Goal: Navigation & Orientation: Find specific page/section

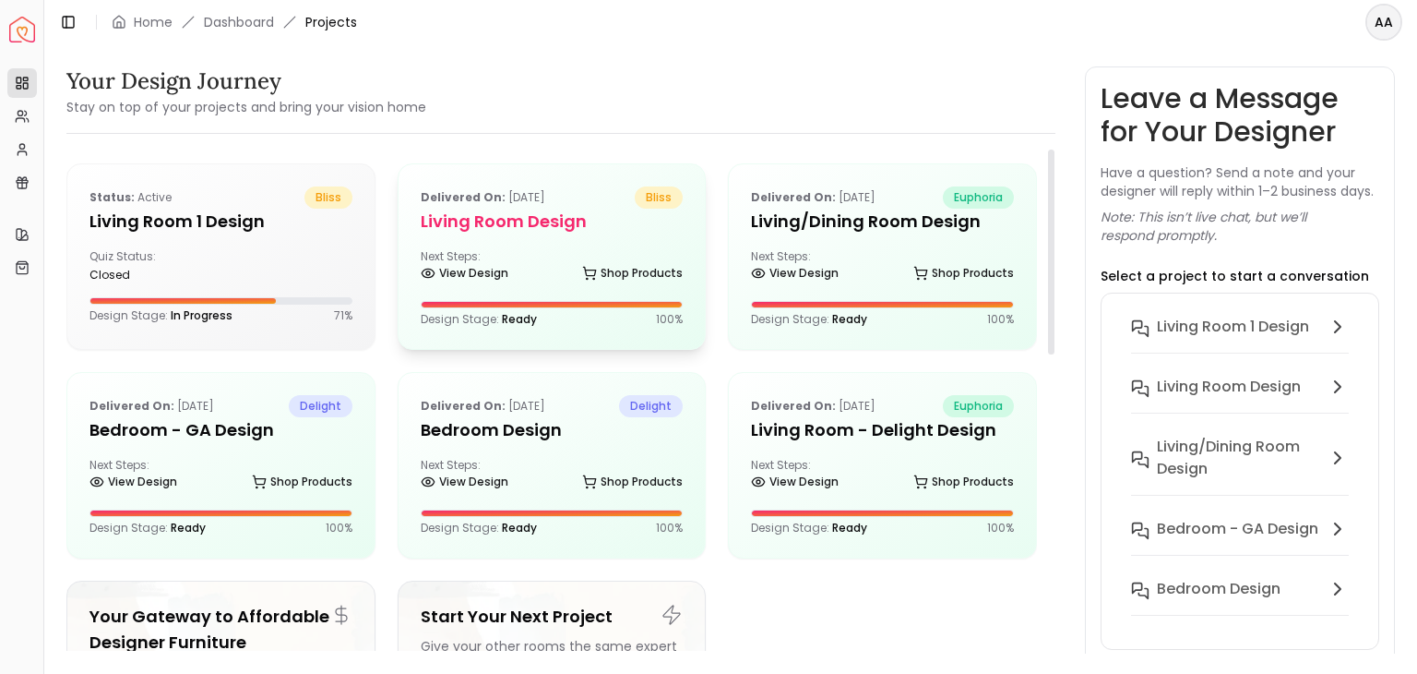
click at [594, 226] on h5 "Living Room design" at bounding box center [552, 222] width 263 height 26
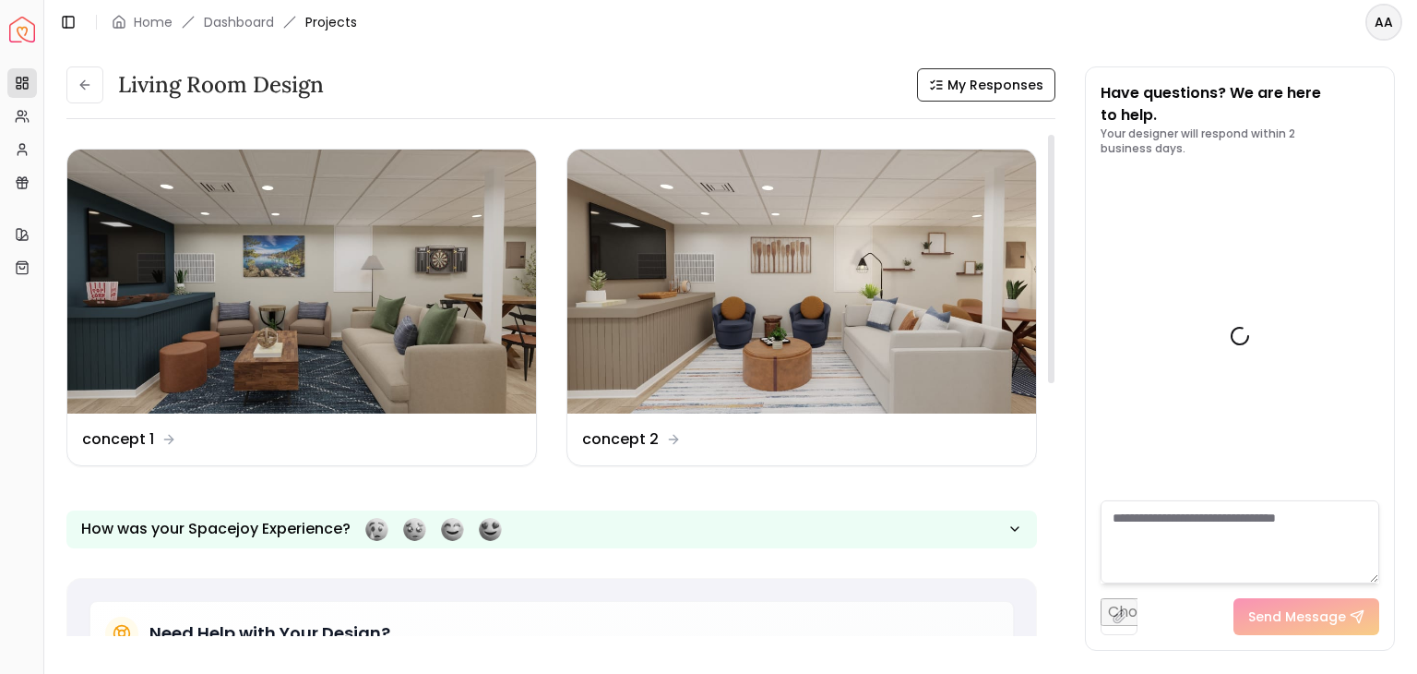
scroll to position [2981, 0]
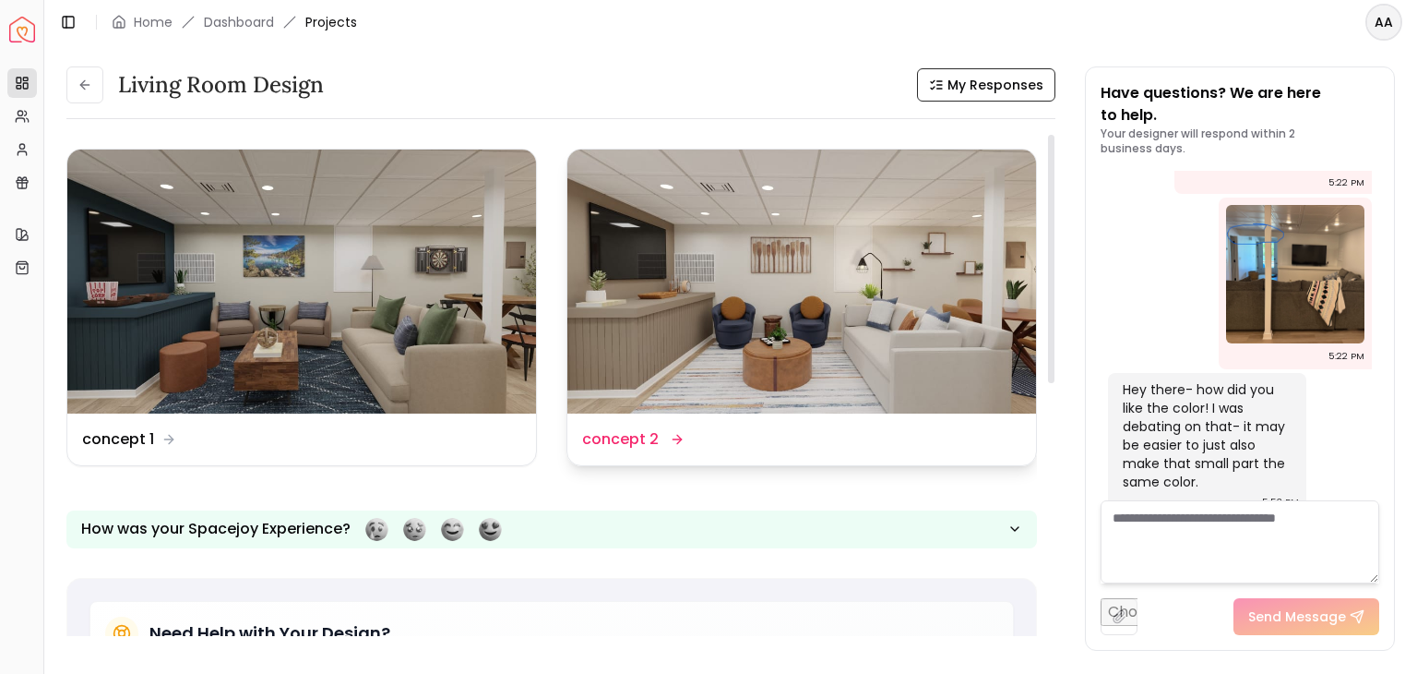
click at [901, 267] on img at bounding box center [801, 281] width 469 height 264
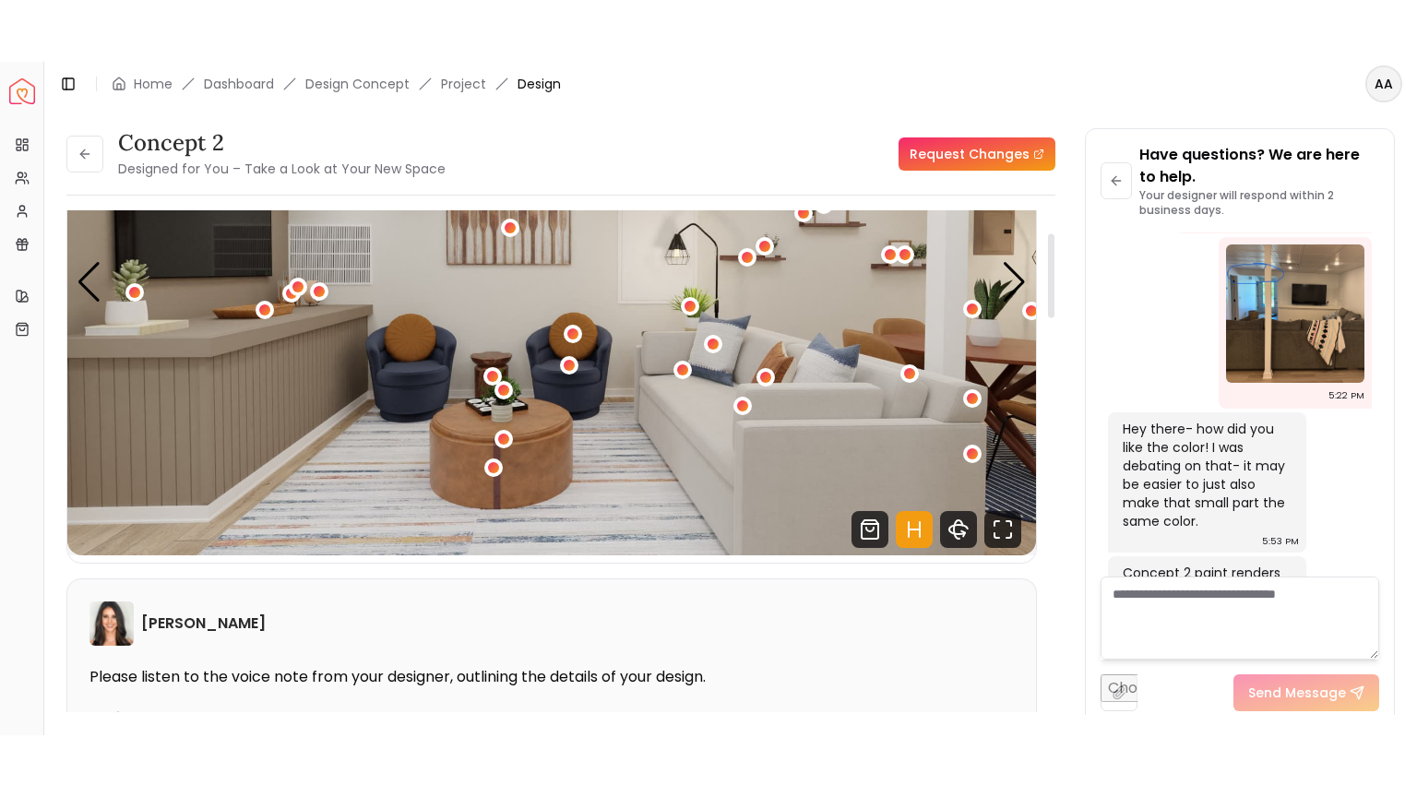
scroll to position [221, 0]
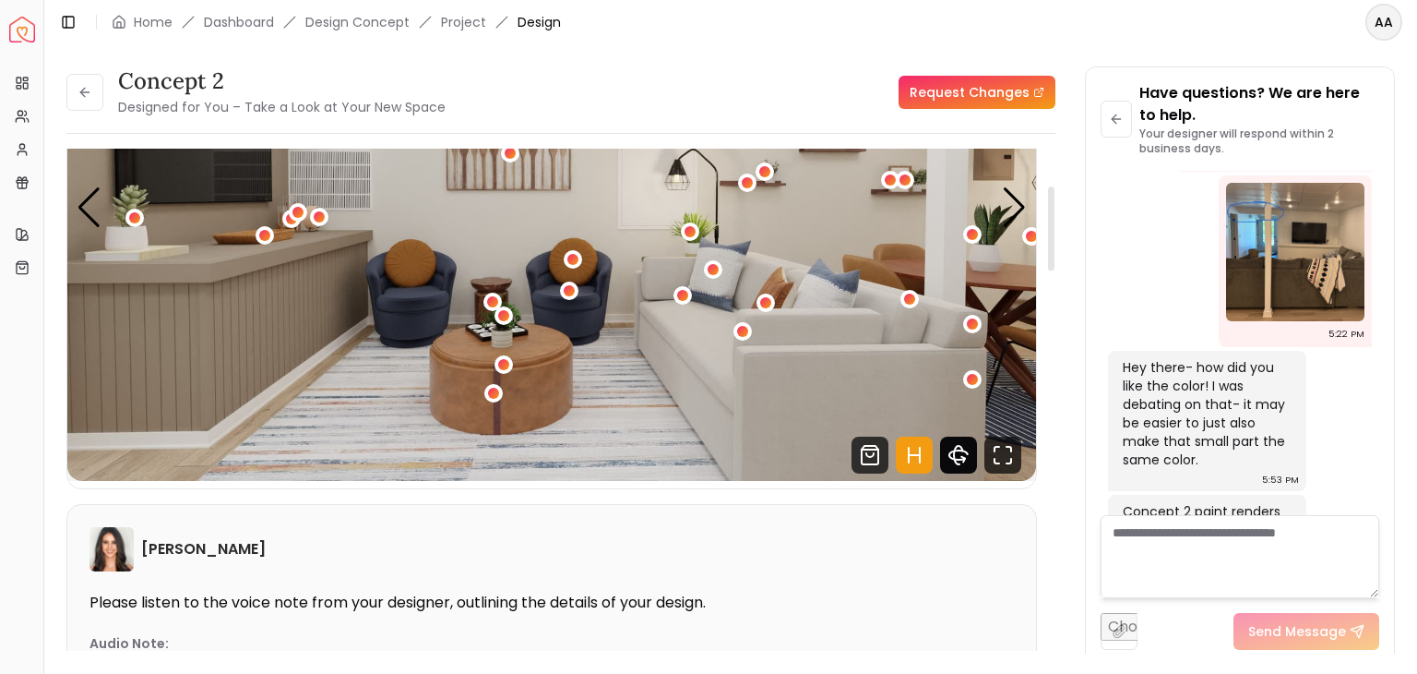
click at [952, 445] on icon "360 View" at bounding box center [958, 454] width 37 height 37
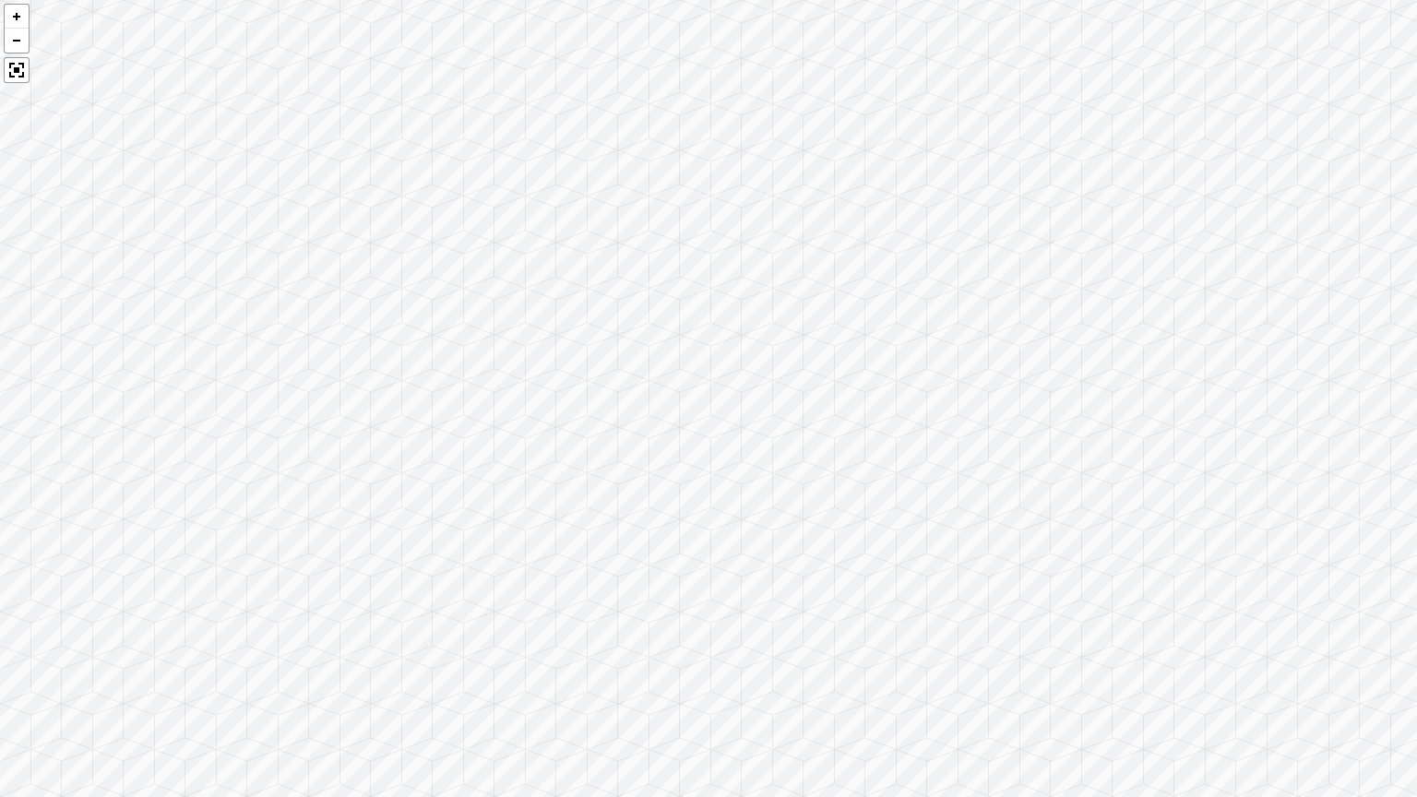
drag, startPoint x: 535, startPoint y: 292, endPoint x: 829, endPoint y: 234, distance: 298.9
click at [829, 234] on div at bounding box center [708, 398] width 1417 height 797
drag, startPoint x: 413, startPoint y: 347, endPoint x: 738, endPoint y: 262, distance: 335.7
click at [738, 262] on div at bounding box center [708, 398] width 1417 height 797
drag, startPoint x: 766, startPoint y: 268, endPoint x: 978, endPoint y: 294, distance: 213.9
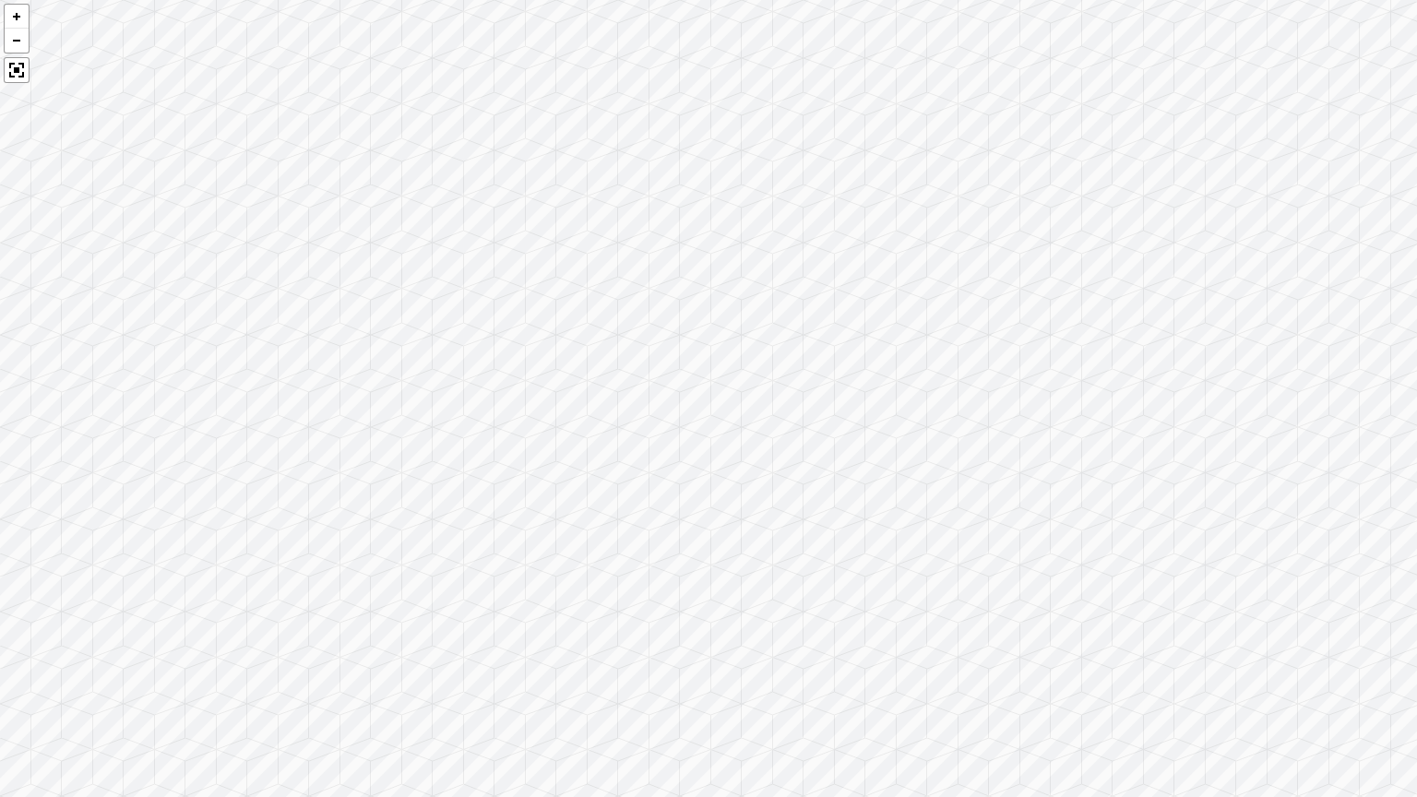
click at [978, 294] on div at bounding box center [708, 398] width 1417 height 797
drag, startPoint x: 579, startPoint y: 347, endPoint x: 933, endPoint y: 447, distance: 367.4
click at [933, 447] on div at bounding box center [708, 398] width 1417 height 797
drag, startPoint x: 924, startPoint y: 444, endPoint x: 631, endPoint y: 329, distance: 314.1
click at [631, 329] on div at bounding box center [708, 398] width 1417 height 797
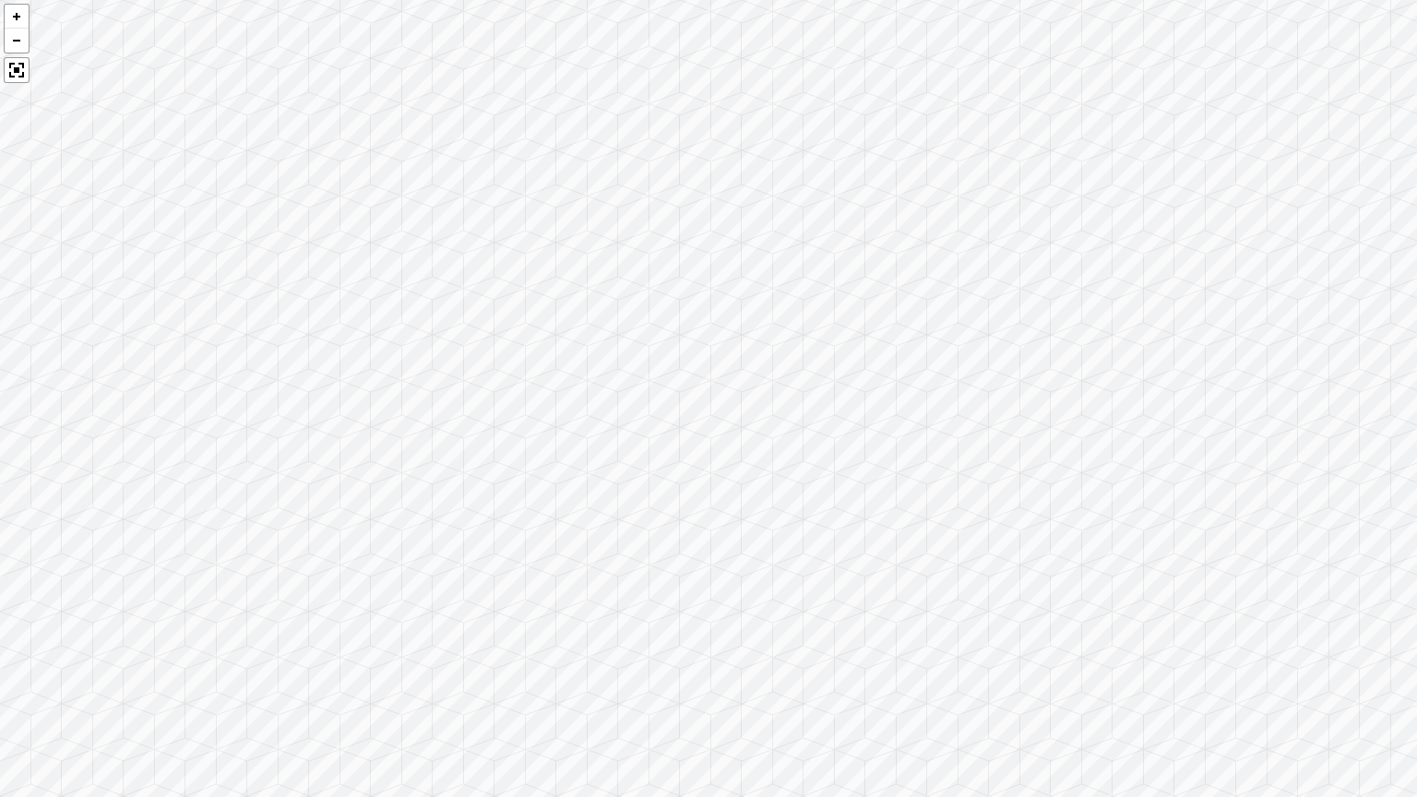
drag, startPoint x: 941, startPoint y: 517, endPoint x: 633, endPoint y: 374, distance: 339.7
click at [633, 374] on div at bounding box center [708, 398] width 1417 height 797
drag, startPoint x: 885, startPoint y: 365, endPoint x: 510, endPoint y: 471, distance: 389.1
click at [493, 472] on div at bounding box center [708, 398] width 1417 height 797
drag, startPoint x: 635, startPoint y: 454, endPoint x: 936, endPoint y: 501, distance: 304.5
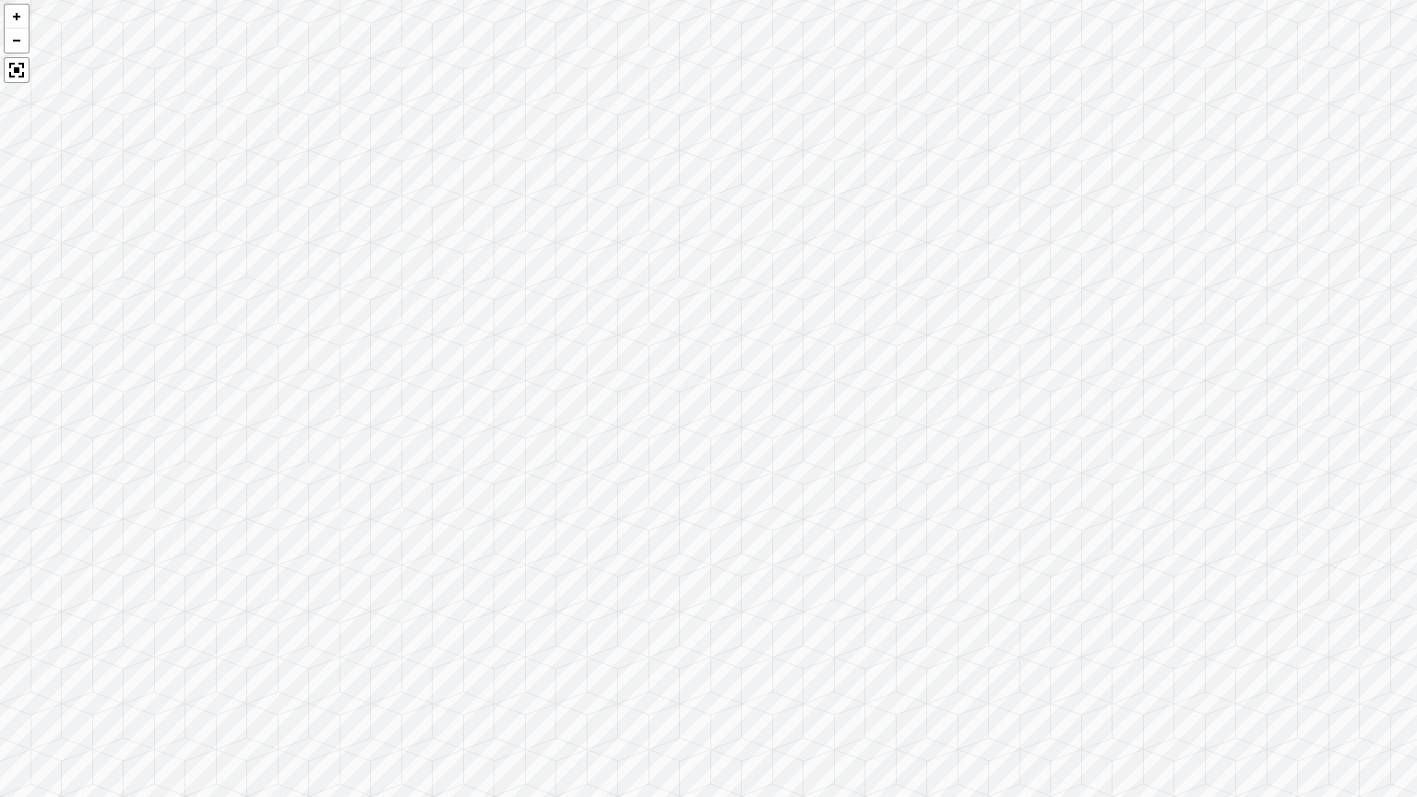
click at [936, 501] on div at bounding box center [708, 398] width 1417 height 797
drag, startPoint x: 650, startPoint y: 536, endPoint x: 1107, endPoint y: 419, distance: 472.4
click at [1107, 419] on div at bounding box center [708, 398] width 1417 height 797
drag, startPoint x: 966, startPoint y: 434, endPoint x: 1416, endPoint y: 448, distance: 450.5
click at [1416, 448] on div at bounding box center [708, 398] width 1417 height 797
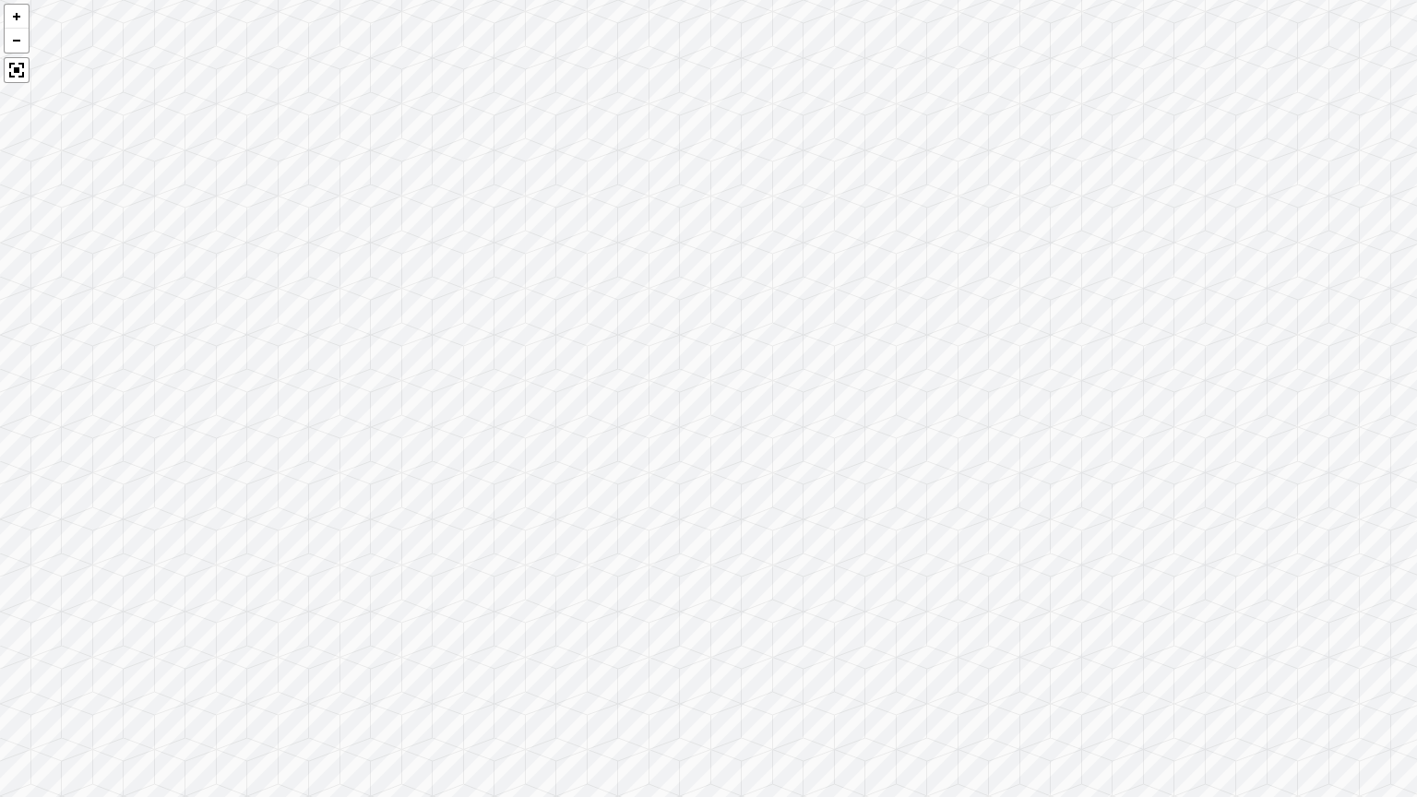
drag, startPoint x: 845, startPoint y: 465, endPoint x: 1307, endPoint y: 500, distance: 462.7
click at [1307, 500] on div at bounding box center [708, 398] width 1417 height 797
drag, startPoint x: 935, startPoint y: 485, endPoint x: 1342, endPoint y: 520, distance: 409.3
click at [1415, 547] on div at bounding box center [708, 398] width 1417 height 797
drag, startPoint x: 987, startPoint y: 450, endPoint x: 1241, endPoint y: 448, distance: 253.7
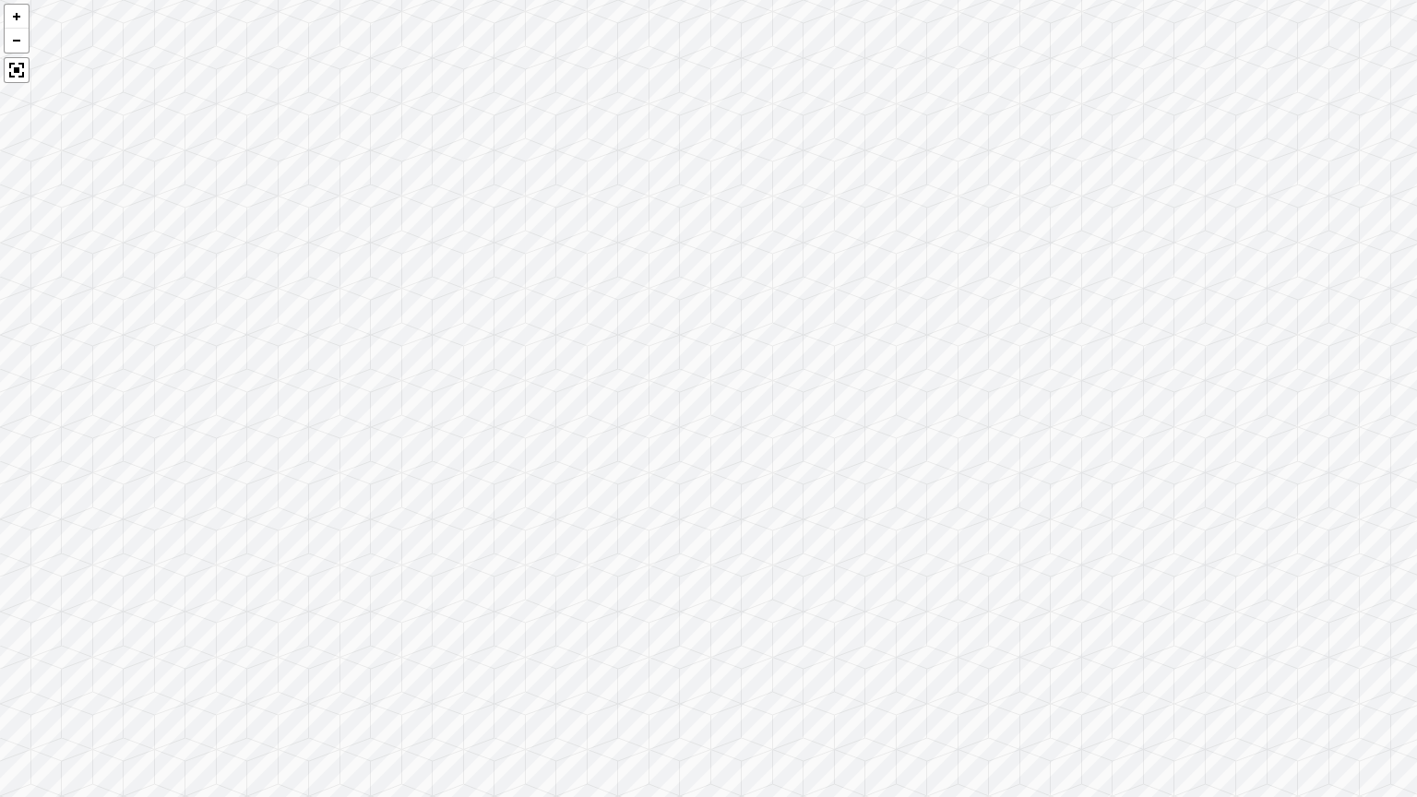
click at [1241, 448] on div at bounding box center [708, 398] width 1417 height 797
drag, startPoint x: 642, startPoint y: 561, endPoint x: 1005, endPoint y: 493, distance: 369.0
click at [1146, 511] on div at bounding box center [708, 398] width 1417 height 797
drag, startPoint x: 687, startPoint y: 512, endPoint x: 1110, endPoint y: 461, distance: 425.6
click at [1110, 461] on div at bounding box center [708, 398] width 1417 height 797
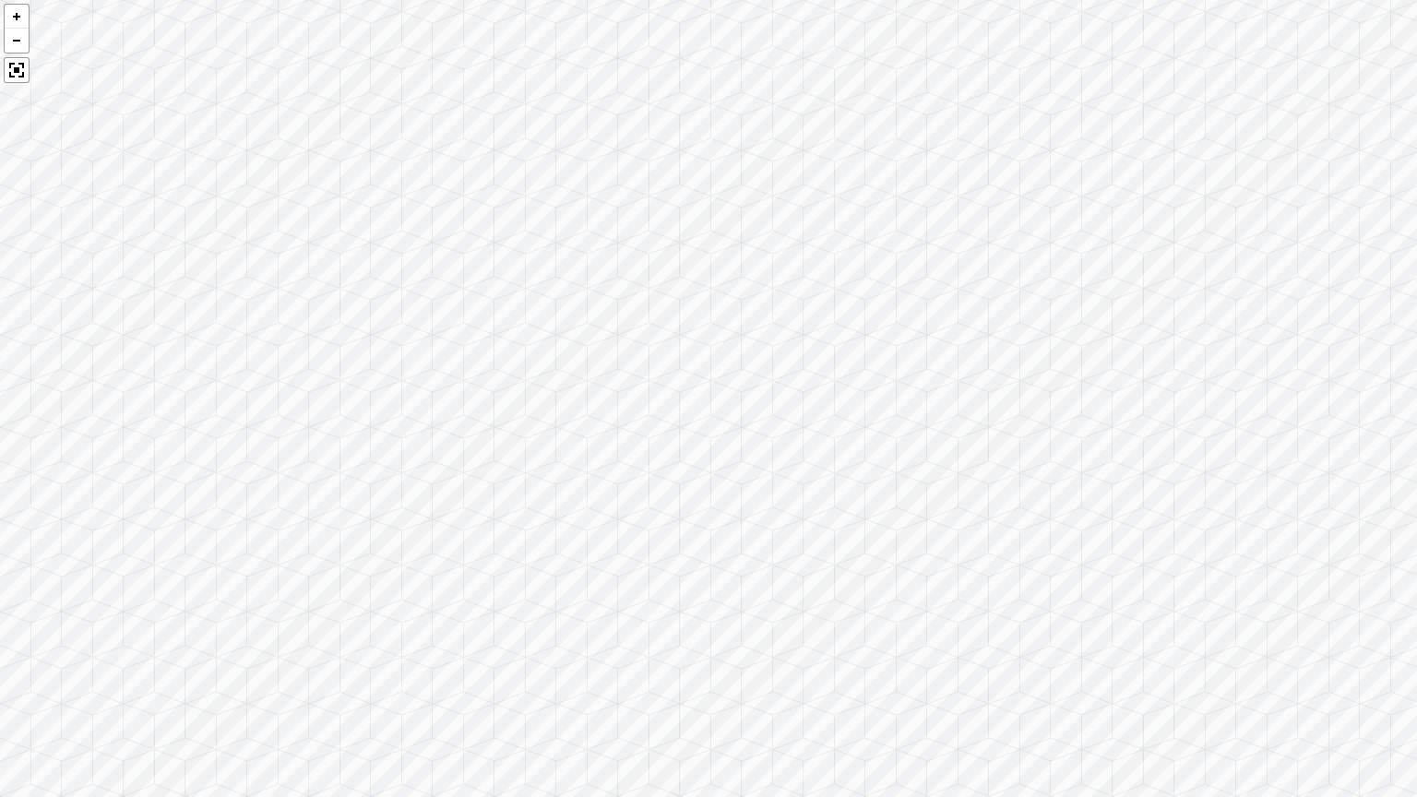
drag, startPoint x: 637, startPoint y: 571, endPoint x: 762, endPoint y: 599, distance: 128.5
click at [762, 599] on div at bounding box center [708, 398] width 1417 height 797
drag, startPoint x: 709, startPoint y: 505, endPoint x: 841, endPoint y: 465, distance: 137.8
click at [1065, 516] on div at bounding box center [708, 398] width 1417 height 797
drag, startPoint x: 707, startPoint y: 450, endPoint x: 844, endPoint y: 578, distance: 187.4
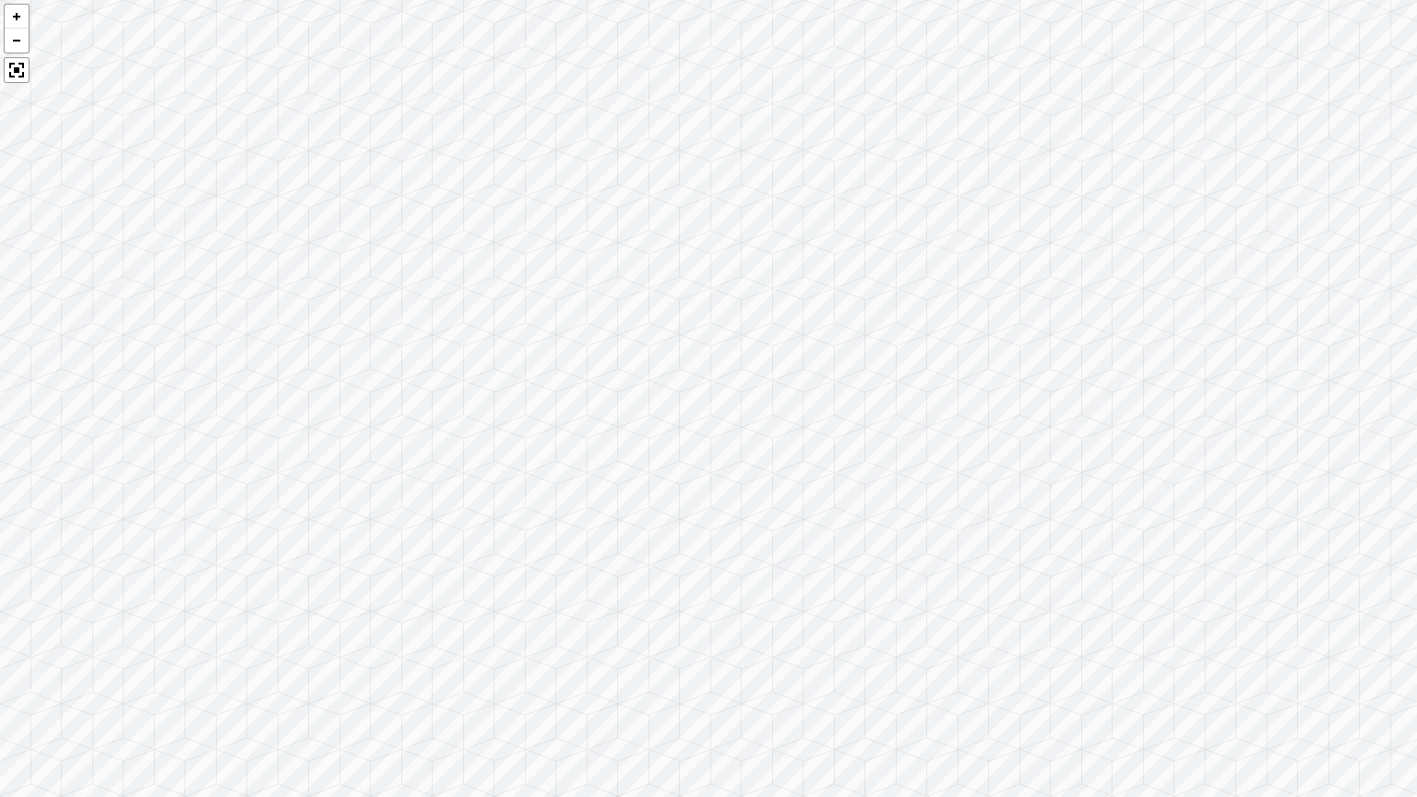
click at [1183, 492] on div at bounding box center [708, 398] width 1417 height 797
drag, startPoint x: 686, startPoint y: 645, endPoint x: 991, endPoint y: 530, distance: 325.6
click at [991, 530] on div at bounding box center [708, 398] width 1417 height 797
drag, startPoint x: 736, startPoint y: 487, endPoint x: 1059, endPoint y: 424, distance: 329.0
click at [1059, 509] on div at bounding box center [708, 398] width 1417 height 797
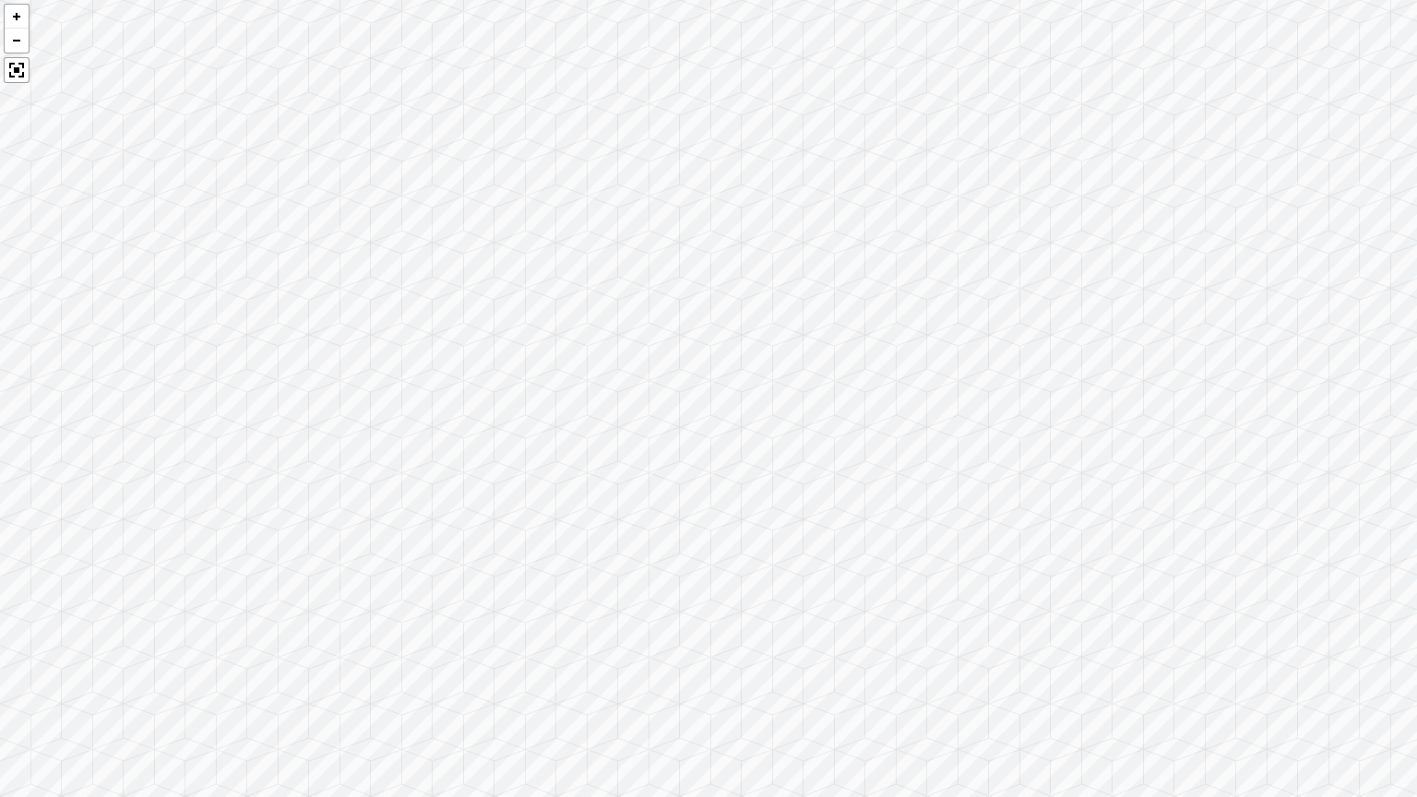
drag, startPoint x: 756, startPoint y: 378, endPoint x: 1079, endPoint y: 561, distance: 371.0
click at [1079, 561] on div at bounding box center [708, 398] width 1417 height 797
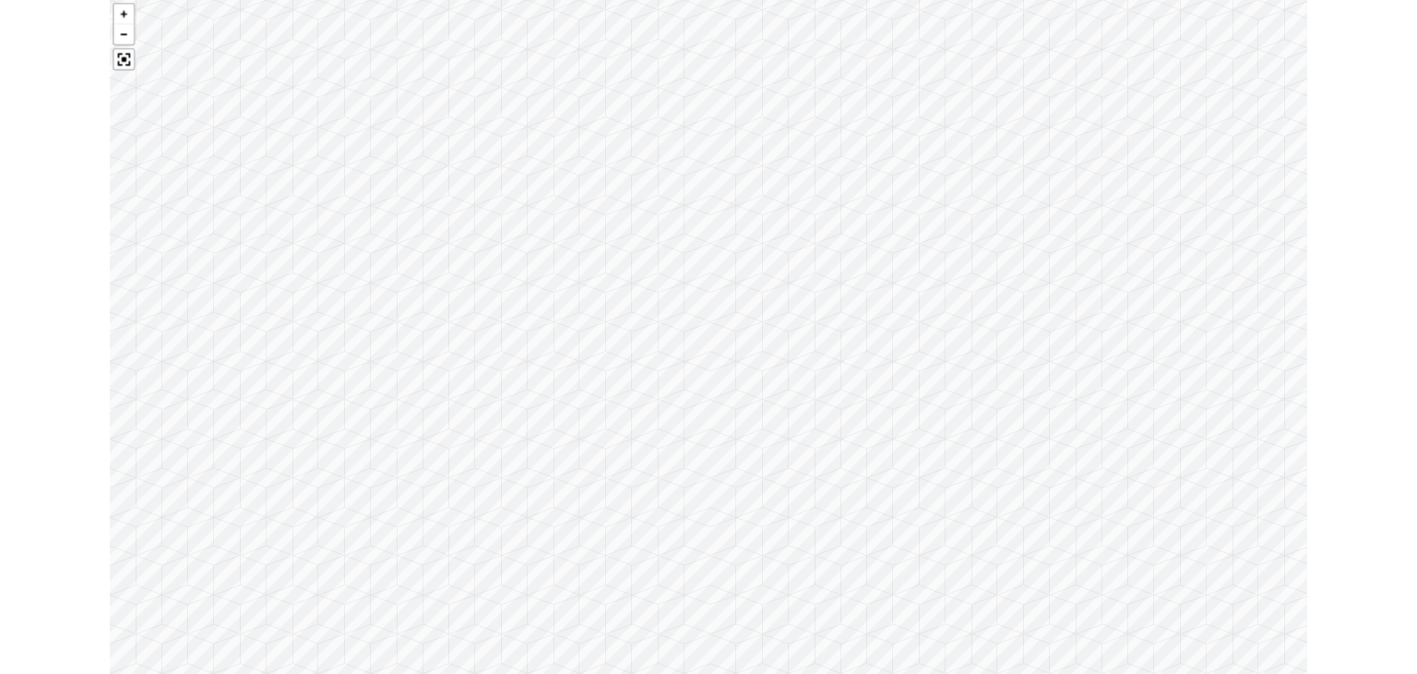
scroll to position [3003, 0]
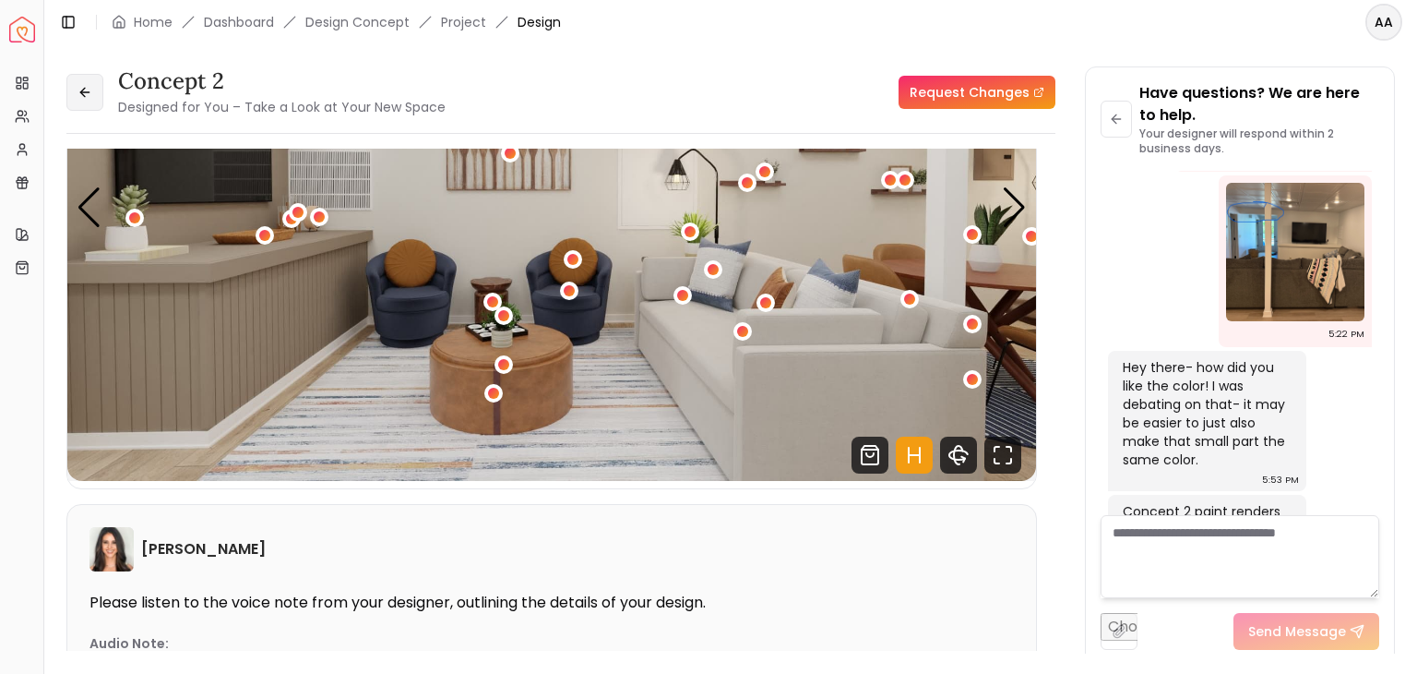
click at [92, 92] on button at bounding box center [84, 92] width 37 height 37
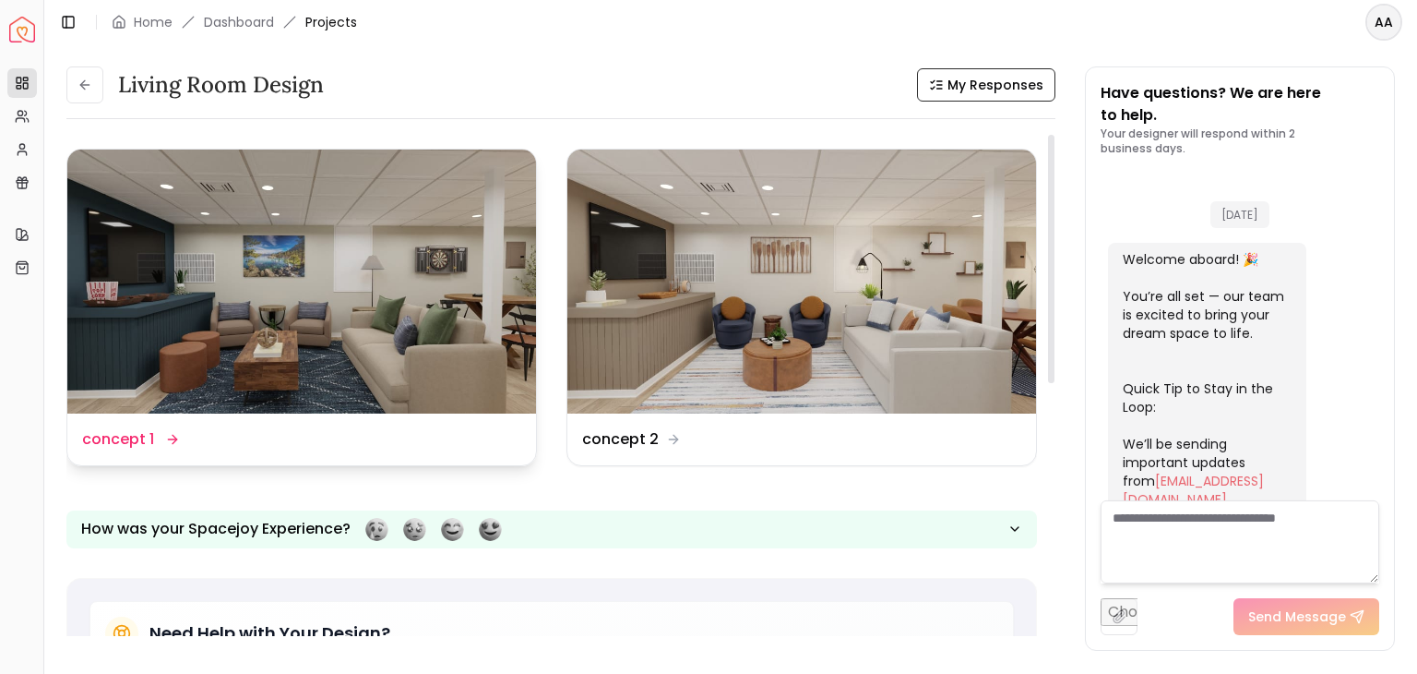
scroll to position [2981, 0]
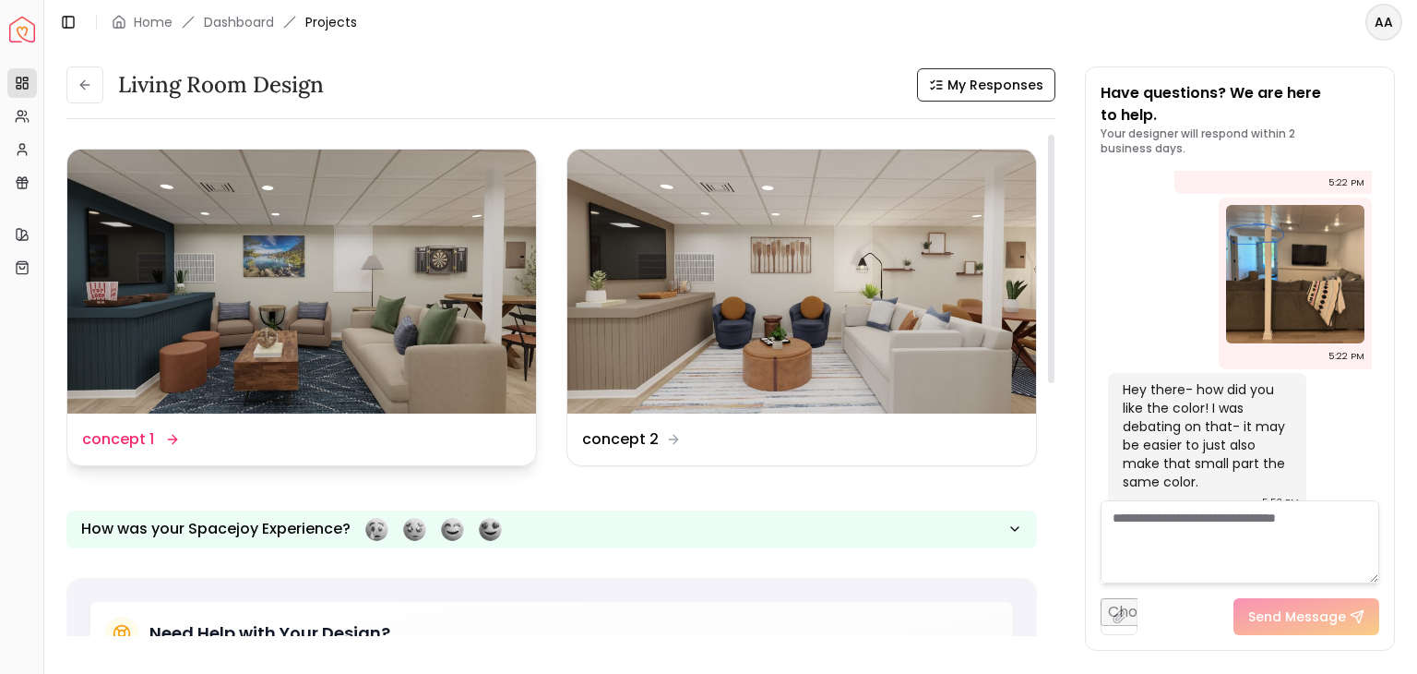
click at [299, 276] on img at bounding box center [301, 281] width 469 height 264
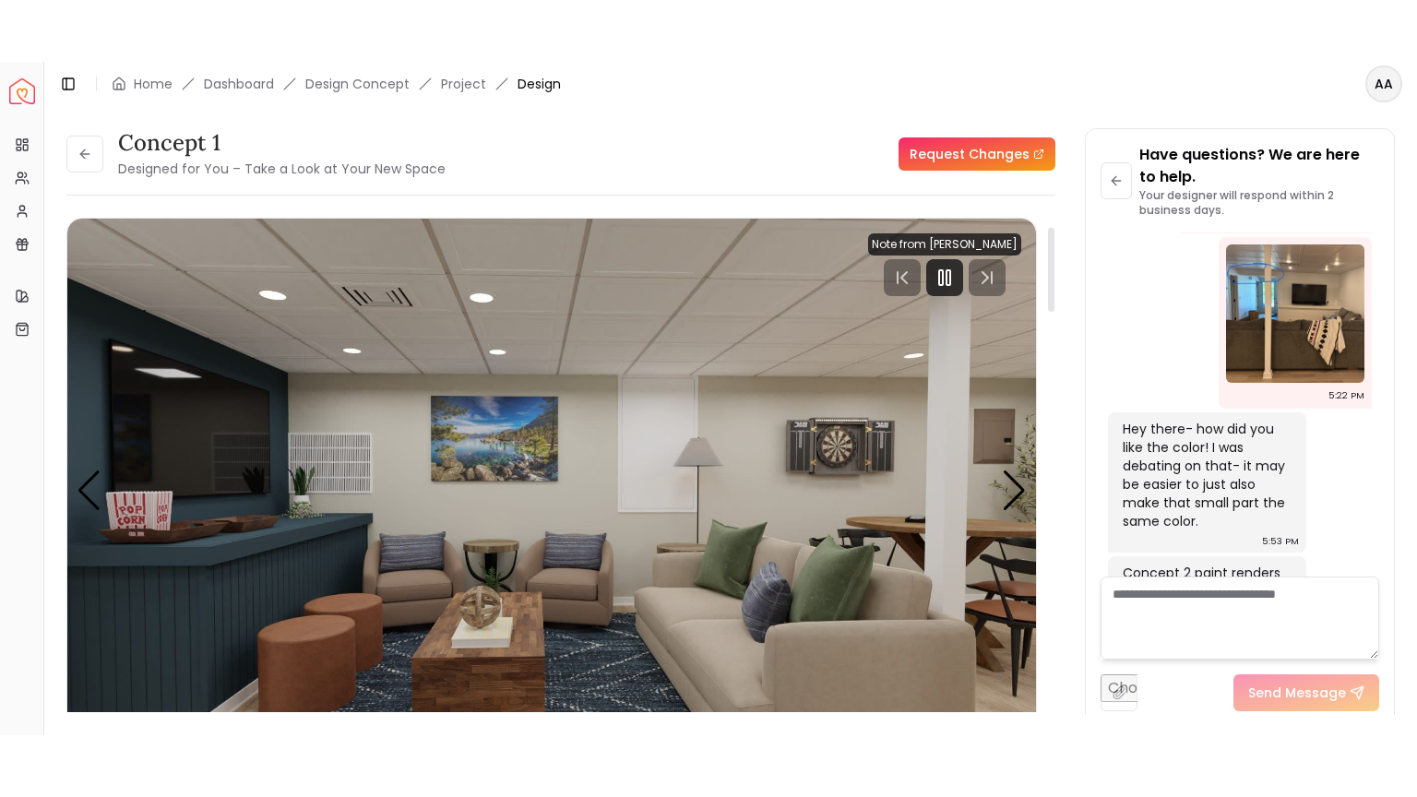
scroll to position [150, 0]
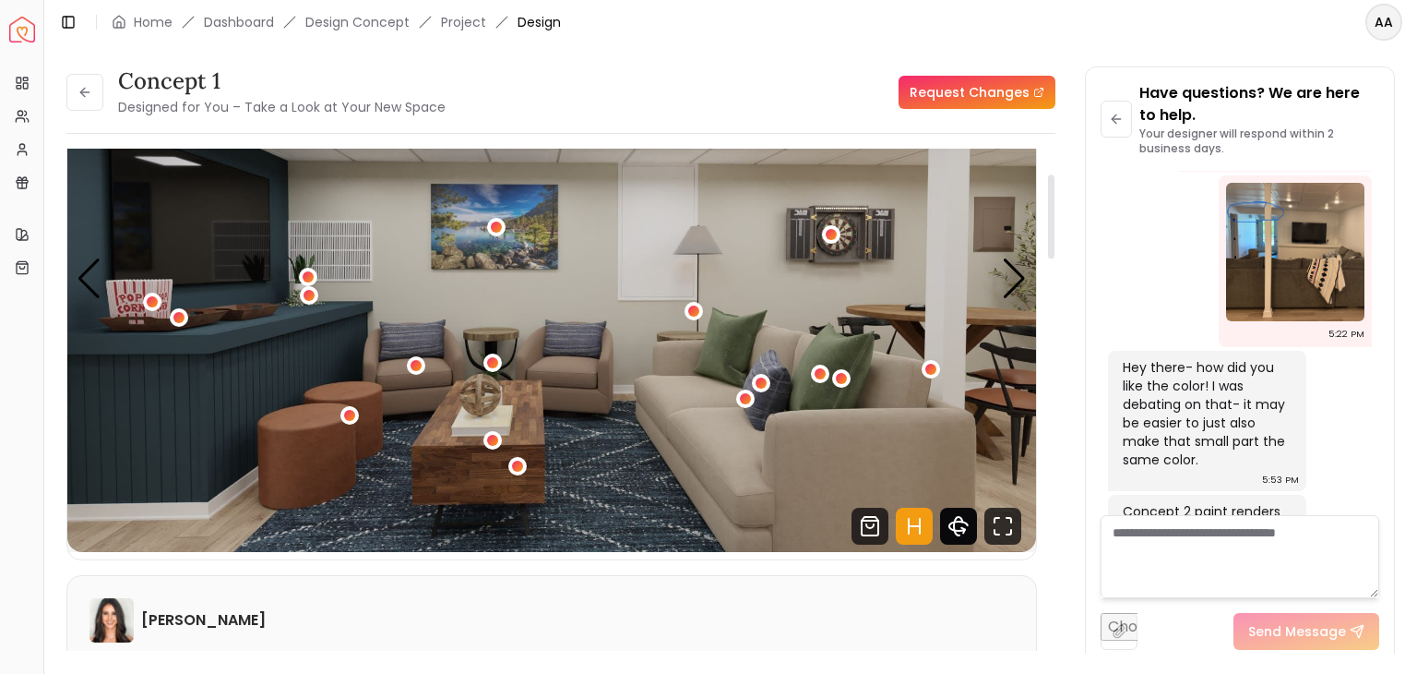
click at [960, 521] on icon "360 View" at bounding box center [958, 525] width 37 height 37
click at [961, 538] on icon "360 View" at bounding box center [958, 525] width 37 height 37
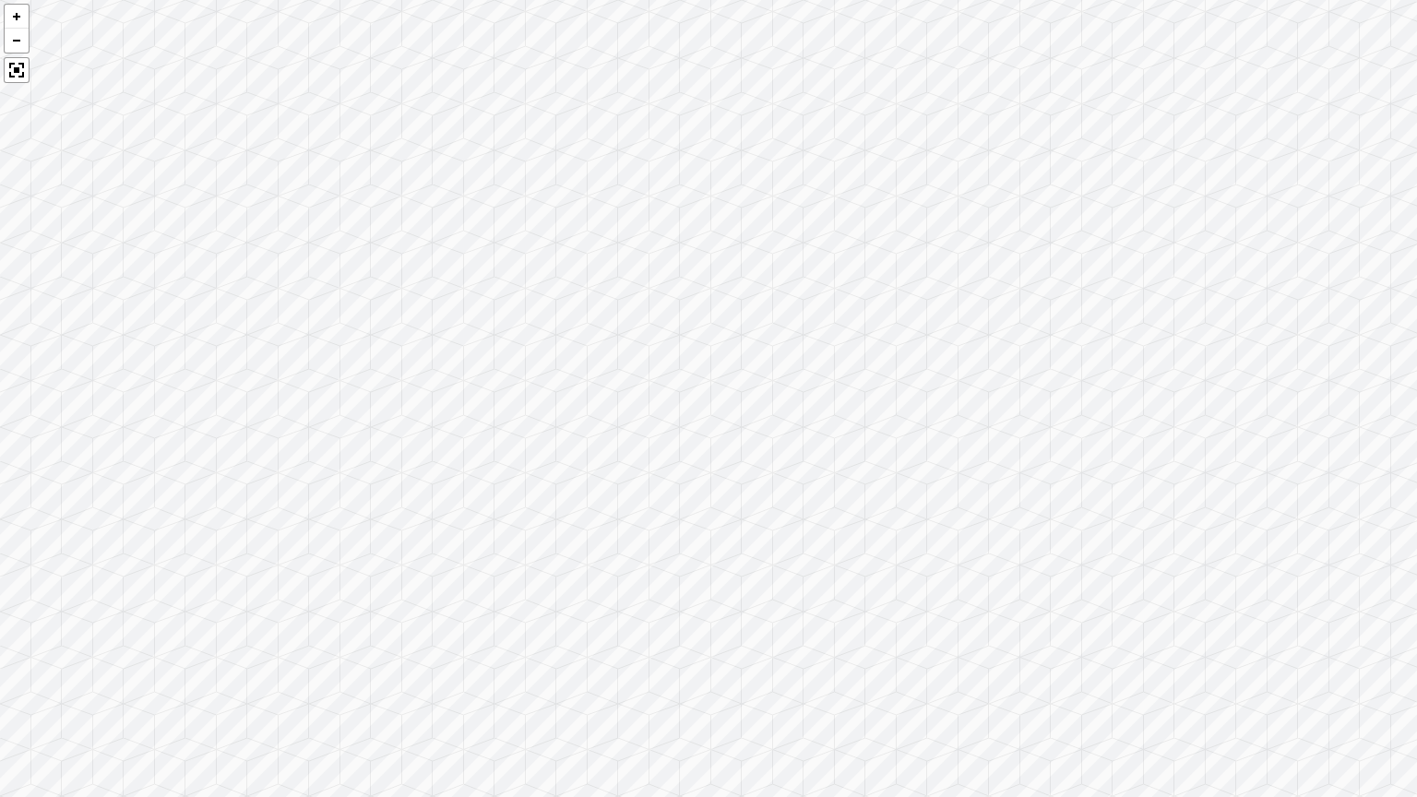
drag, startPoint x: 577, startPoint y: 436, endPoint x: 989, endPoint y: 387, distance: 415.3
click at [989, 387] on div at bounding box center [708, 398] width 1417 height 797
drag, startPoint x: 723, startPoint y: 450, endPoint x: 1001, endPoint y: 444, distance: 277.8
click at [1001, 444] on div at bounding box center [708, 398] width 1417 height 797
drag, startPoint x: 688, startPoint y: 469, endPoint x: 500, endPoint y: 376, distance: 209.6
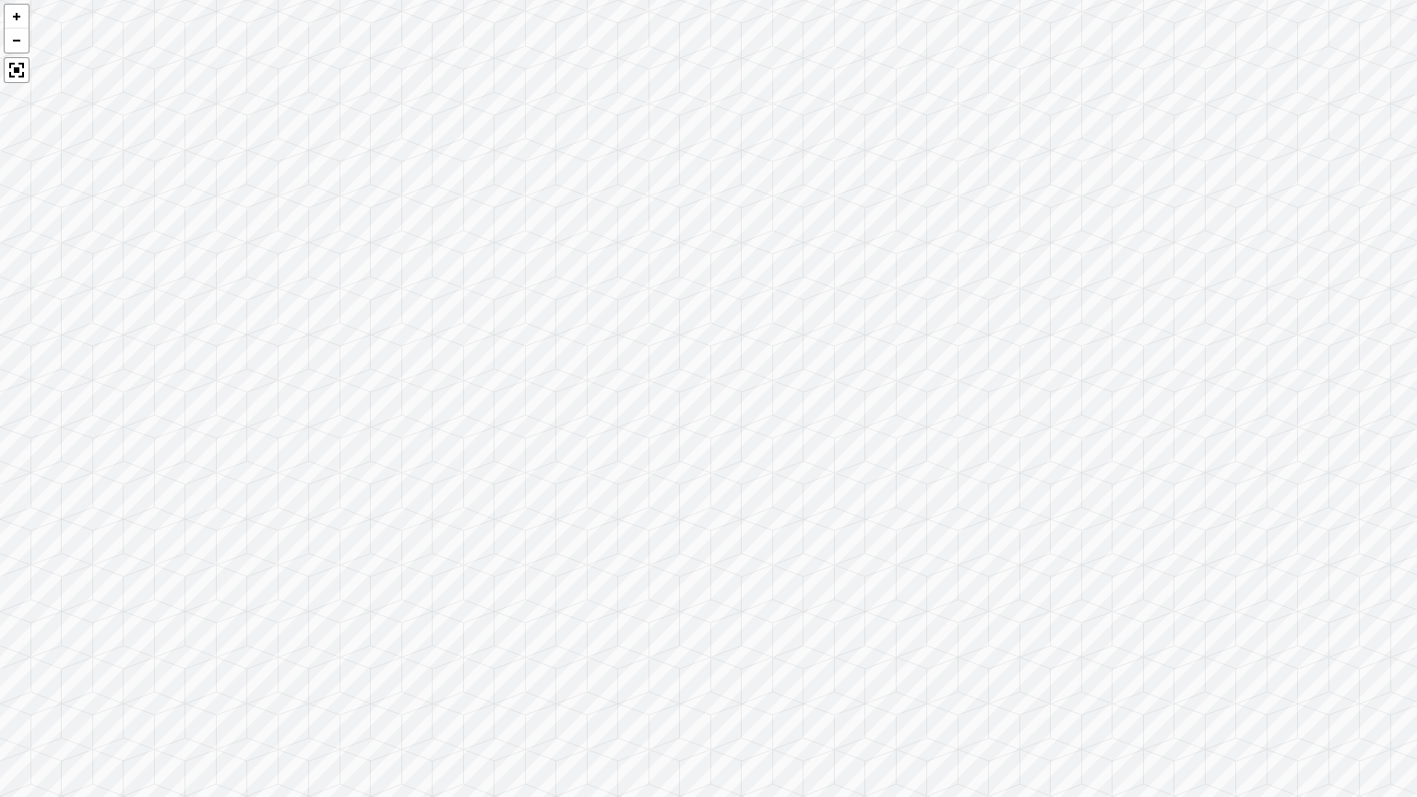
click at [500, 376] on div at bounding box center [708, 398] width 1417 height 797
drag, startPoint x: 729, startPoint y: 499, endPoint x: 524, endPoint y: 562, distance: 214.2
click at [524, 562] on div at bounding box center [708, 398] width 1417 height 797
drag, startPoint x: 755, startPoint y: 524, endPoint x: 560, endPoint y: 476, distance: 200.5
click at [560, 476] on div at bounding box center [708, 398] width 1417 height 797
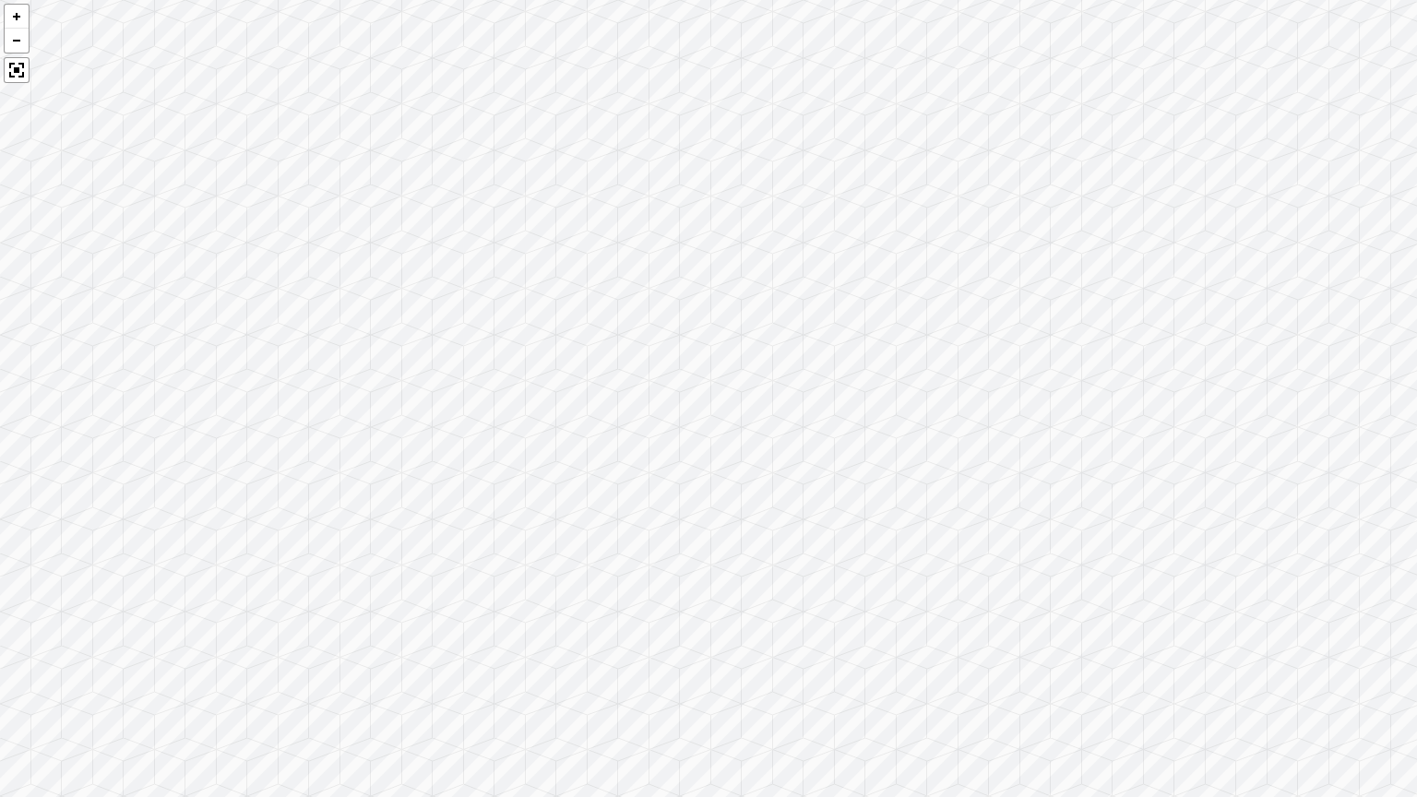
click at [560, 476] on div at bounding box center [708, 398] width 1417 height 797
click at [621, 505] on div at bounding box center [708, 398] width 1417 height 797
drag, startPoint x: 769, startPoint y: 511, endPoint x: 685, endPoint y: 516, distance: 84.1
click at [685, 516] on div at bounding box center [708, 398] width 1417 height 797
drag, startPoint x: 457, startPoint y: 459, endPoint x: 996, endPoint y: 459, distance: 539.8
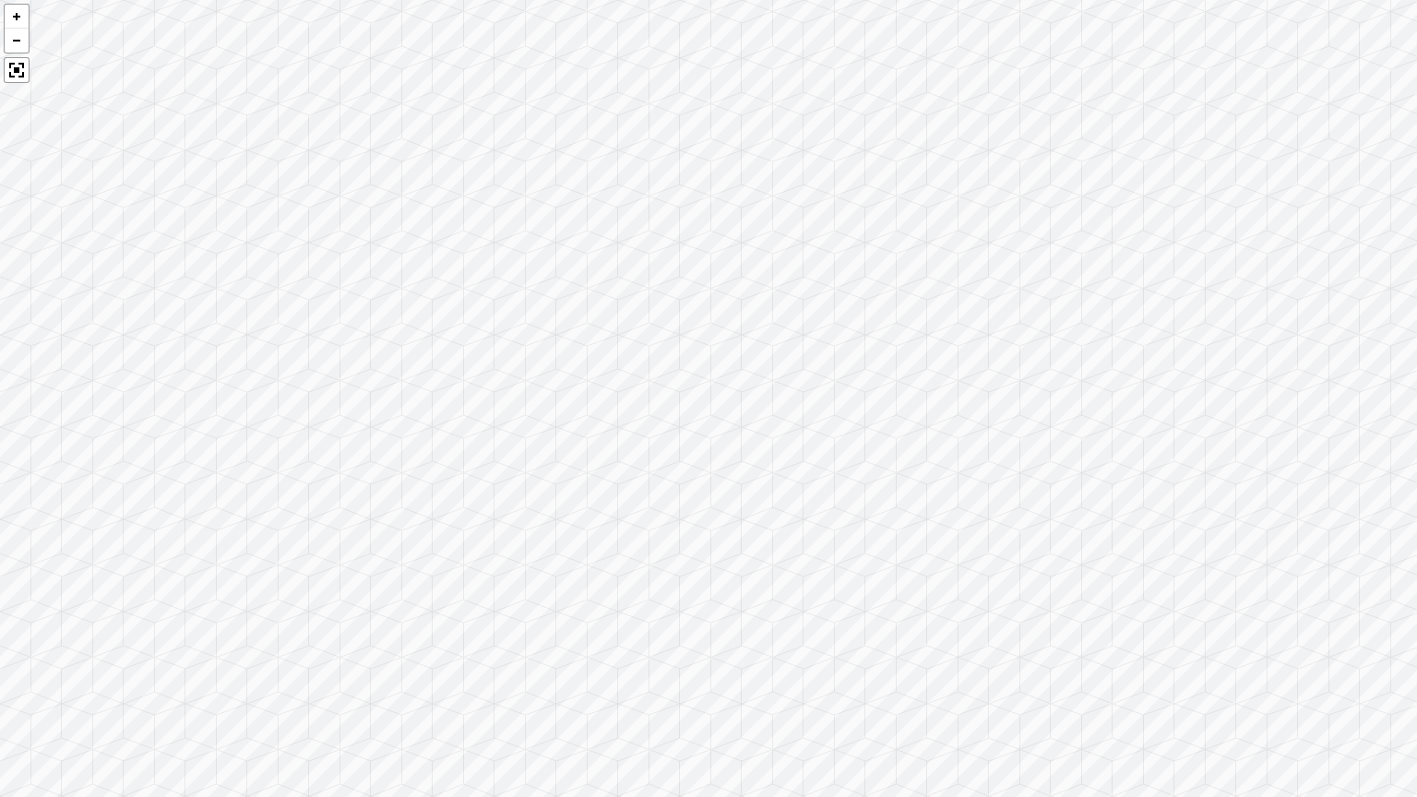
click at [1023, 462] on div at bounding box center [708, 398] width 1417 height 797
drag, startPoint x: 428, startPoint y: 543, endPoint x: 1058, endPoint y: 603, distance: 633.0
click at [1247, 606] on div at bounding box center [708, 398] width 1417 height 797
drag, startPoint x: 618, startPoint y: 656, endPoint x: 694, endPoint y: 458, distance: 212.3
click at [694, 458] on div at bounding box center [708, 398] width 1417 height 797
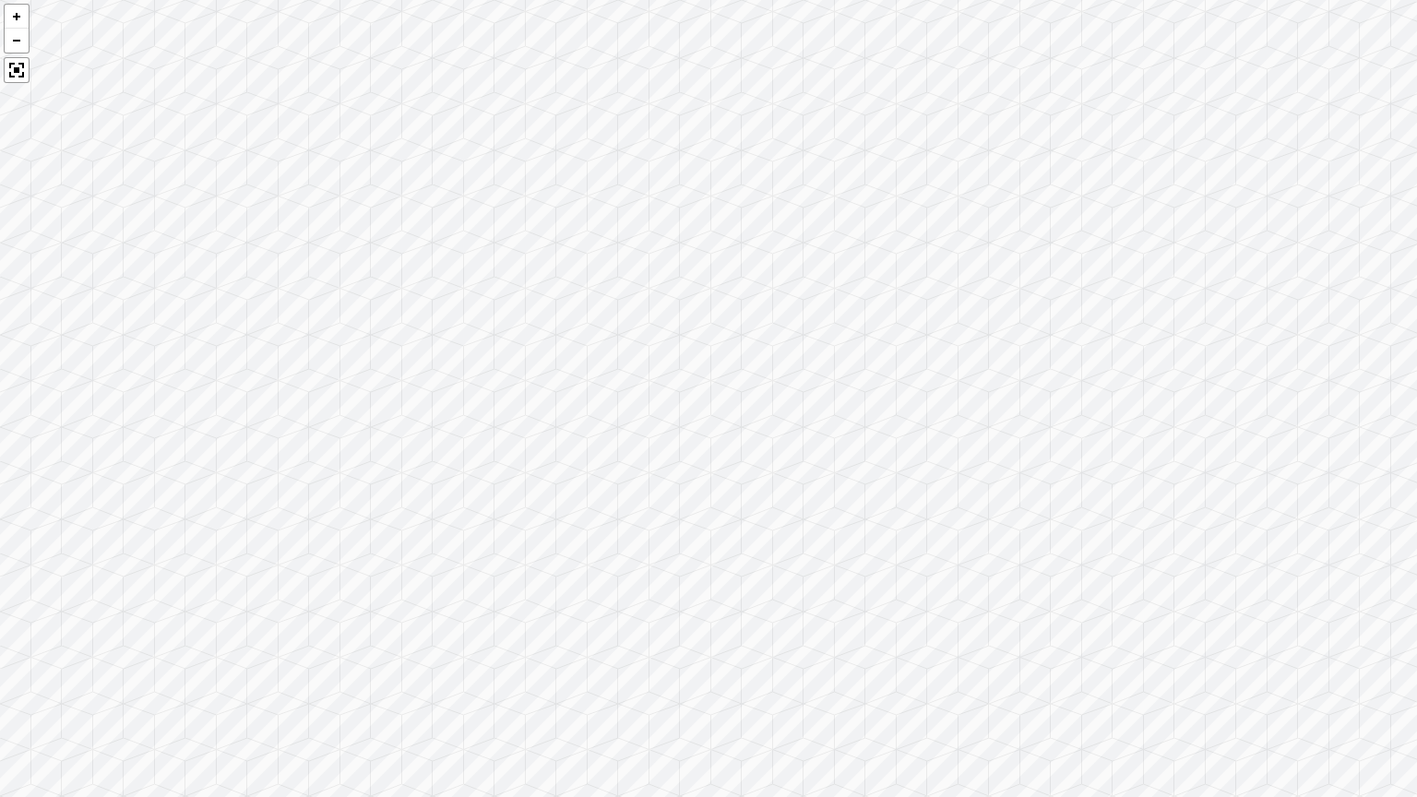
drag
click at [558, 673] on div at bounding box center [708, 398] width 1417 height 797
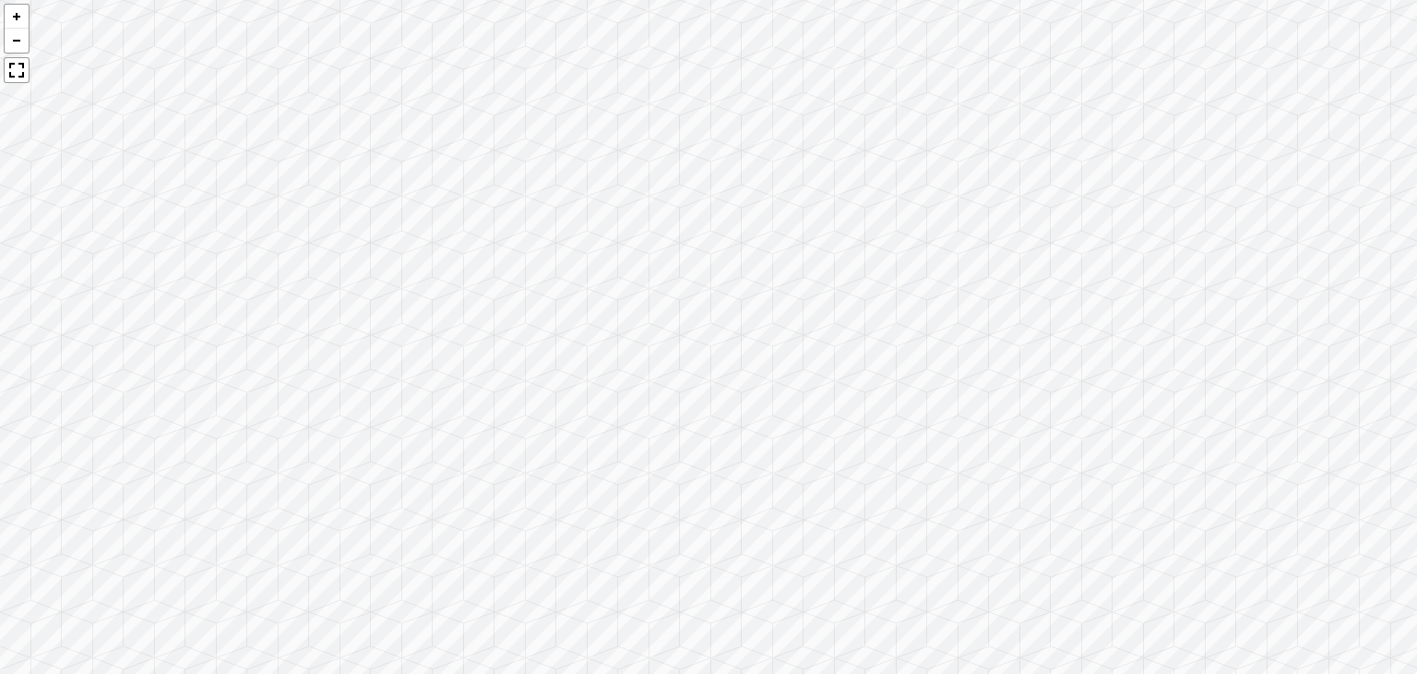
scroll to position [3003, 0]
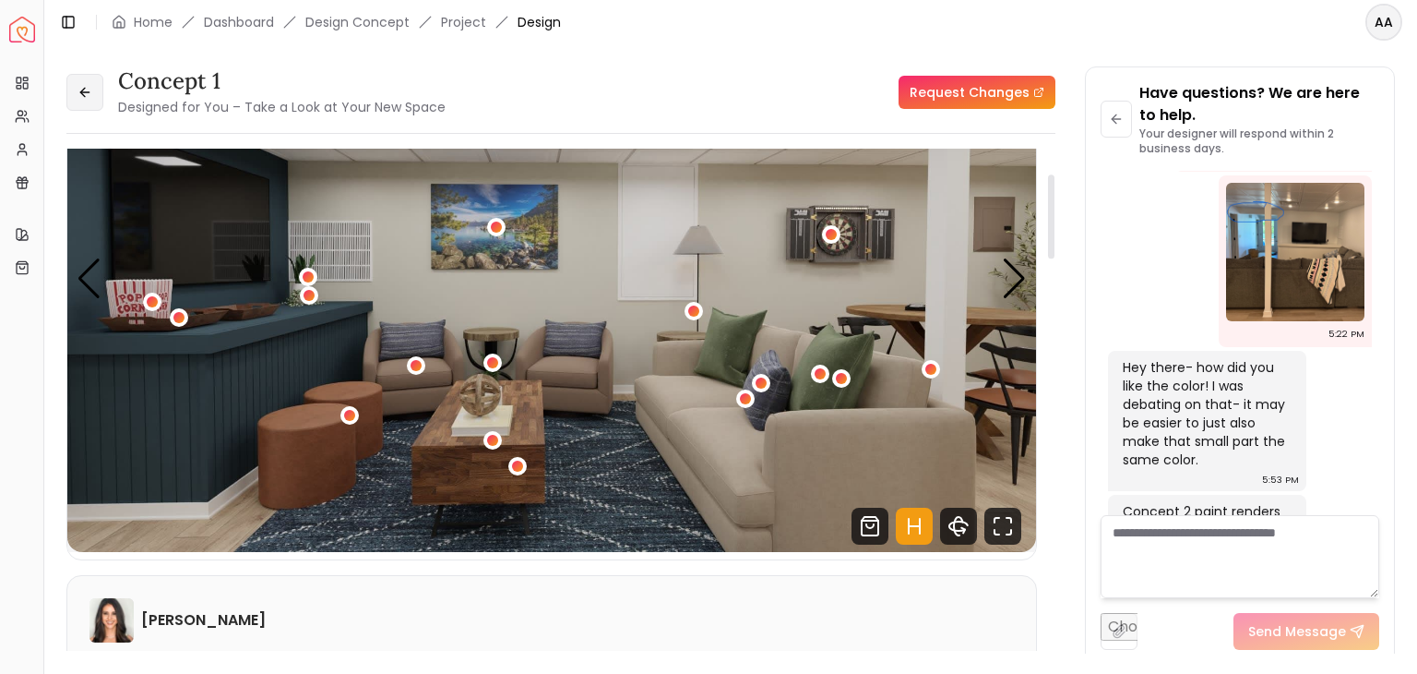
click at [94, 104] on button at bounding box center [84, 92] width 37 height 37
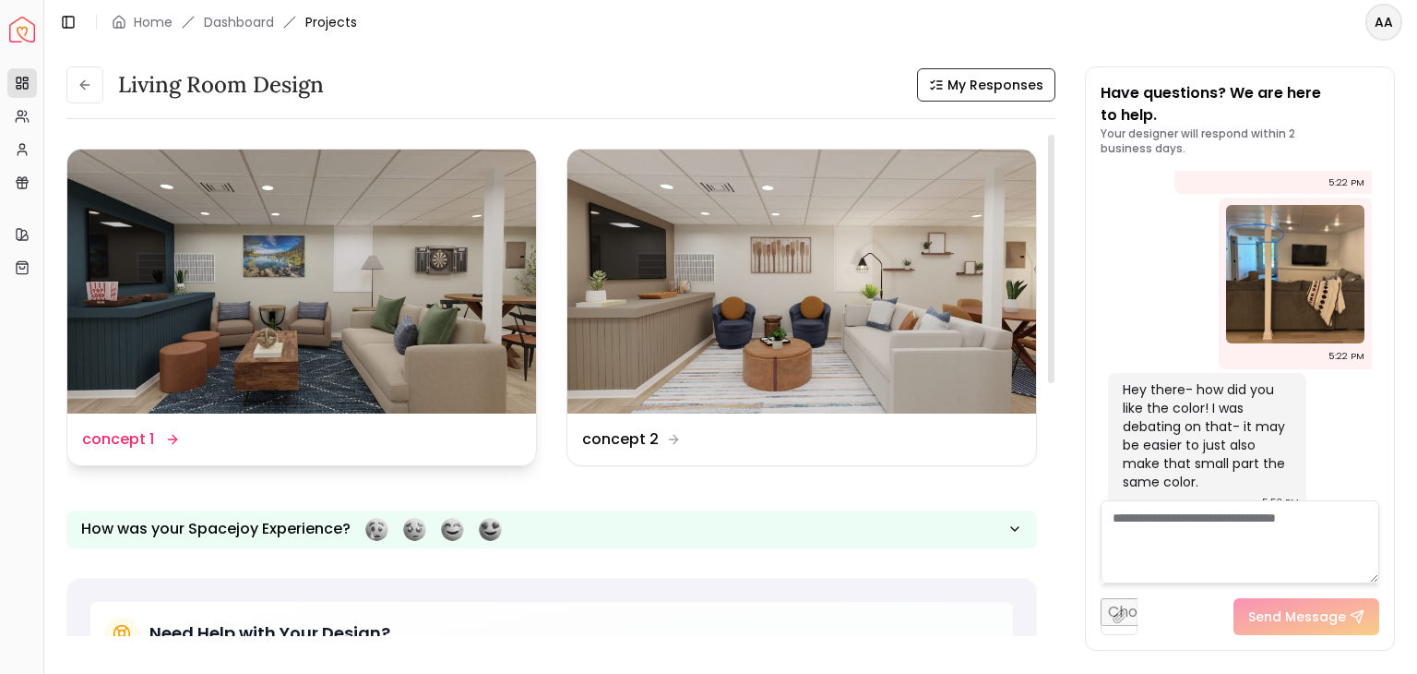
click at [489, 339] on img at bounding box center [301, 281] width 469 height 264
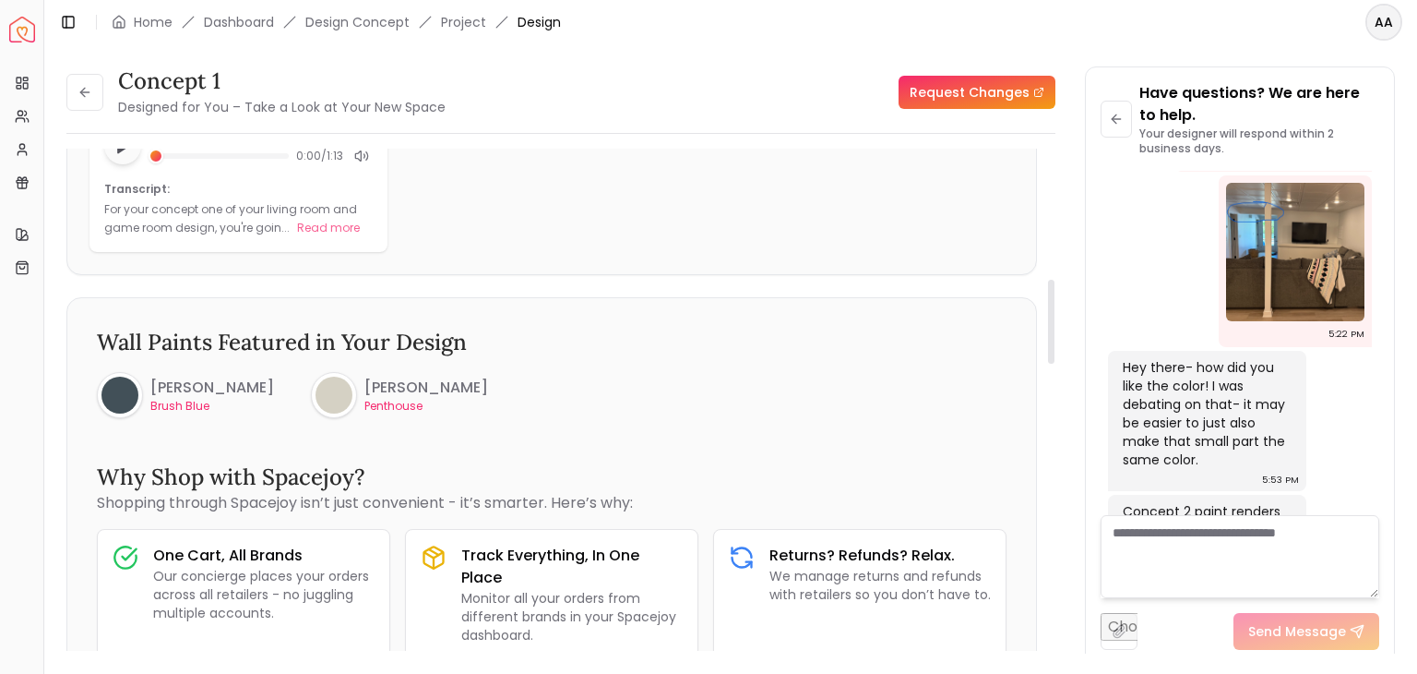
scroll to position [779, 0]
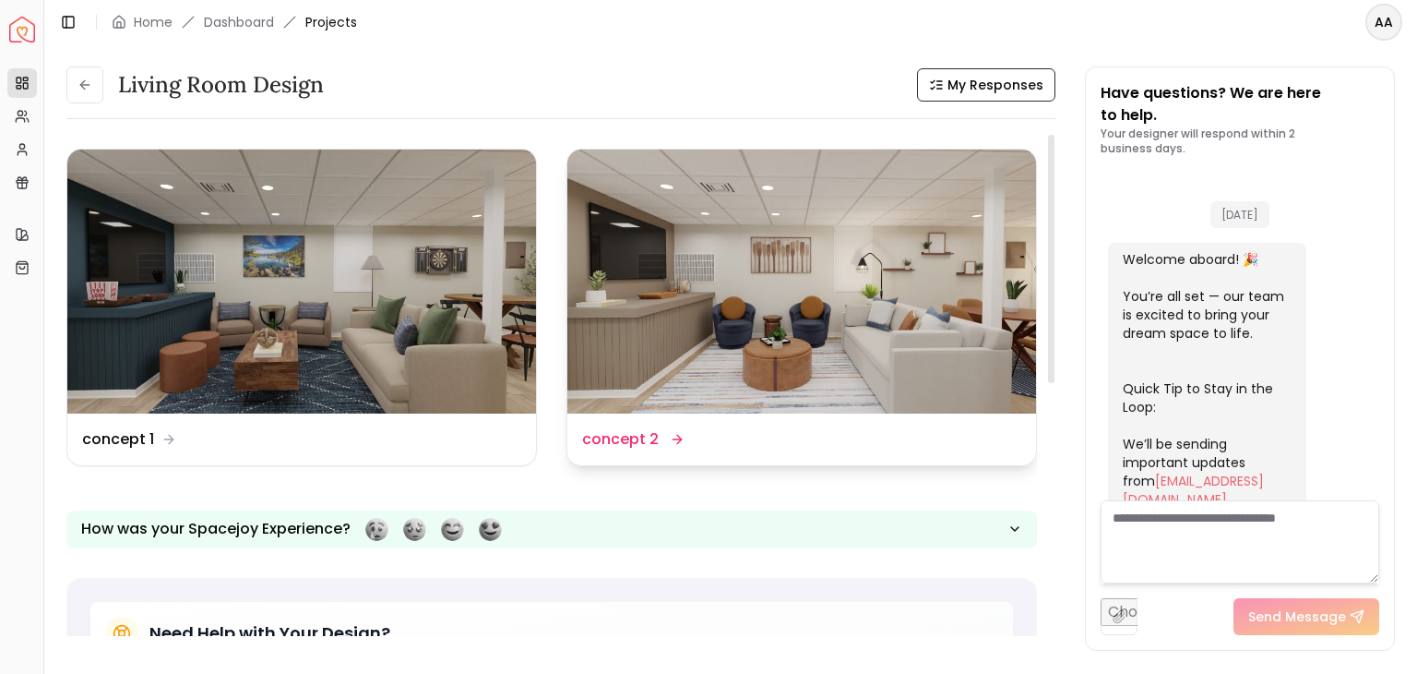
scroll to position [2981, 0]
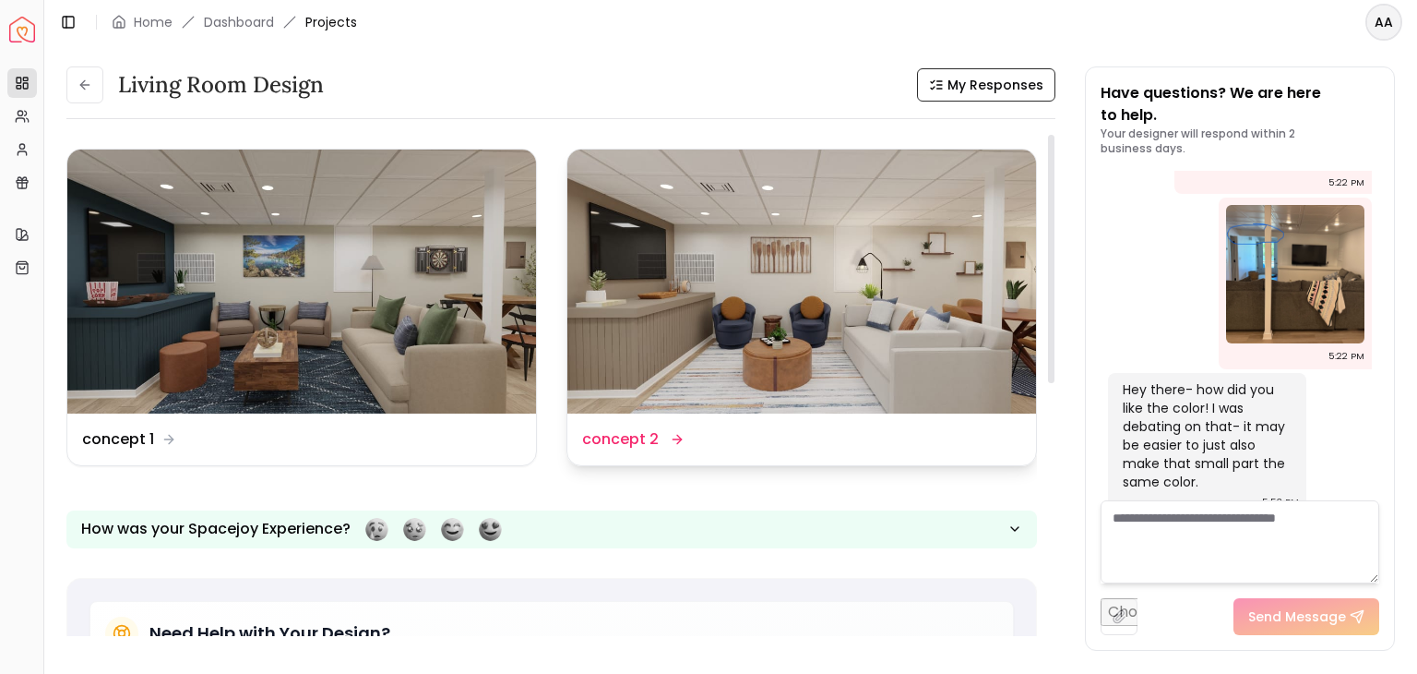
click at [742, 287] on img at bounding box center [801, 281] width 469 height 264
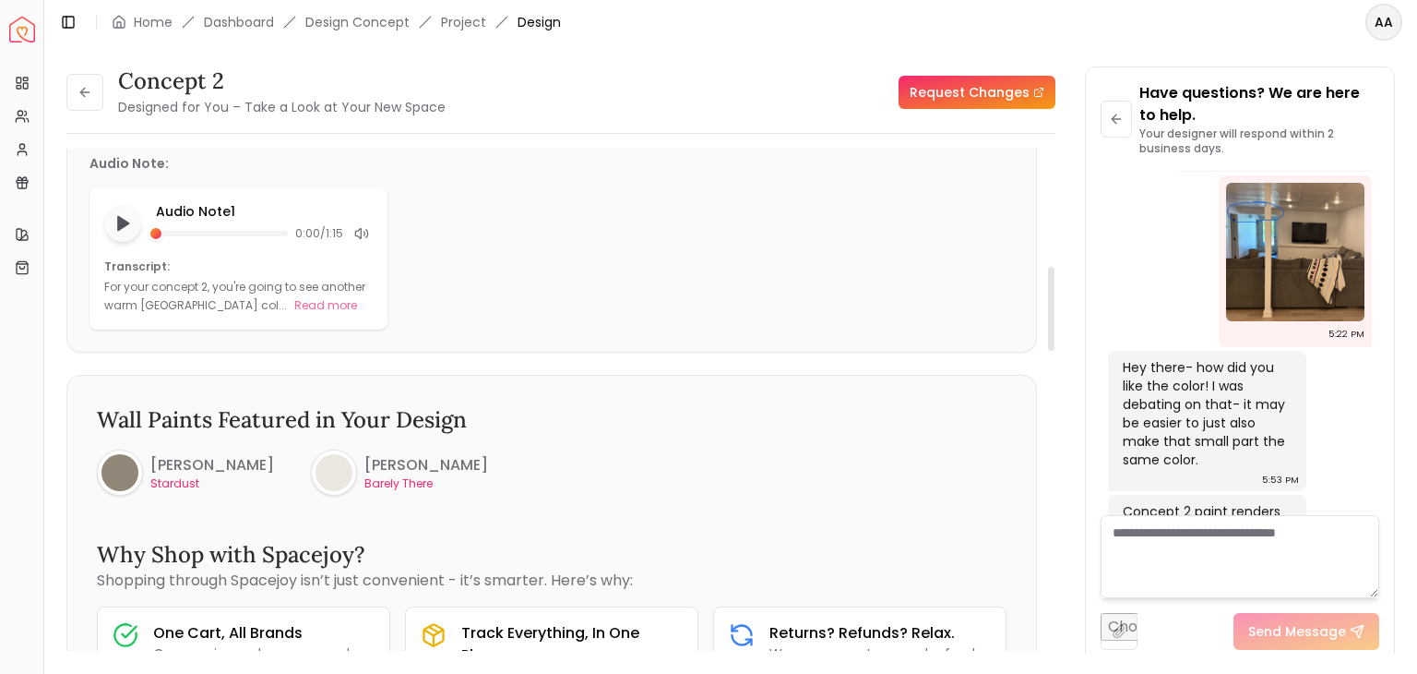
scroll to position [701, 0]
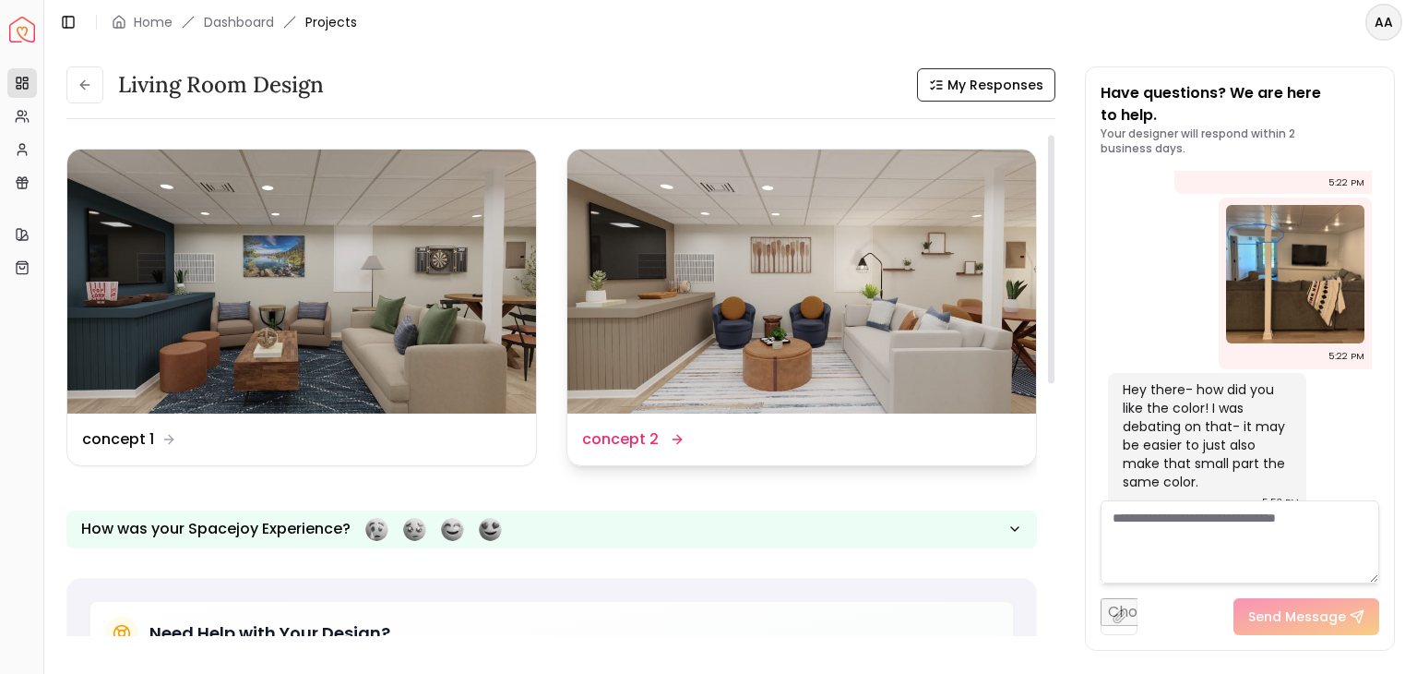
click at [919, 240] on img at bounding box center [801, 281] width 469 height 264
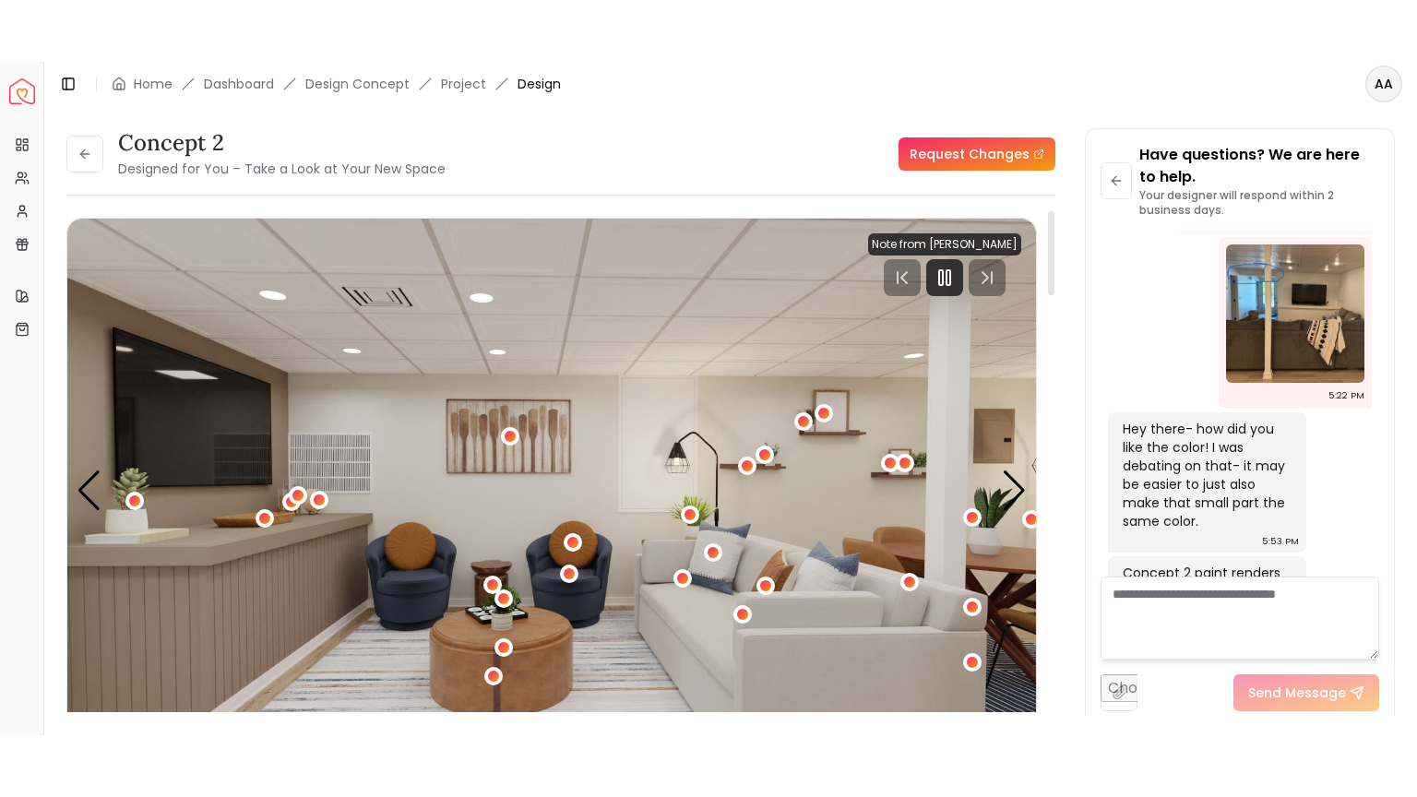
scroll to position [369, 0]
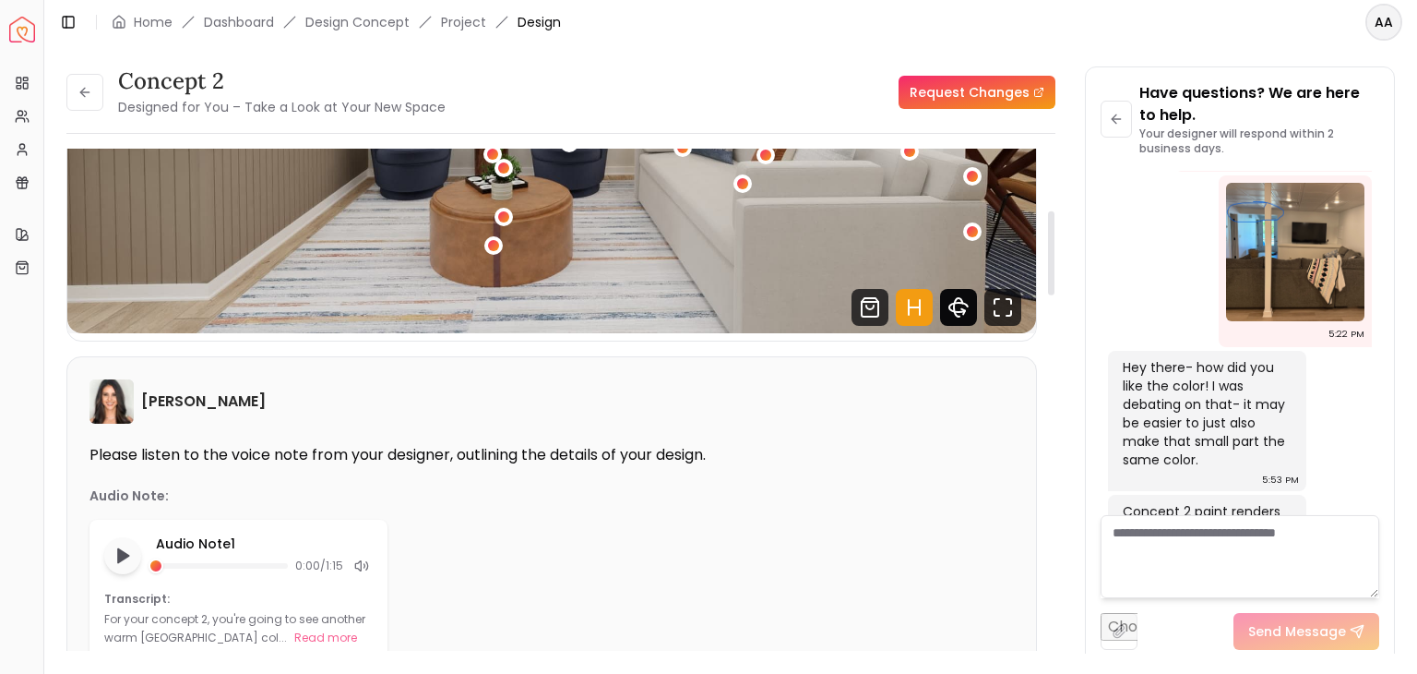
click at [951, 304] on icon "360 View" at bounding box center [958, 307] width 18 height 9
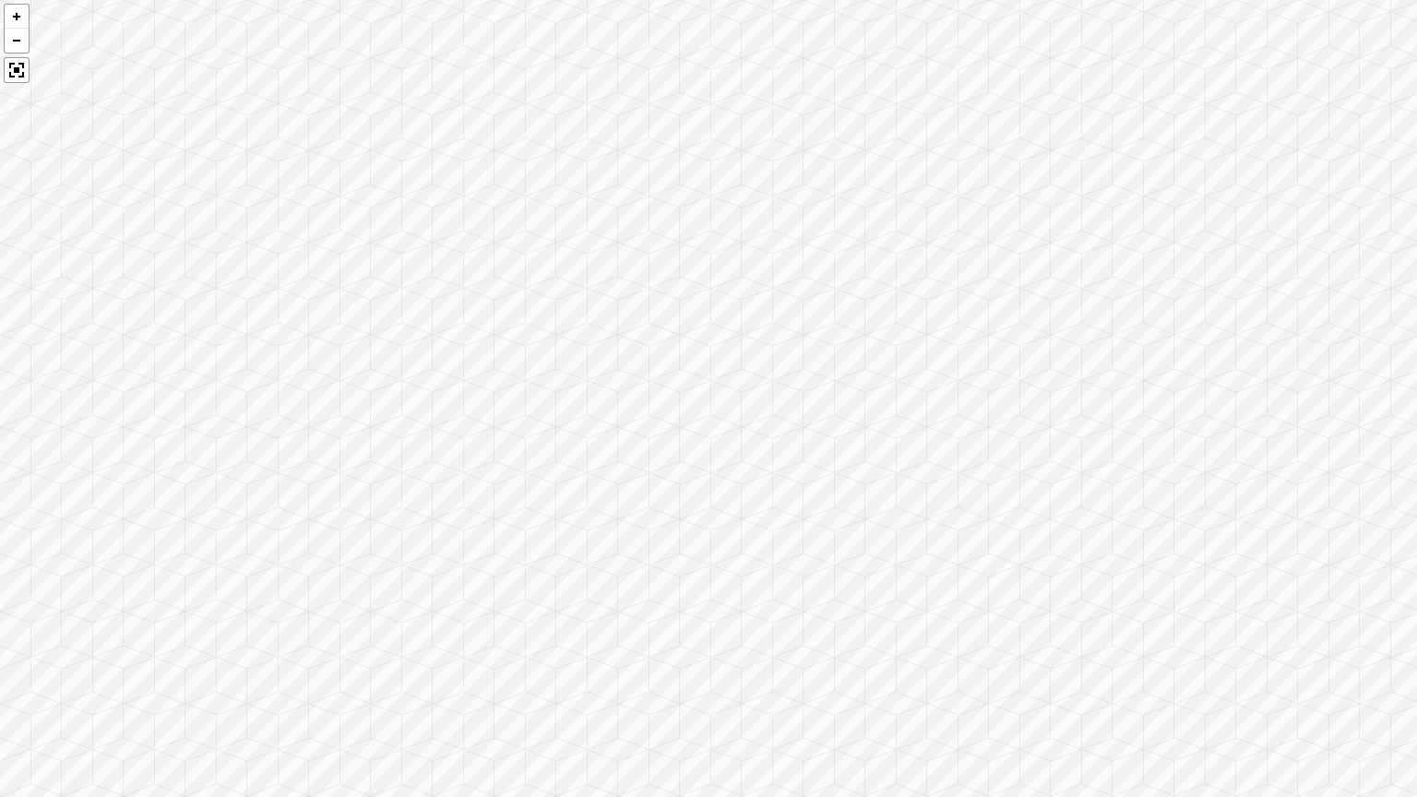
drag, startPoint x: 746, startPoint y: 480, endPoint x: 959, endPoint y: 394, distance: 228.9
click at [1001, 389] on div at bounding box center [708, 398] width 1417 height 797
drag, startPoint x: 644, startPoint y: 411, endPoint x: 819, endPoint y: 390, distance: 176.5
click at [819, 390] on div at bounding box center [708, 398] width 1417 height 797
drag, startPoint x: 626, startPoint y: 410, endPoint x: 1020, endPoint y: 351, distance: 399.3
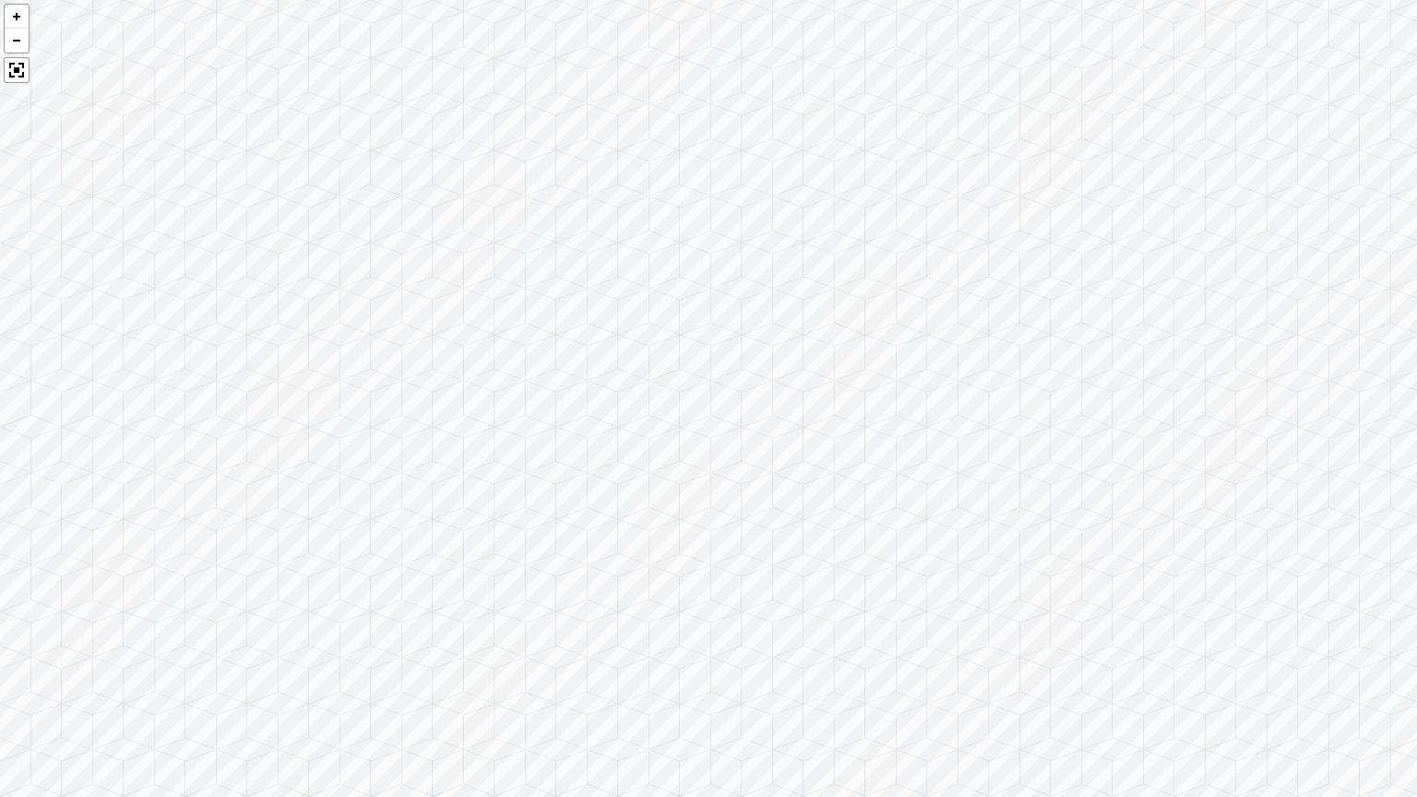
click at [1020, 351] on div at bounding box center [708, 398] width 1417 height 797
drag, startPoint x: 509, startPoint y: 362, endPoint x: 889, endPoint y: 362, distance: 380.1
click at [889, 362] on div at bounding box center [708, 398] width 1417 height 797
drag, startPoint x: 566, startPoint y: 398, endPoint x: 754, endPoint y: 416, distance: 189.1
click at [754, 416] on div at bounding box center [708, 398] width 1417 height 797
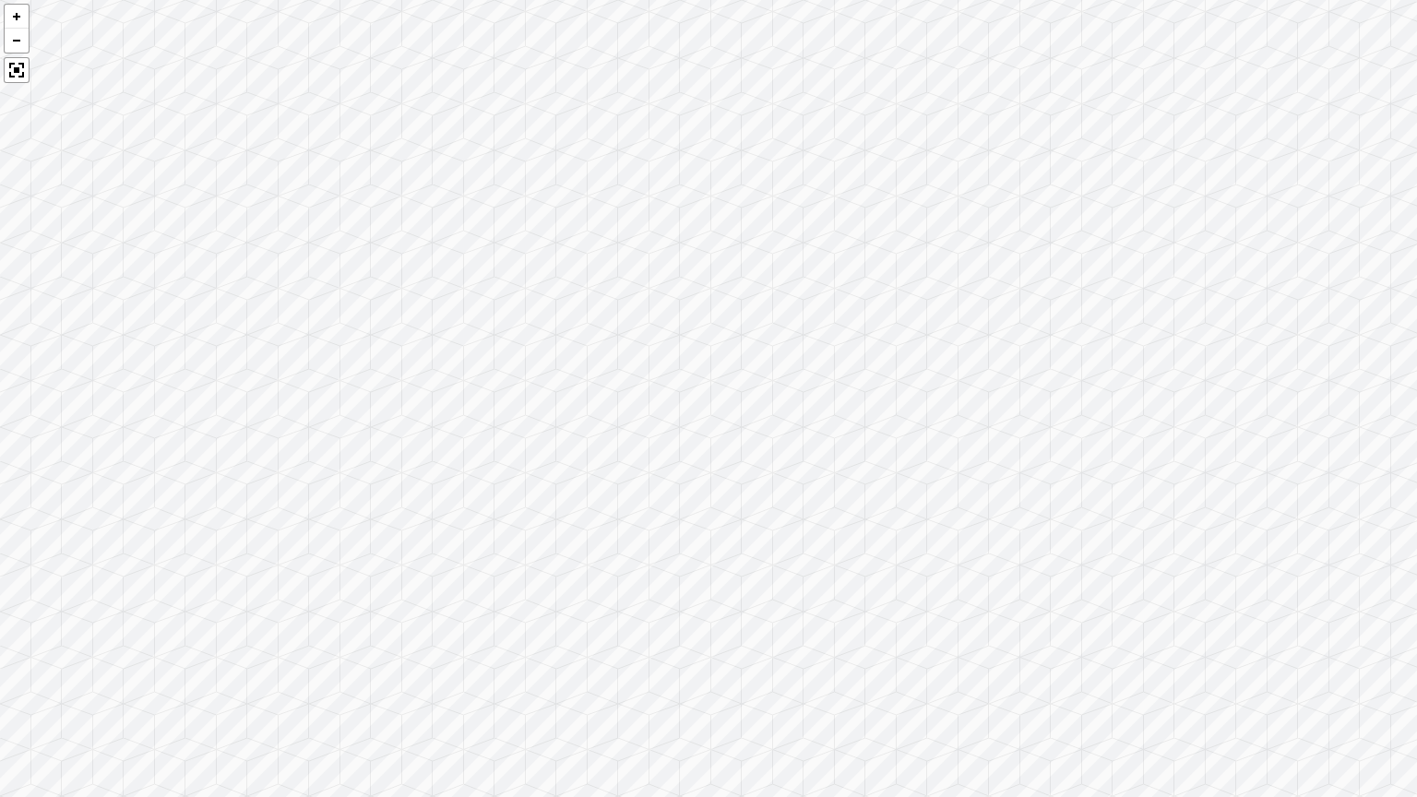
drag, startPoint x: 425, startPoint y: 502, endPoint x: 239, endPoint y: 633, distance: 227.8
click at [239, 633] on div at bounding box center [708, 398] width 1417 height 797
drag, startPoint x: 819, startPoint y: 595, endPoint x: 507, endPoint y: 543, distance: 317.2
click at [336, 584] on div at bounding box center [708, 398] width 1417 height 797
drag, startPoint x: 782, startPoint y: 583, endPoint x: 412, endPoint y: 566, distance: 371.3
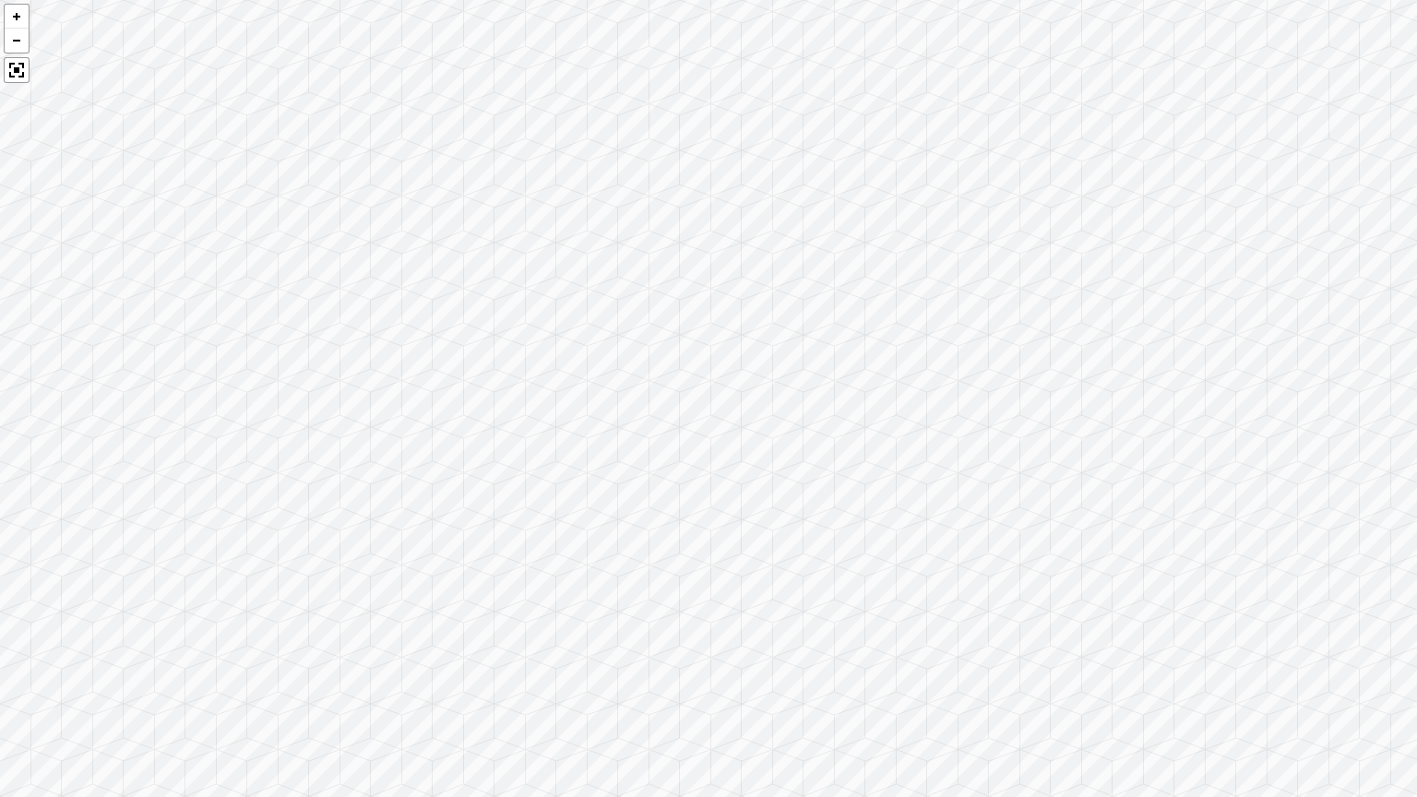
click at [412, 566] on div at bounding box center [708, 398] width 1417 height 797
drag, startPoint x: 466, startPoint y: 574, endPoint x: 407, endPoint y: 544, distance: 66.0
click at [407, 544] on div at bounding box center [708, 398] width 1417 height 797
drag, startPoint x: 650, startPoint y: 496, endPoint x: 627, endPoint y: 650, distance: 154.9
click at [627, 650] on div at bounding box center [708, 398] width 1417 height 797
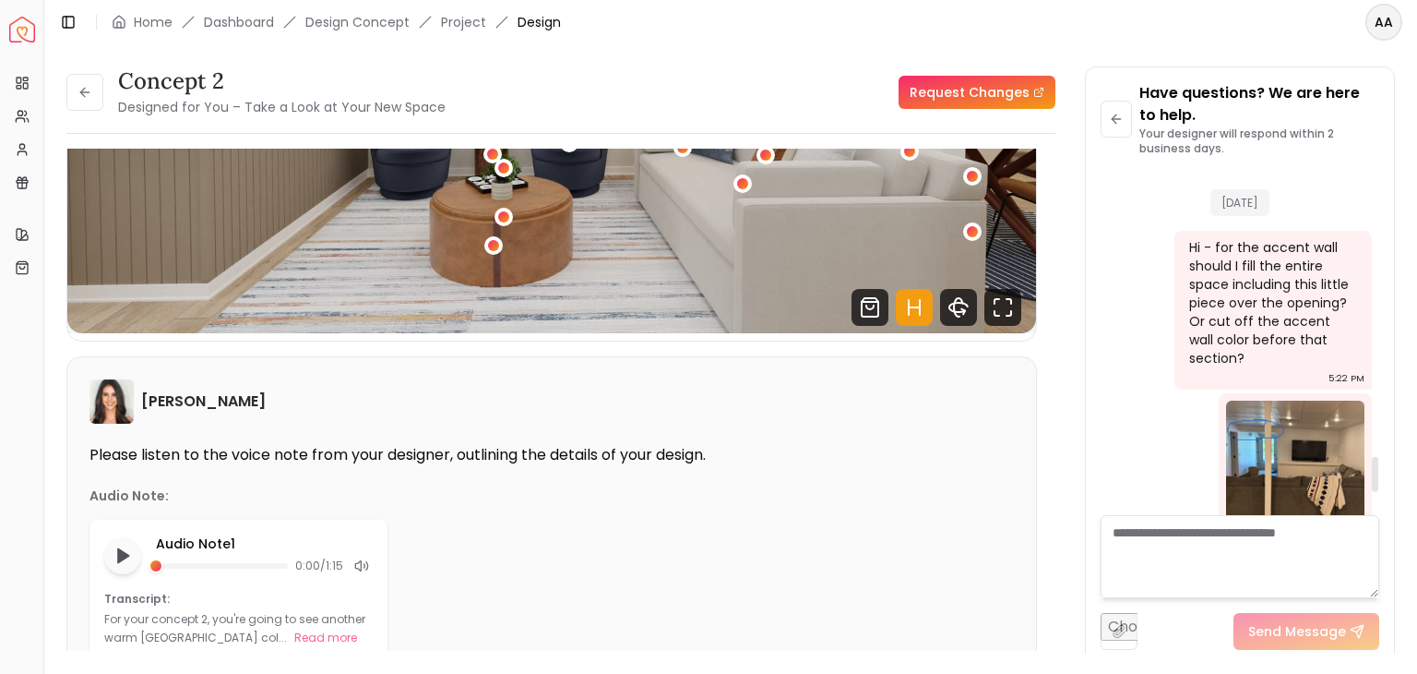
scroll to position [2786, 0]
click at [1295, 400] on img at bounding box center [1295, 469] width 138 height 138
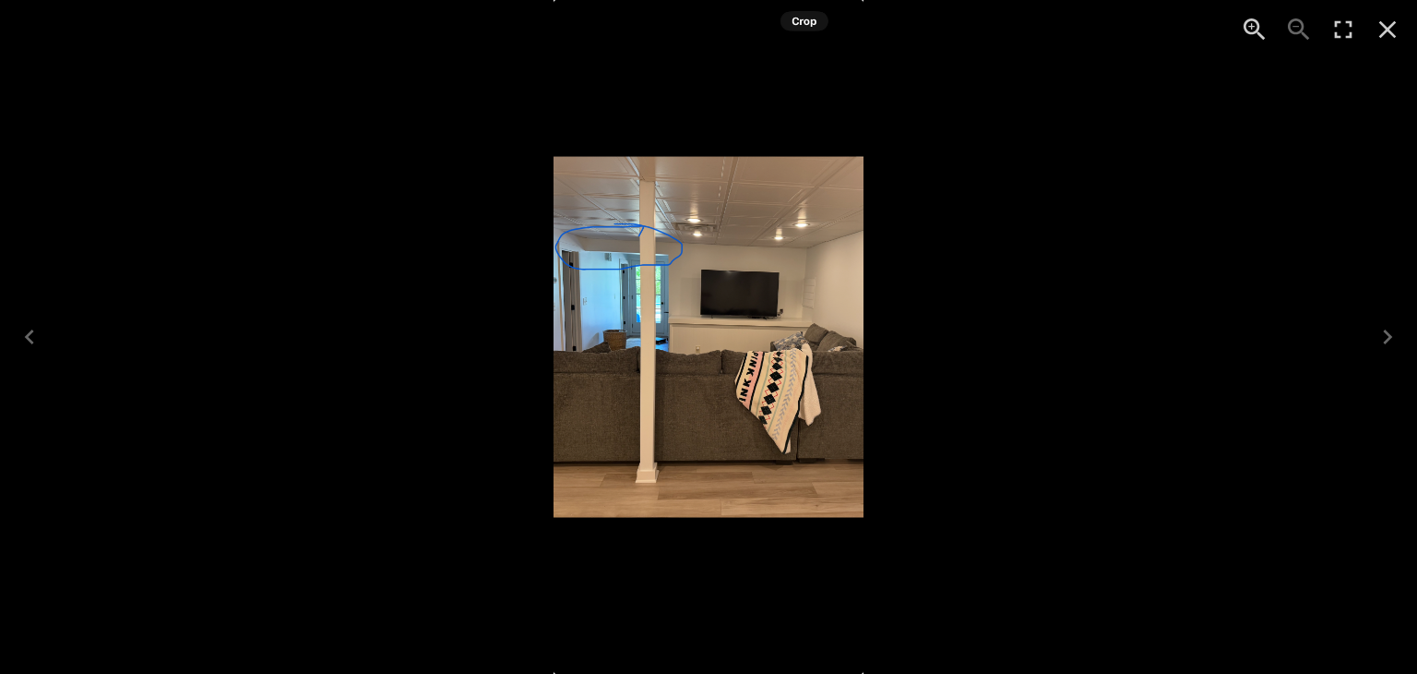
click at [1392, 30] on icon "Close" at bounding box center [1388, 30] width 30 height 30
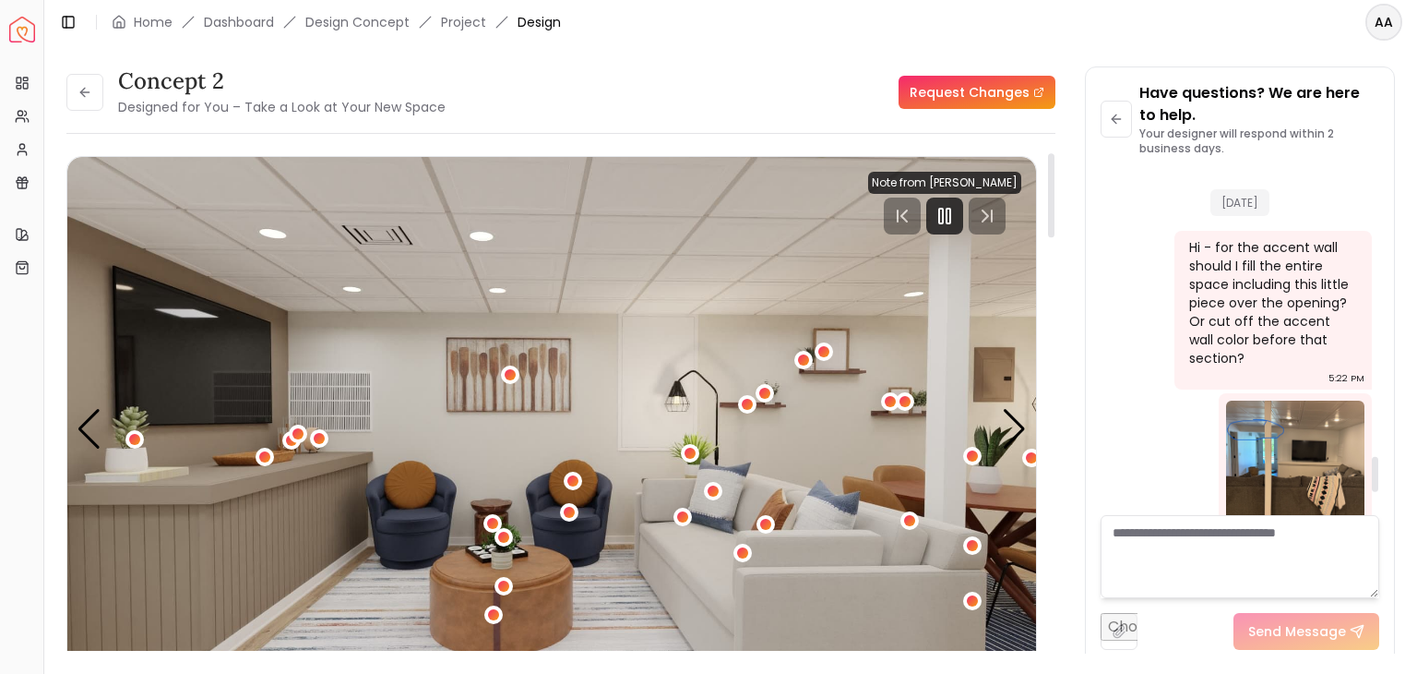
scroll to position [0, 0]
click at [89, 97] on icon at bounding box center [85, 92] width 15 height 15
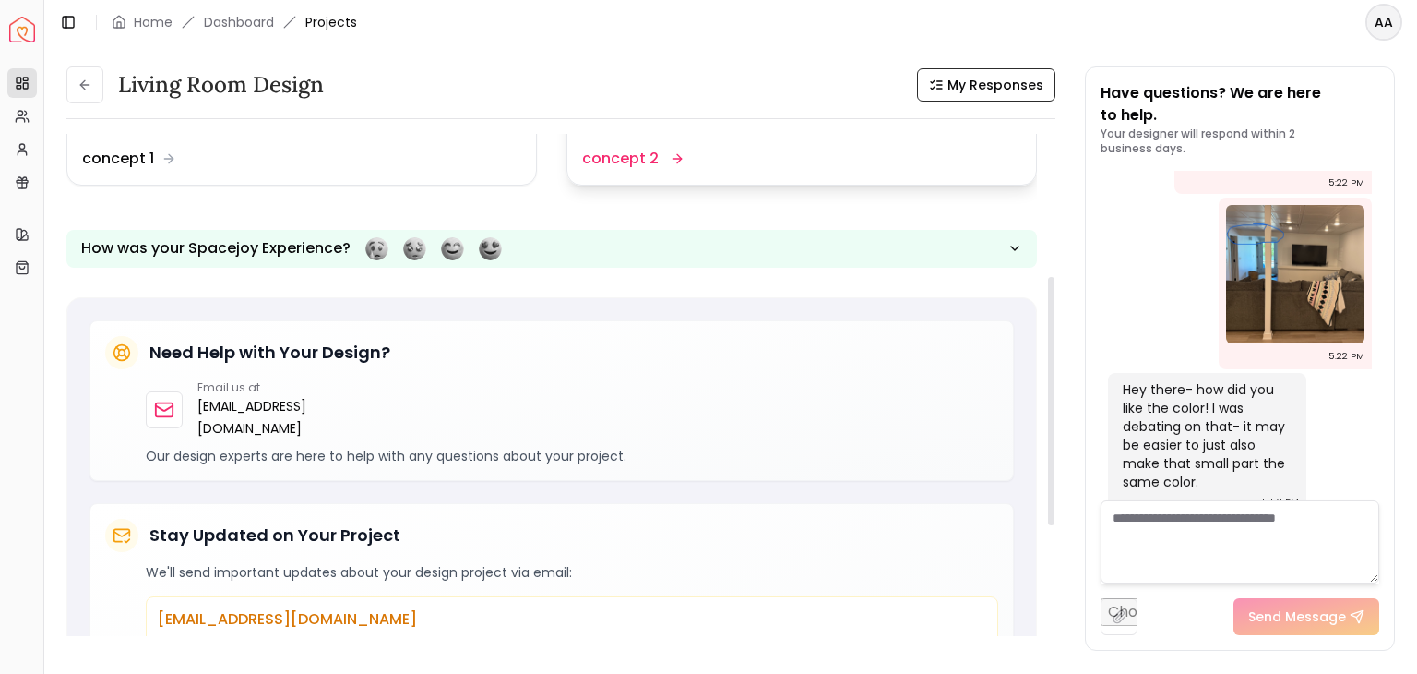
scroll to position [288, 0]
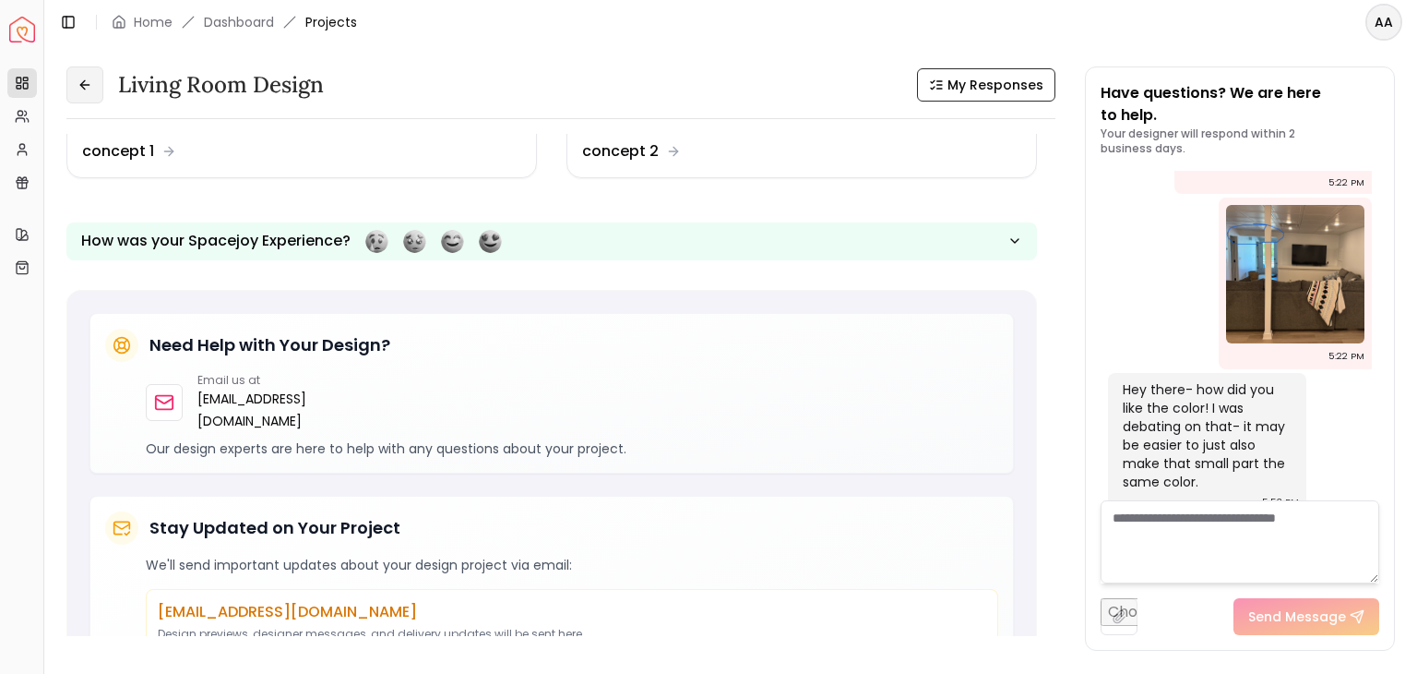
click at [85, 97] on button at bounding box center [84, 84] width 37 height 37
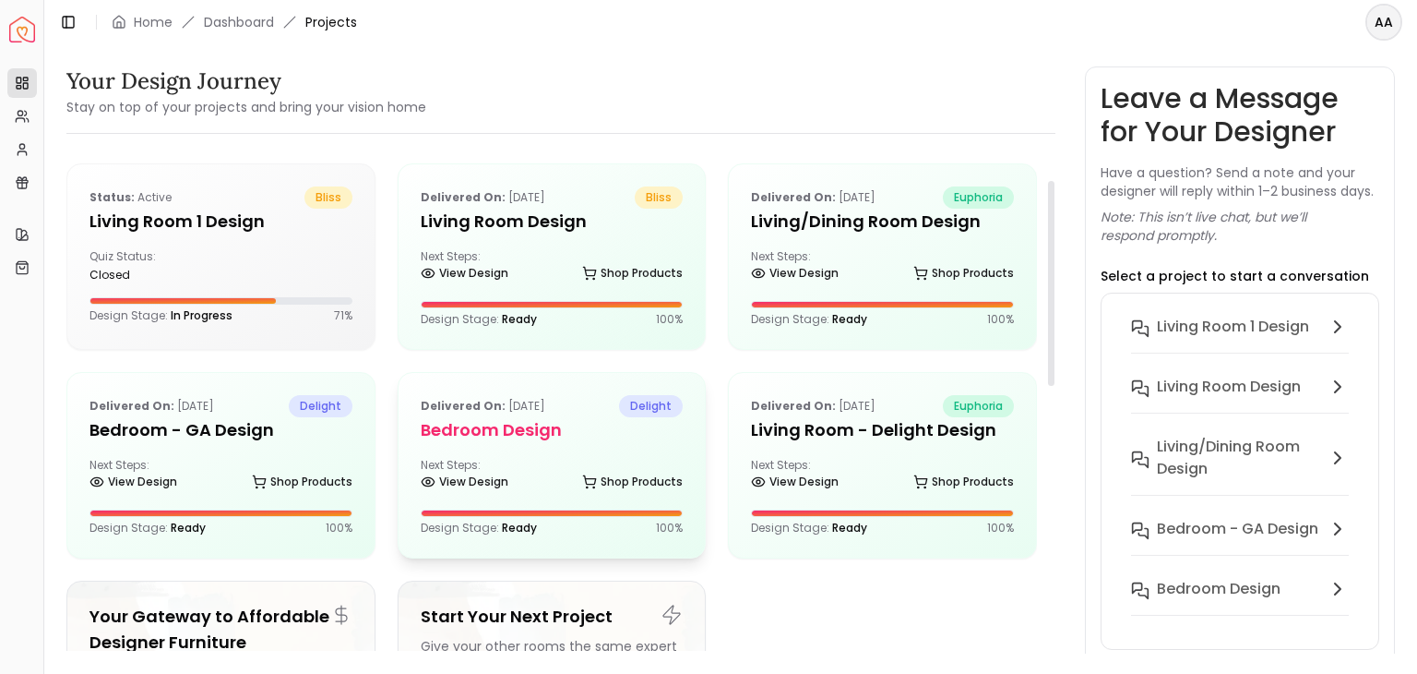
scroll to position [177, 0]
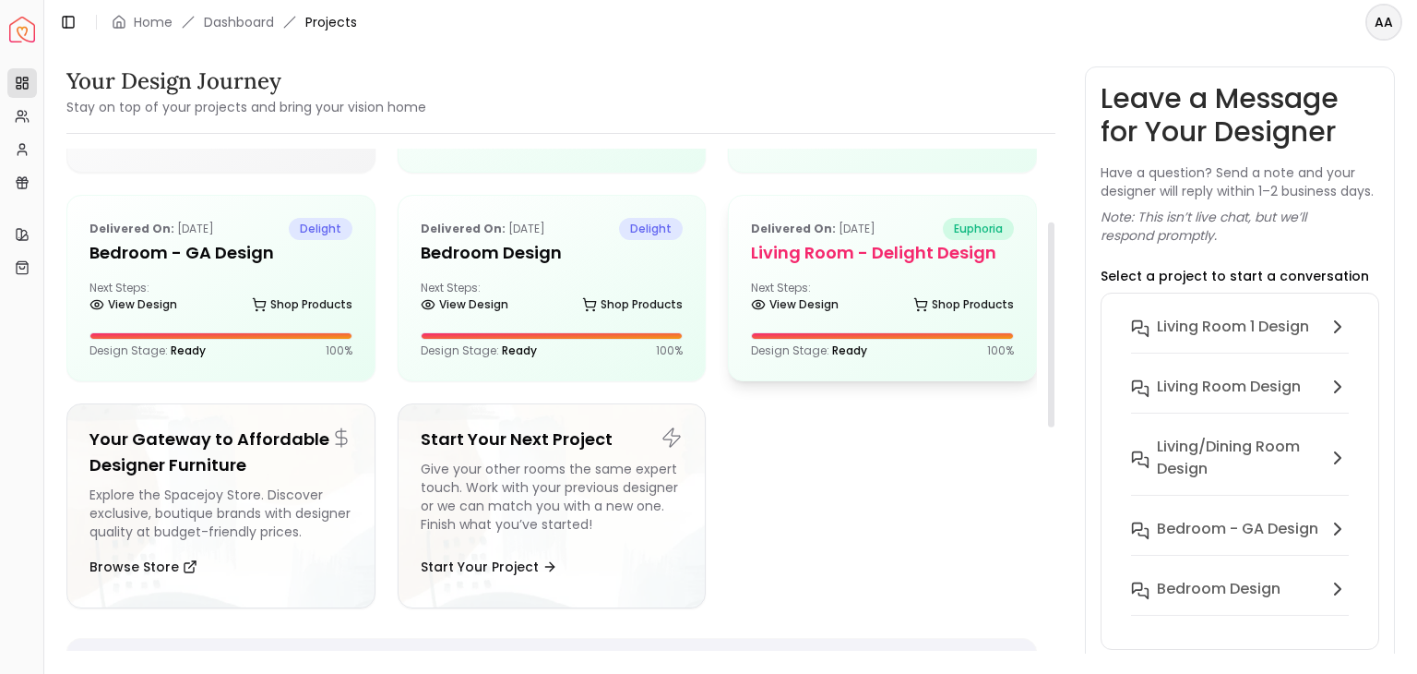
click at [897, 294] on div "Next Steps: View Design Shop Products" at bounding box center [882, 298] width 263 height 37
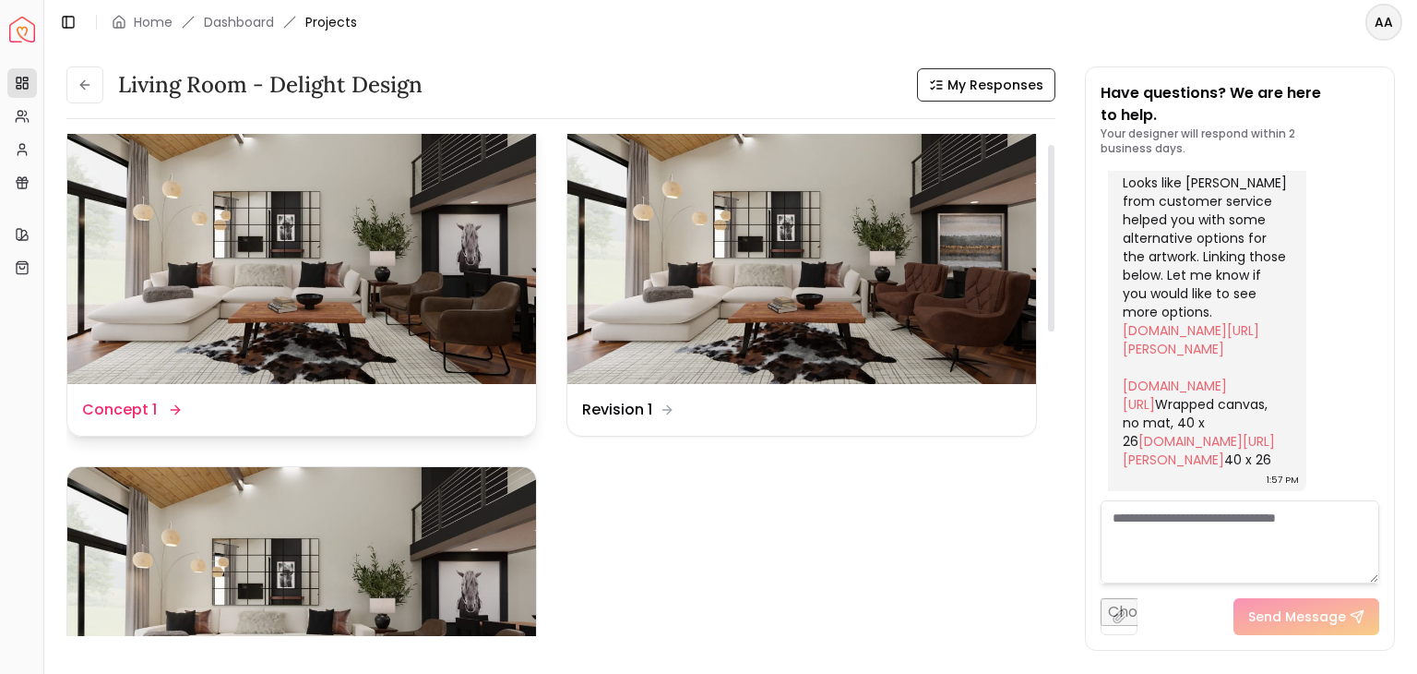
scroll to position [28, 0]
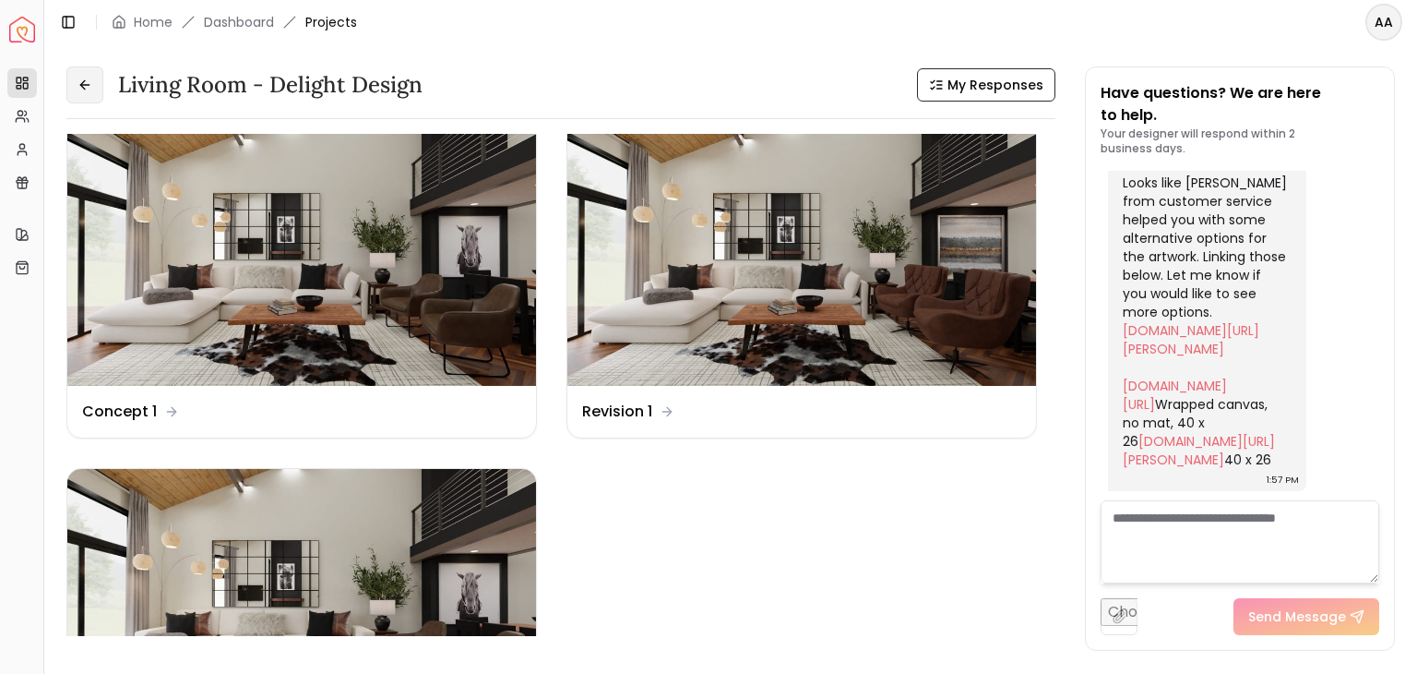
click at [81, 73] on button at bounding box center [84, 84] width 37 height 37
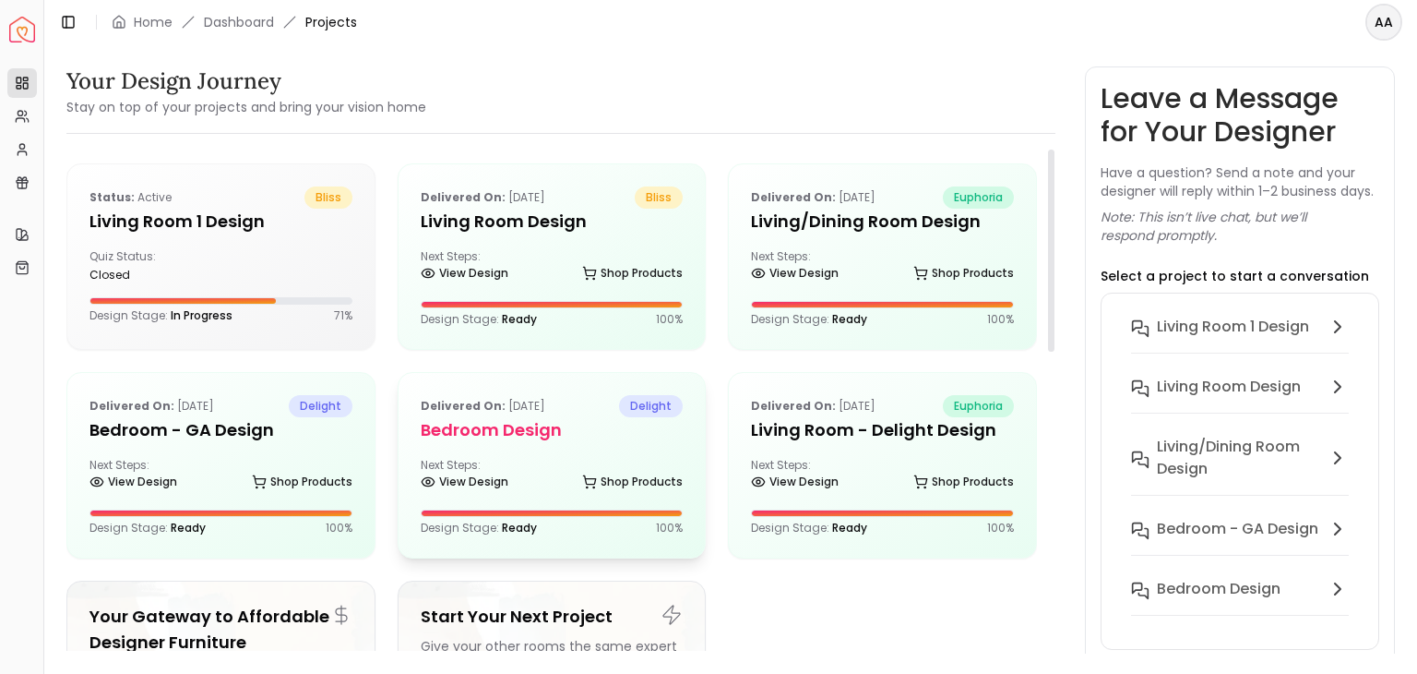
click at [514, 454] on div "Delivered on: [DATE] delight Bedroom Design Next Steps: View Design Shop Produc…" at bounding box center [552, 465] width 307 height 185
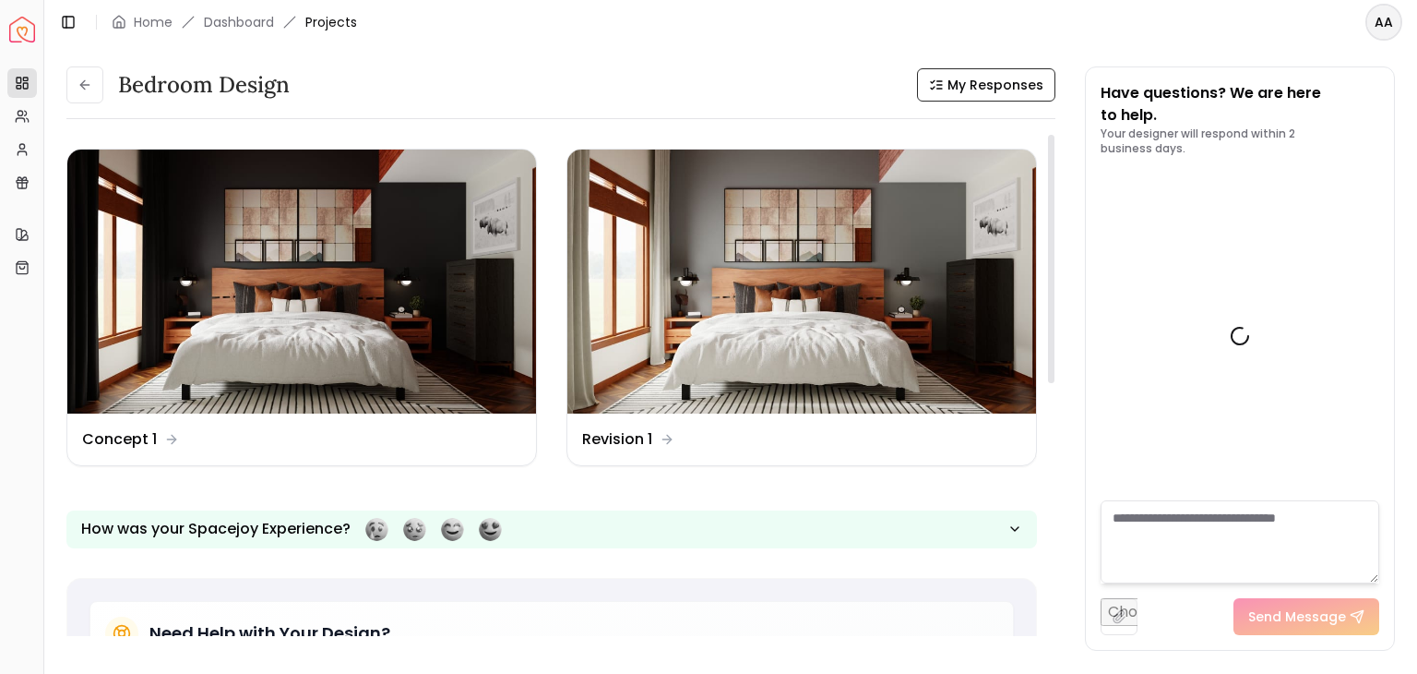
scroll to position [1213, 0]
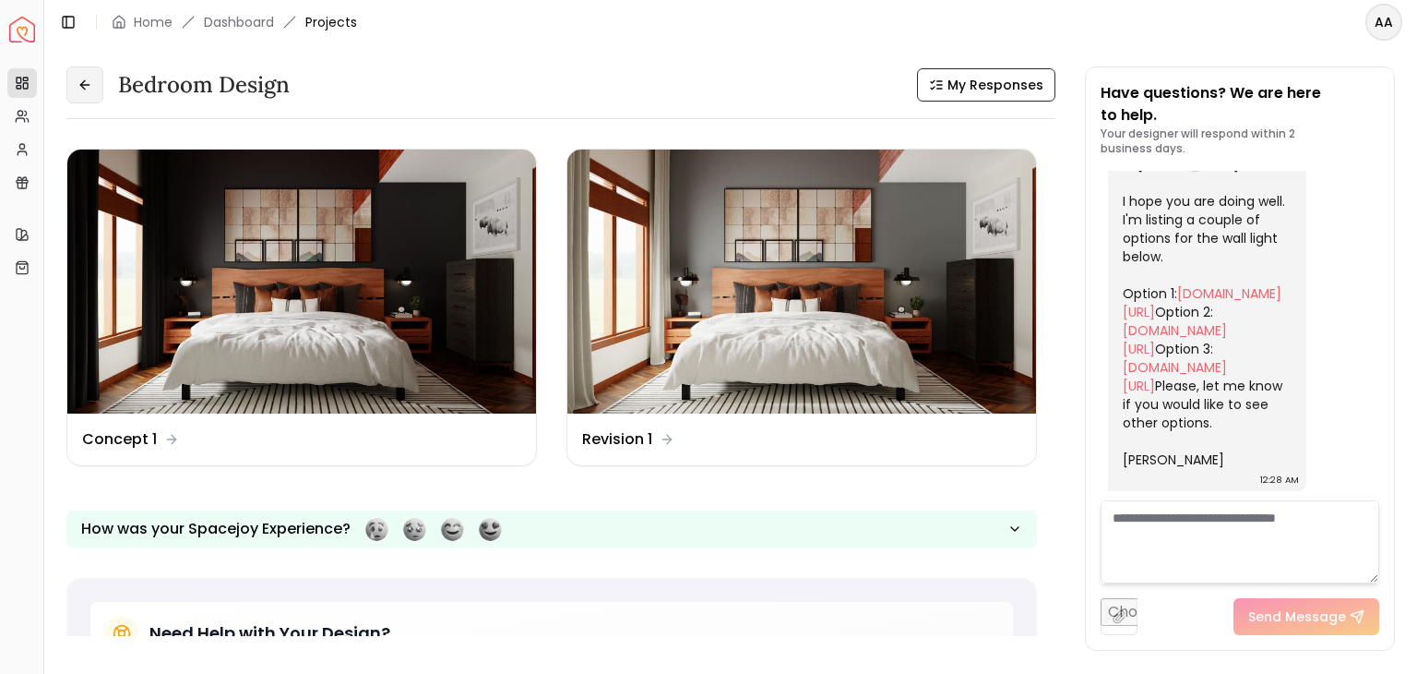
click at [74, 73] on button at bounding box center [84, 84] width 37 height 37
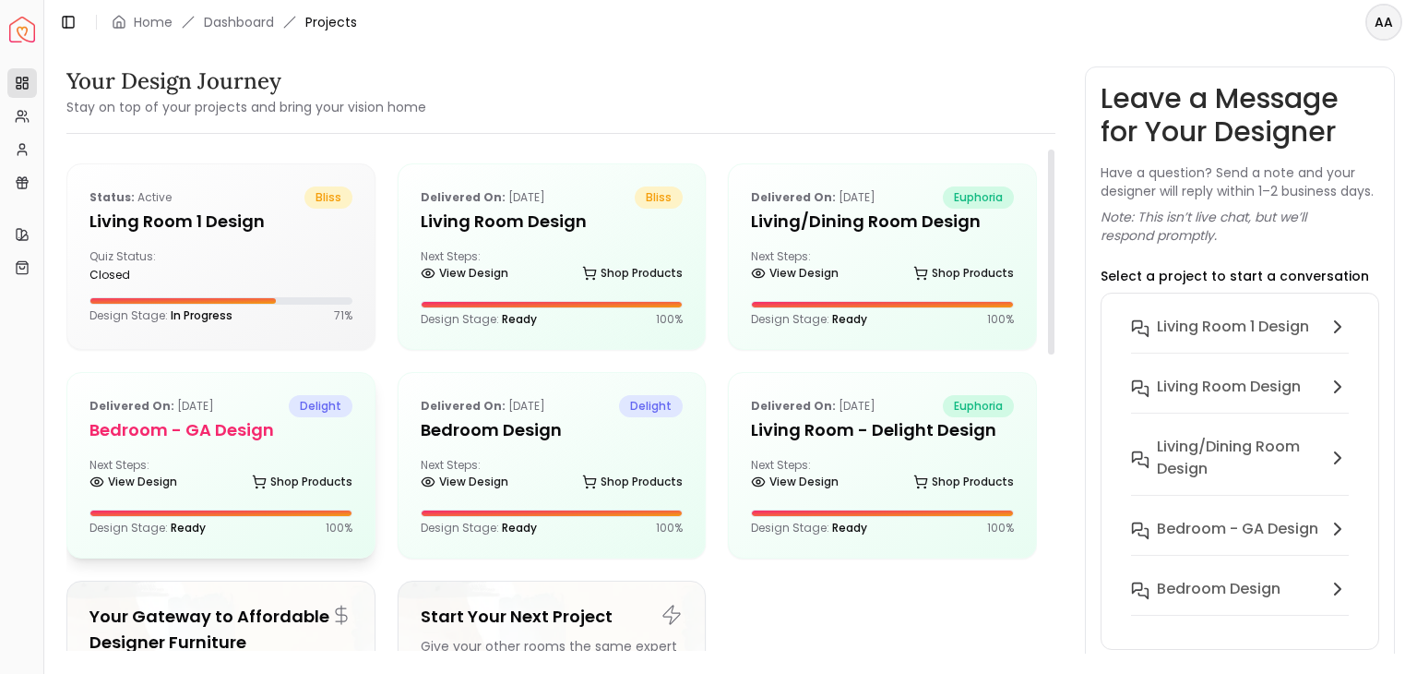
click at [208, 437] on h5 "Bedroom - GA Design" at bounding box center [220, 430] width 263 height 26
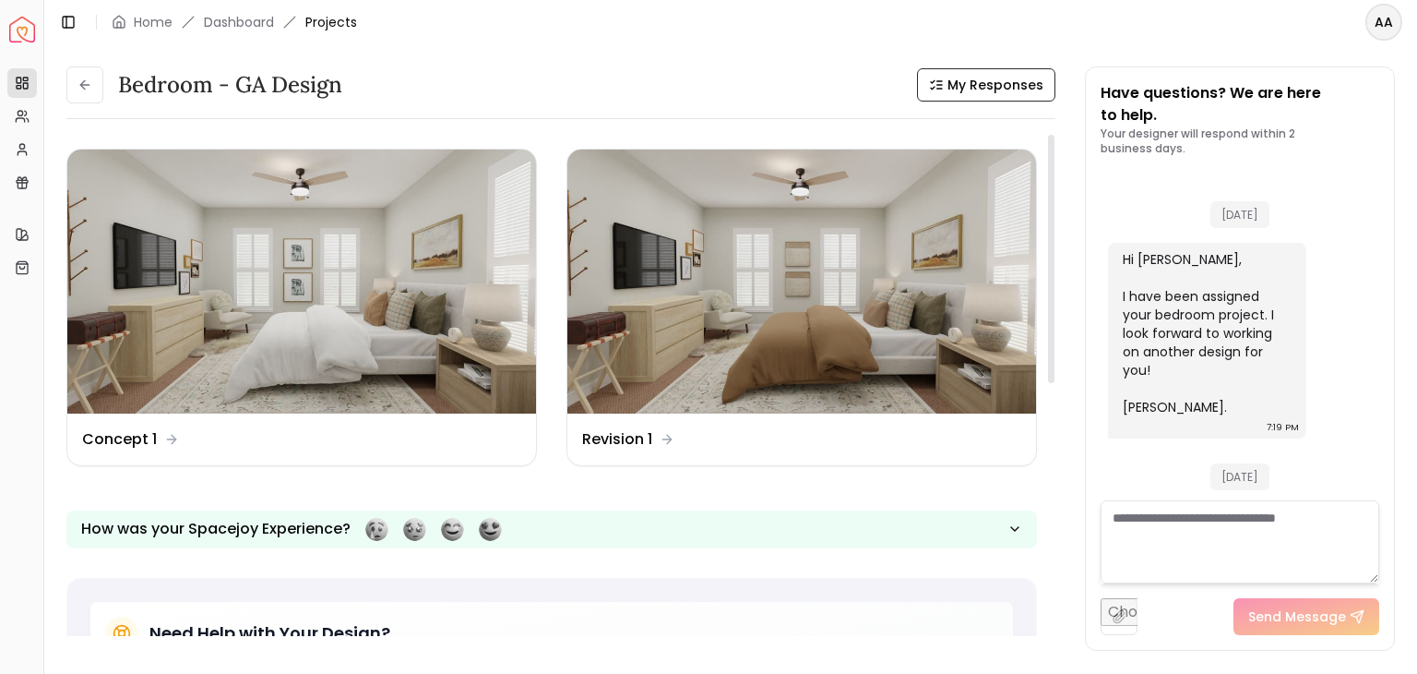
scroll to position [763, 0]
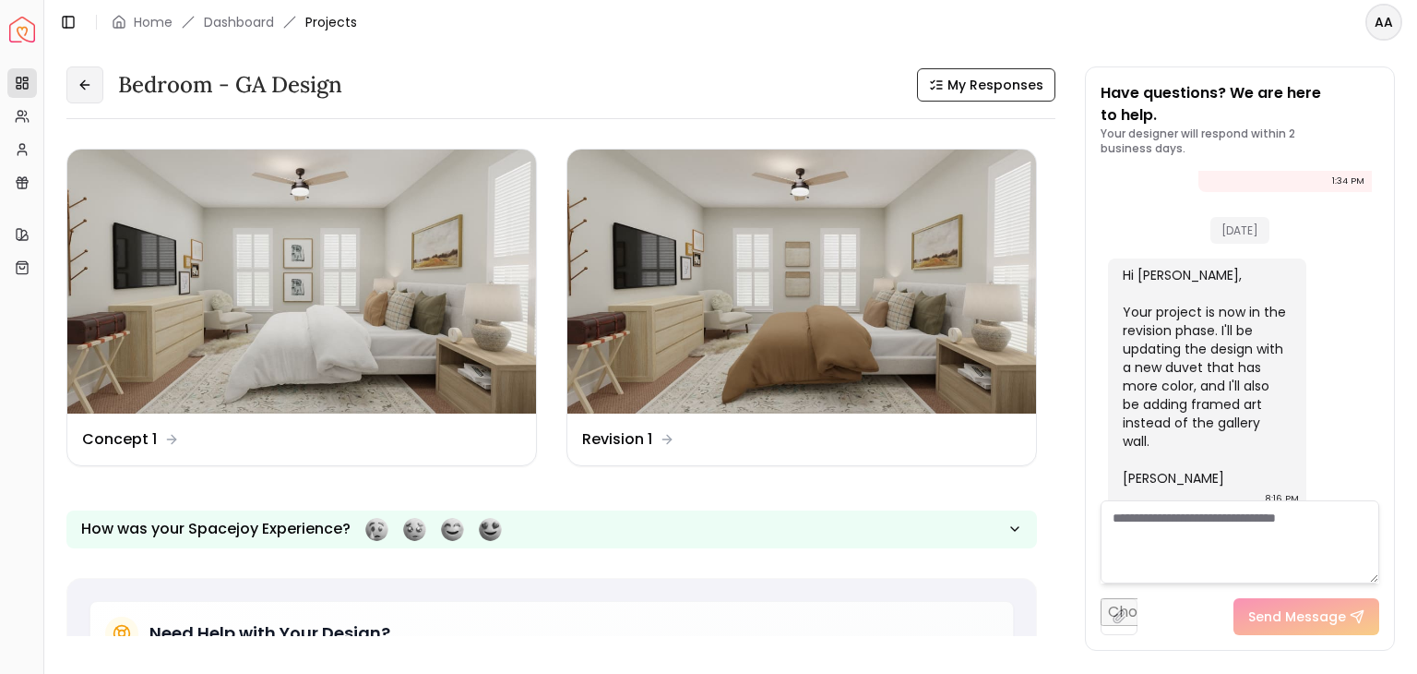
click at [79, 93] on button at bounding box center [84, 84] width 37 height 37
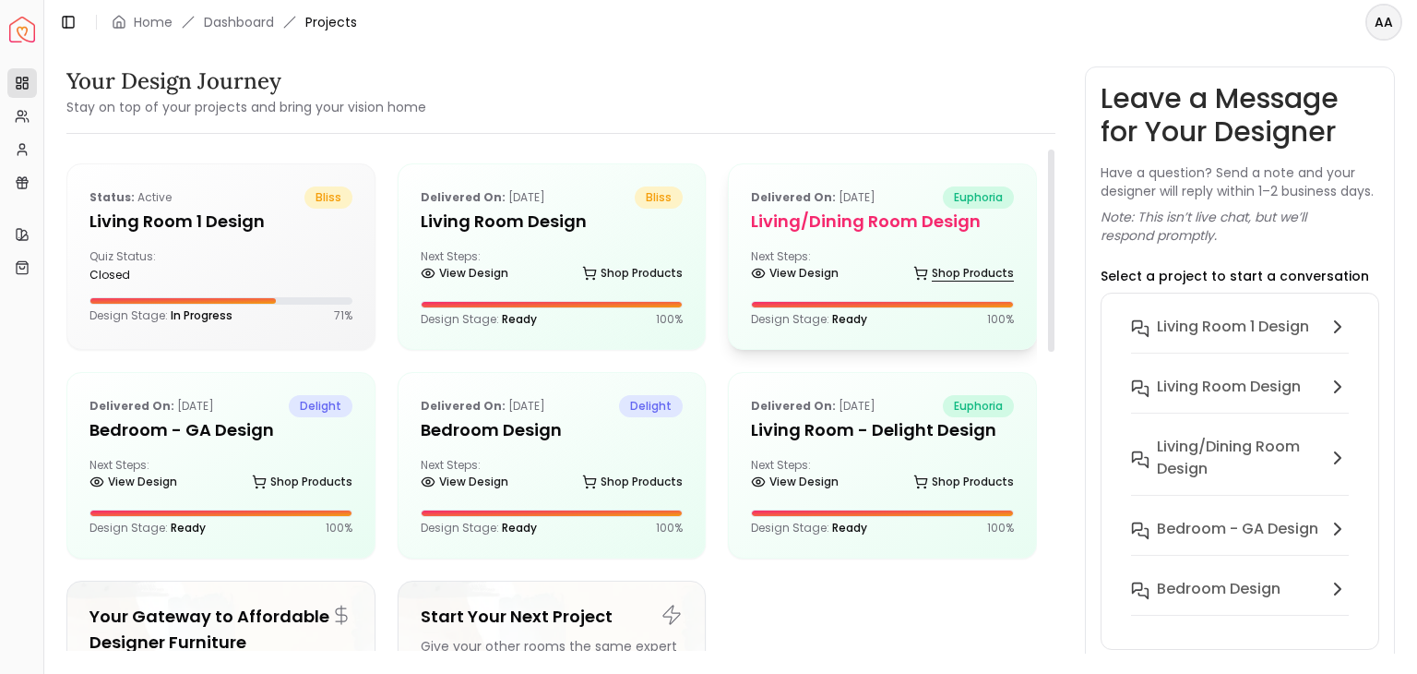
click at [969, 278] on link "Shop Products" at bounding box center [963, 273] width 101 height 26
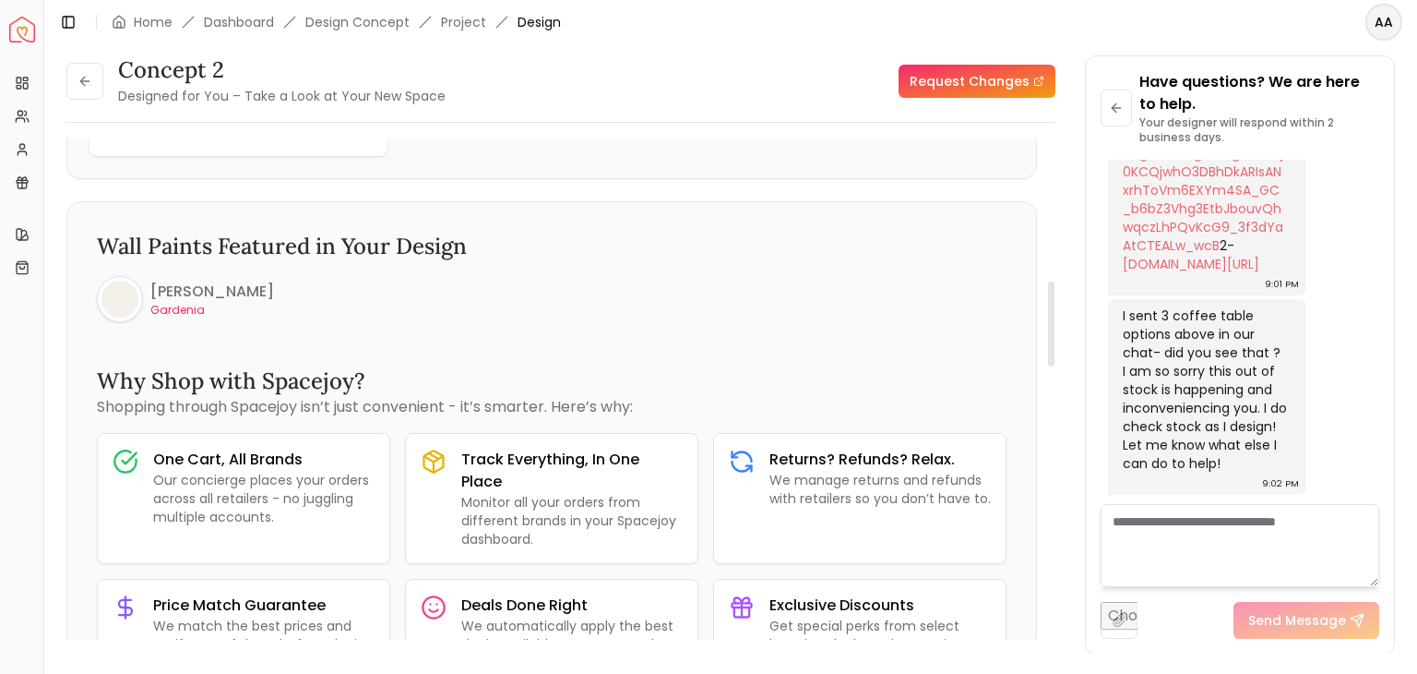
scroll to position [926, 0]
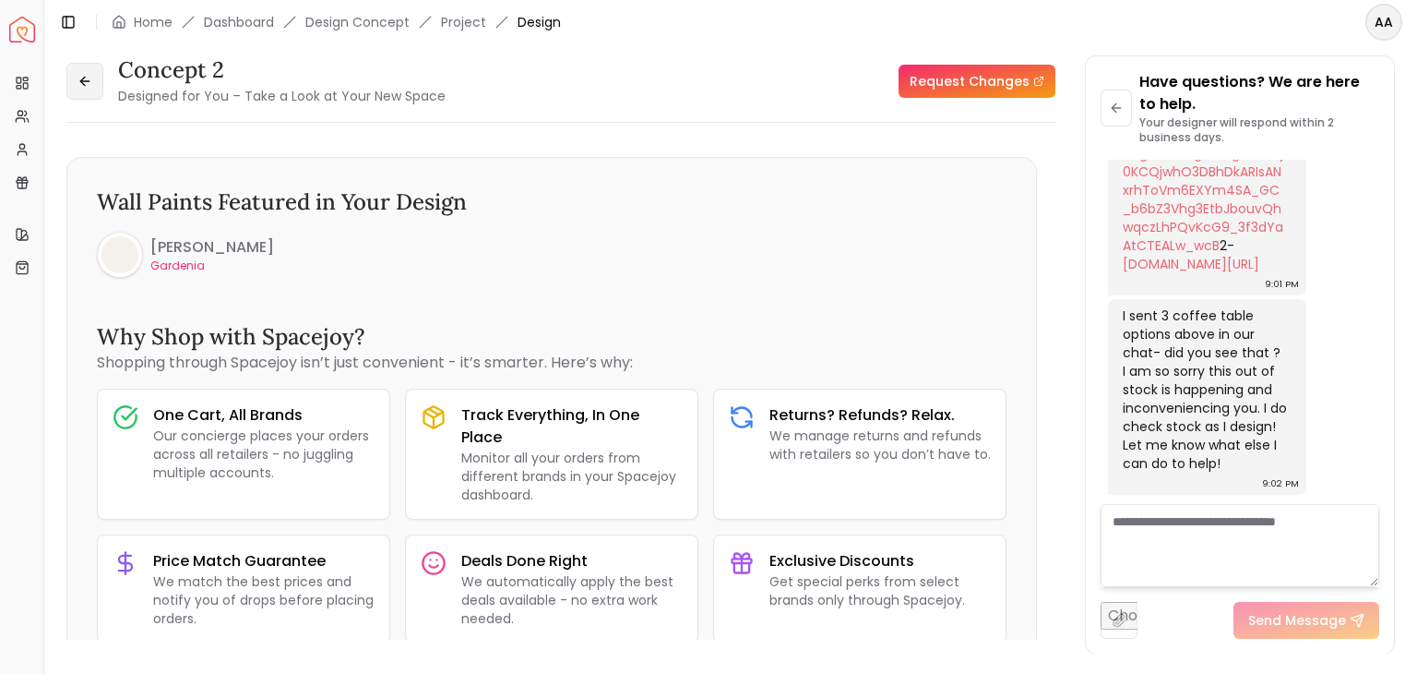
click at [100, 81] on button at bounding box center [84, 81] width 37 height 37
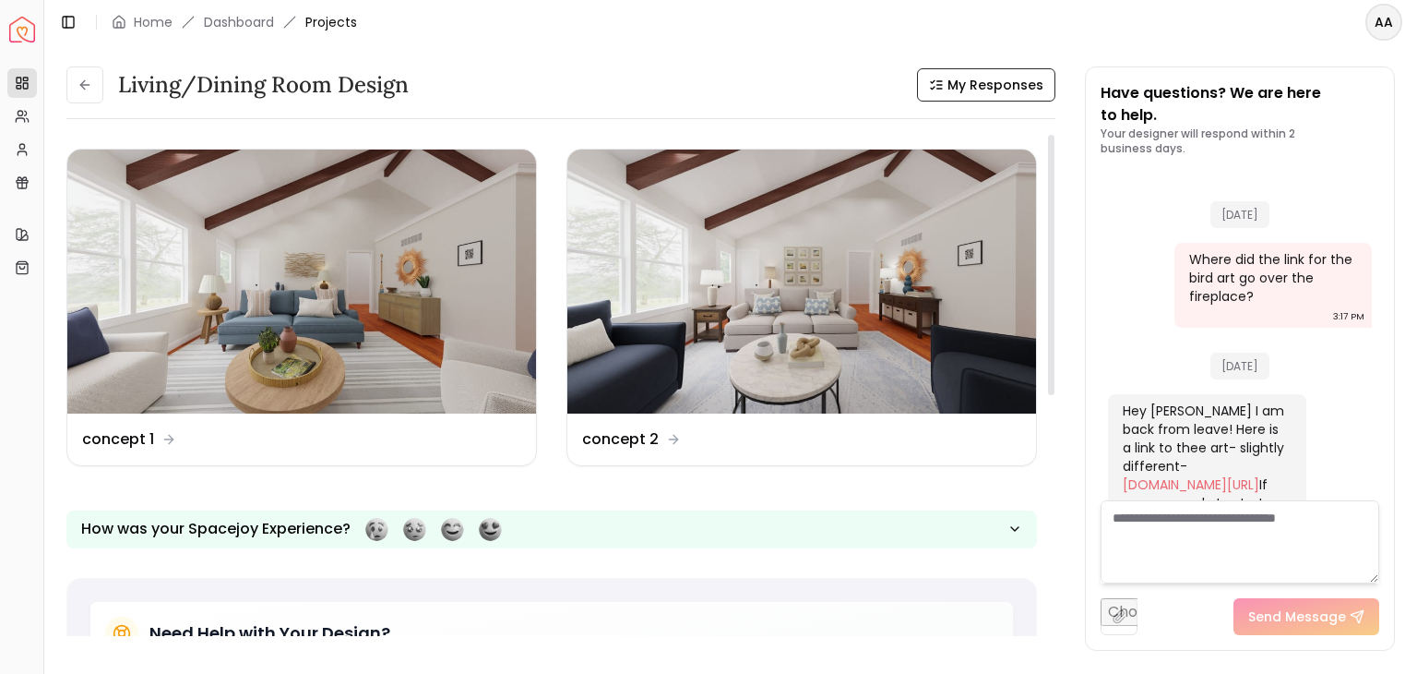
scroll to position [4941, 0]
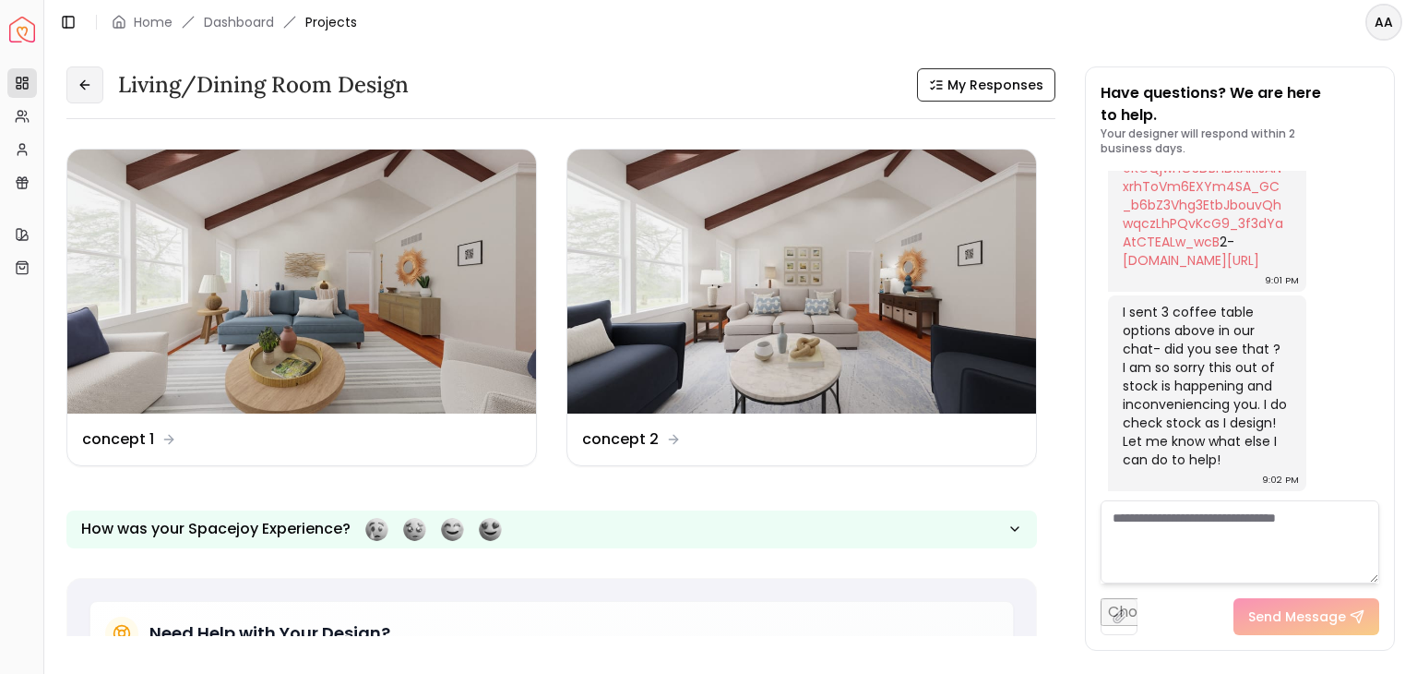
click at [86, 78] on icon at bounding box center [85, 85] width 15 height 15
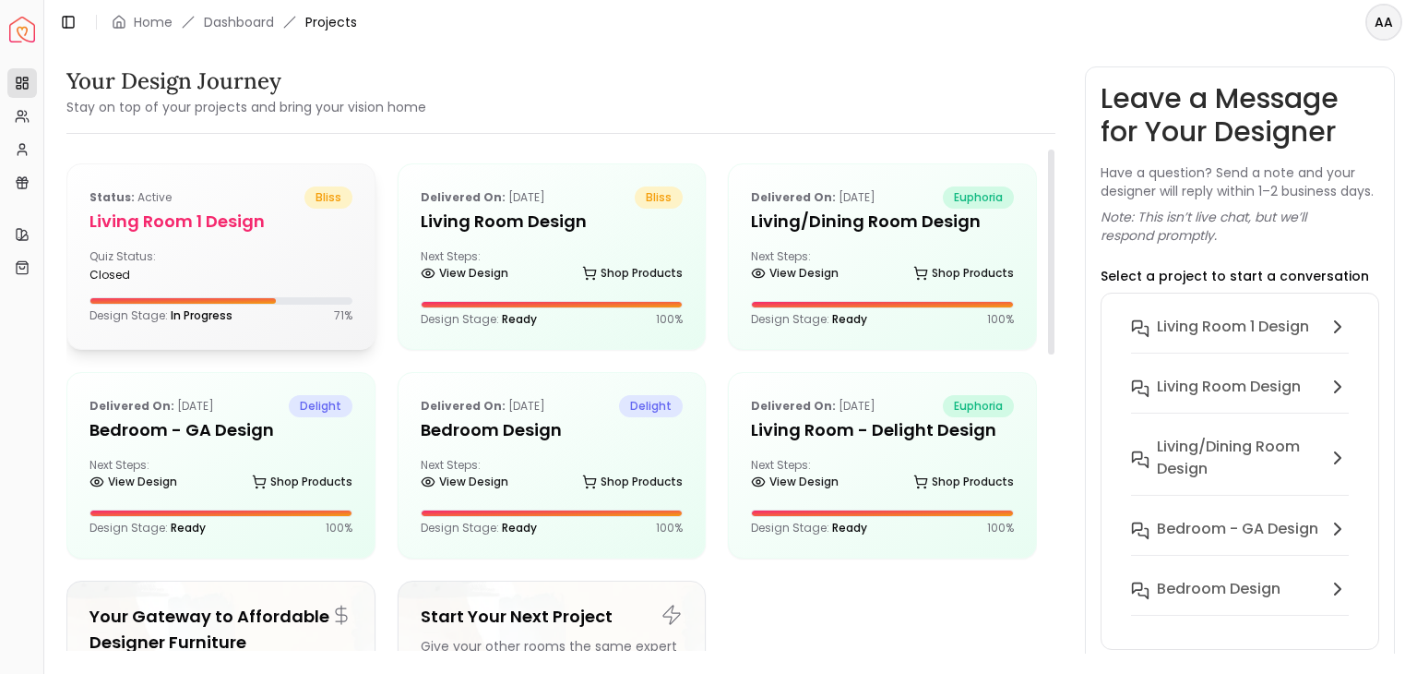
click at [241, 278] on div "Quiz Status: closed" at bounding box center [220, 265] width 263 height 33
click at [276, 203] on div "Status: active bliss" at bounding box center [220, 197] width 263 height 22
click at [280, 218] on h5 "Living Room 1 design" at bounding box center [220, 222] width 263 height 26
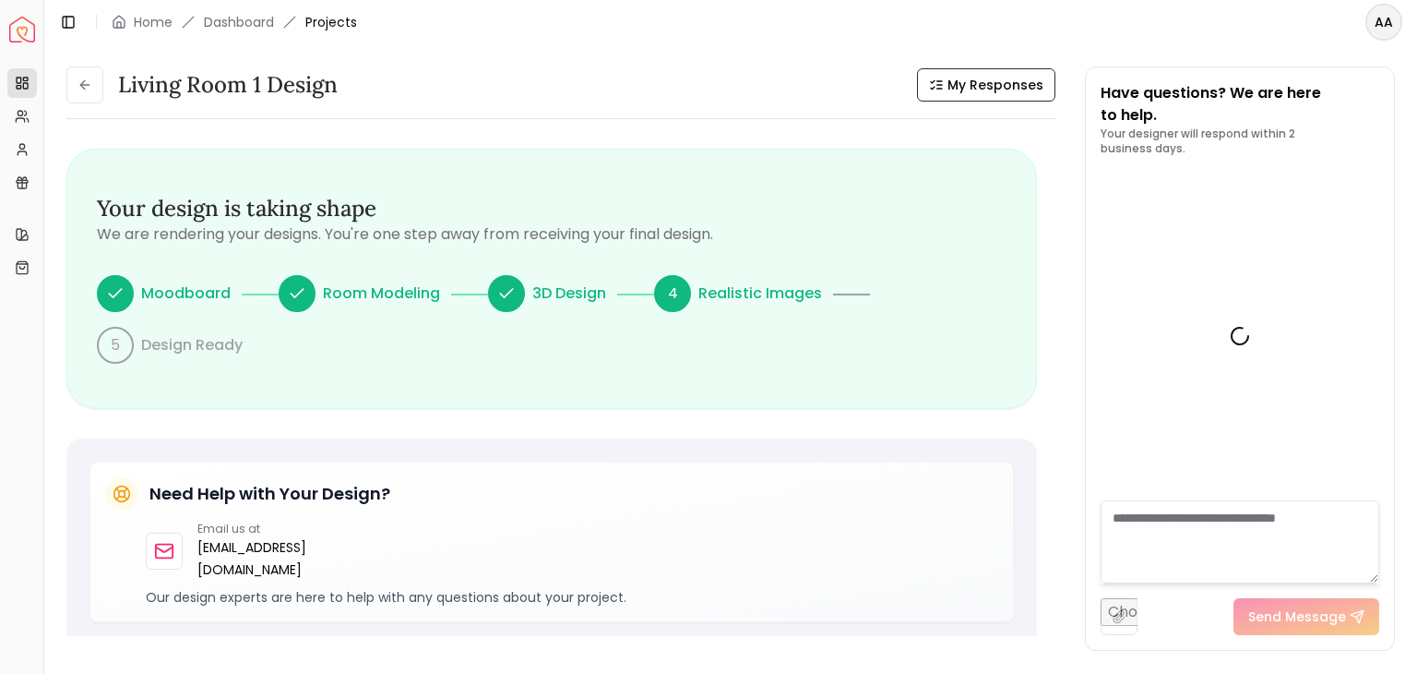
click at [247, 275] on div "Moodboard Room Modeling 3D Design 4 Realistic Images 5 Design Ready" at bounding box center [552, 319] width 910 height 89
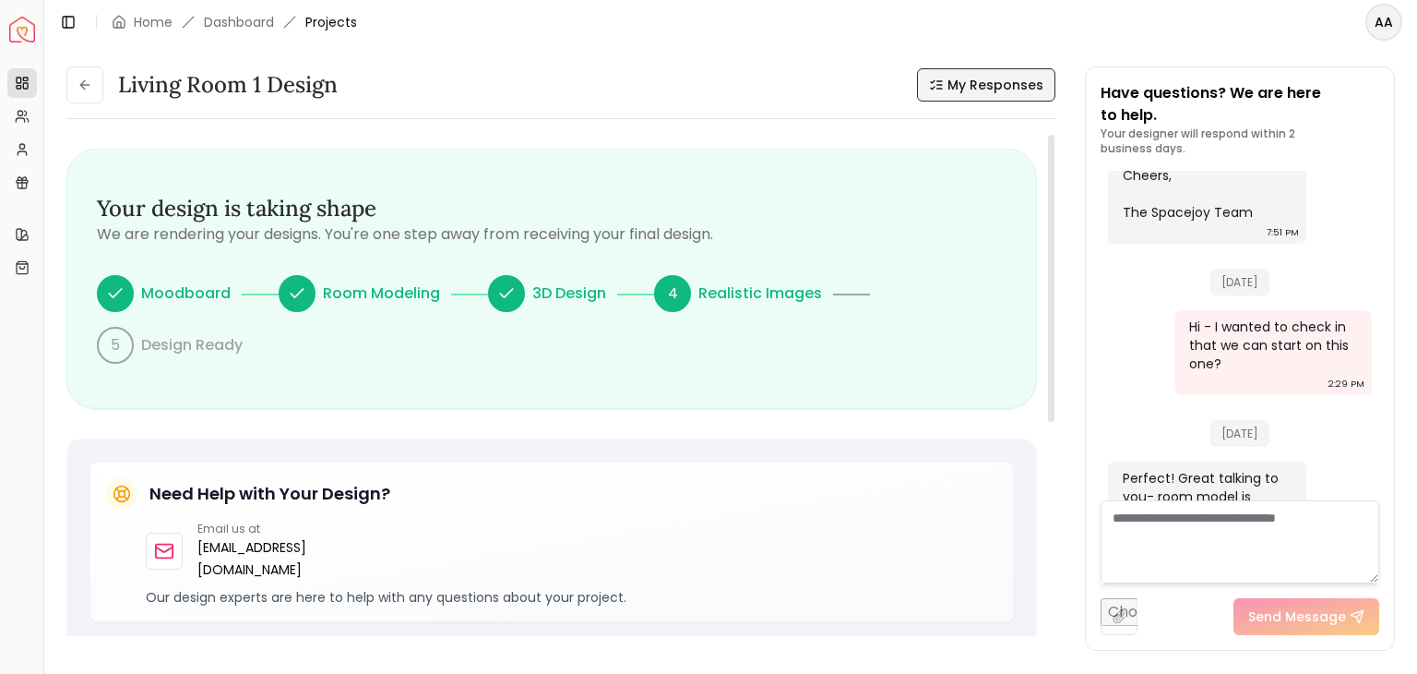
click at [971, 72] on button "My Responses" at bounding box center [986, 84] width 138 height 33
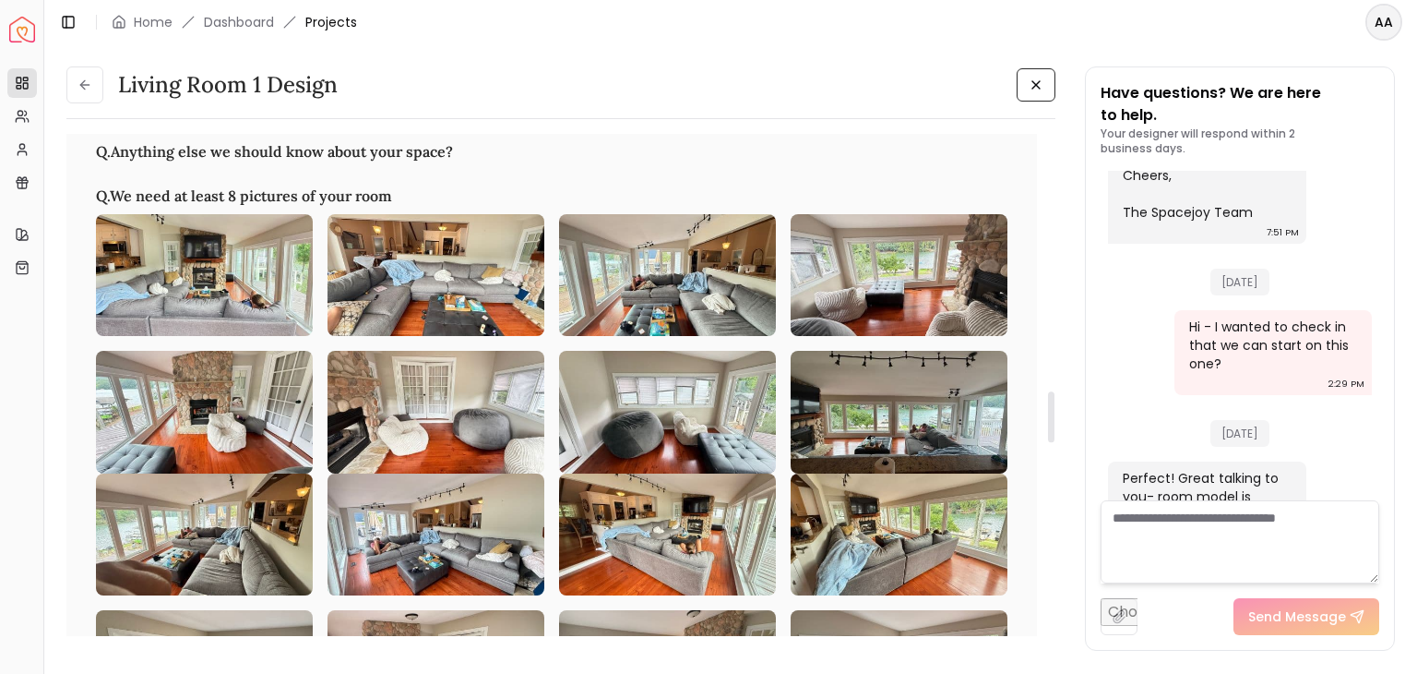
scroll to position [2591, 0]
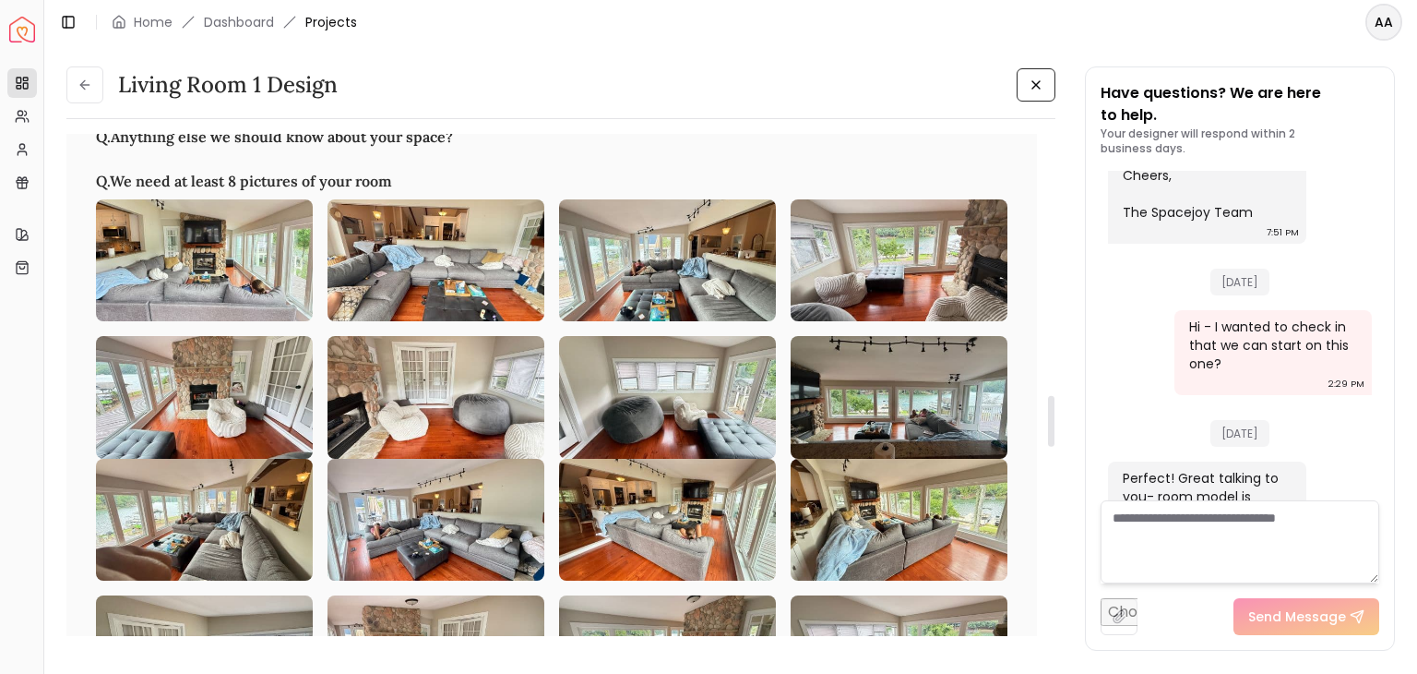
click at [181, 287] on img at bounding box center [204, 260] width 217 height 122
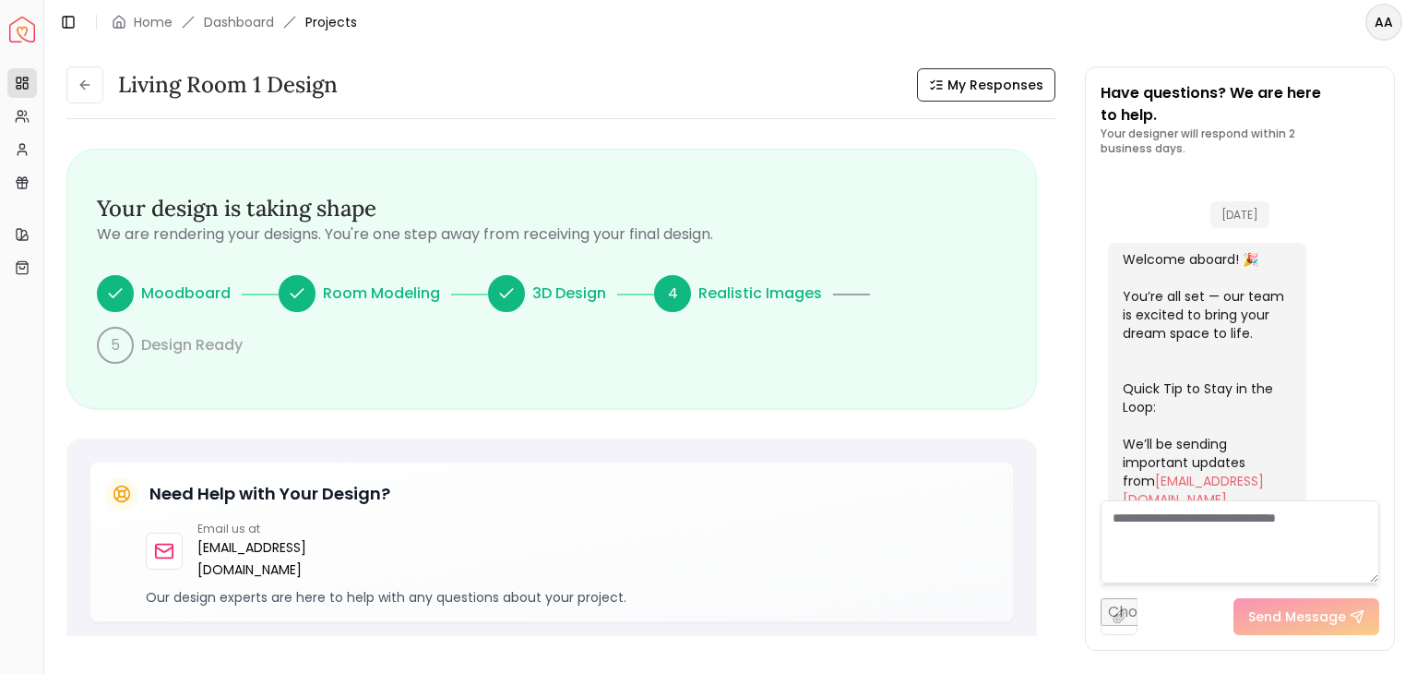
scroll to position [988, 0]
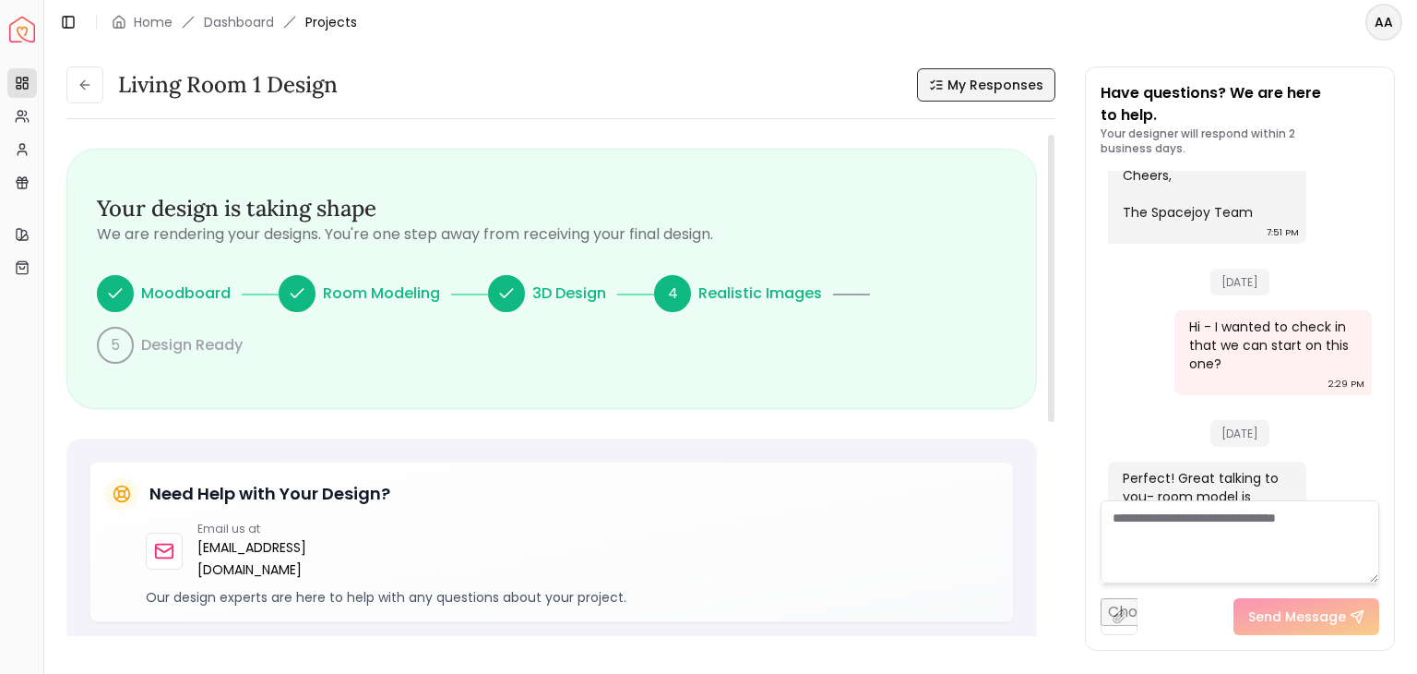
click at [963, 75] on button "My Responses" at bounding box center [986, 84] width 138 height 33
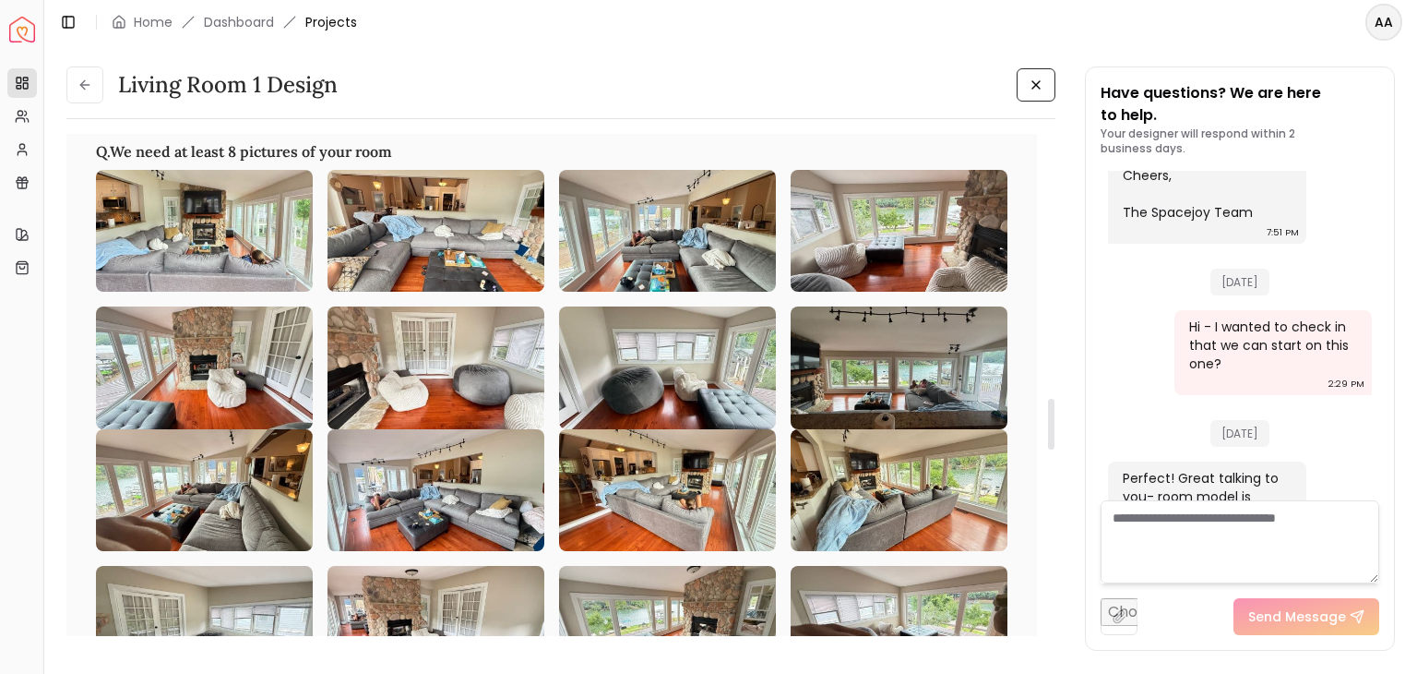
scroll to position [2620, 0]
click at [653, 252] on img at bounding box center [667, 231] width 217 height 122
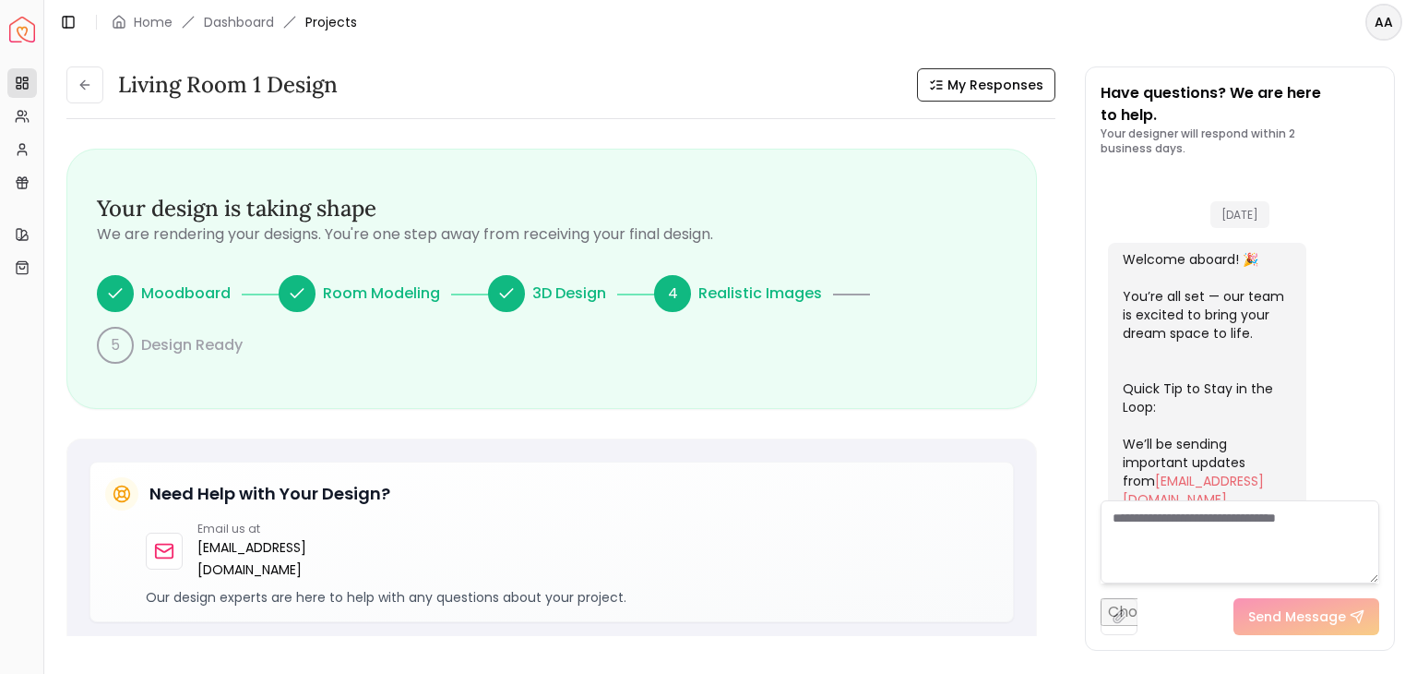
scroll to position [988, 0]
